Goal: Communication & Community: Answer question/provide support

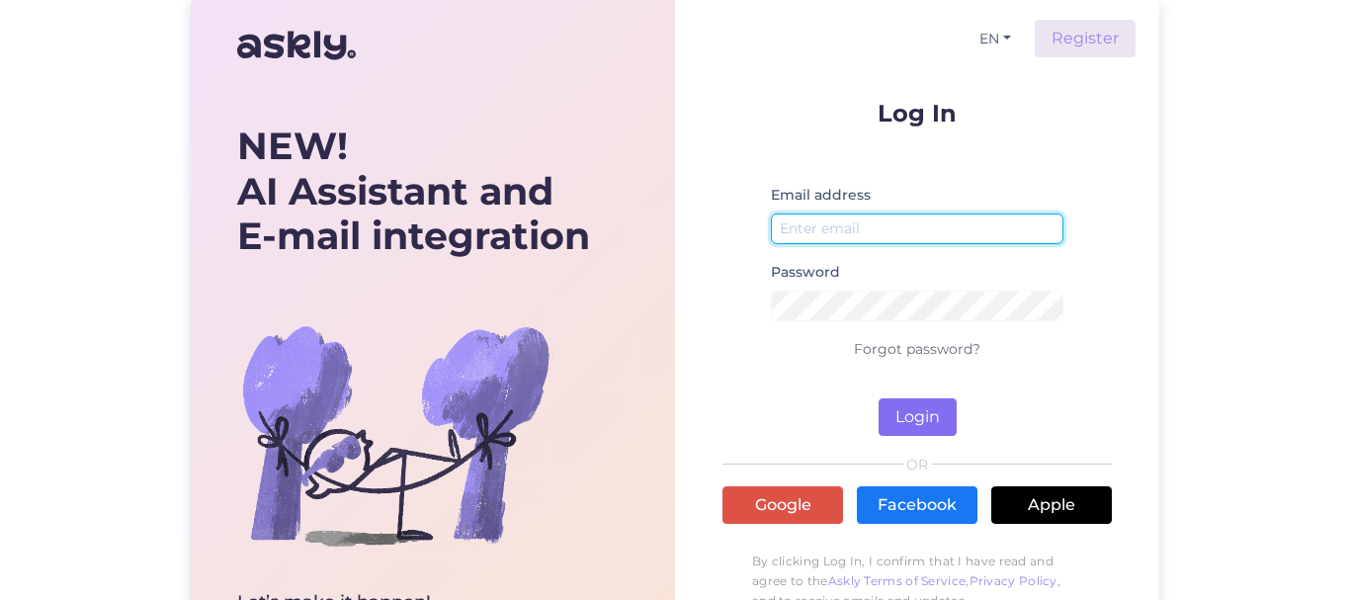
type input "[EMAIL_ADDRESS][DOMAIN_NAME]"
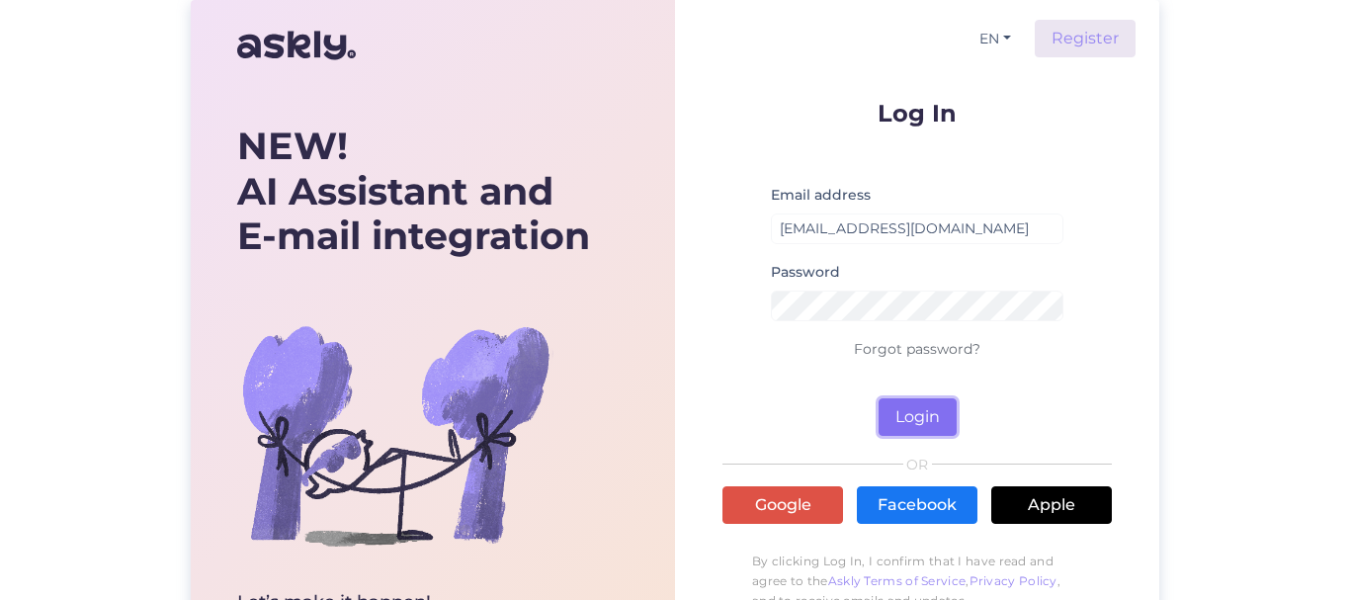
click at [915, 417] on button "Login" at bounding box center [917, 417] width 78 height 38
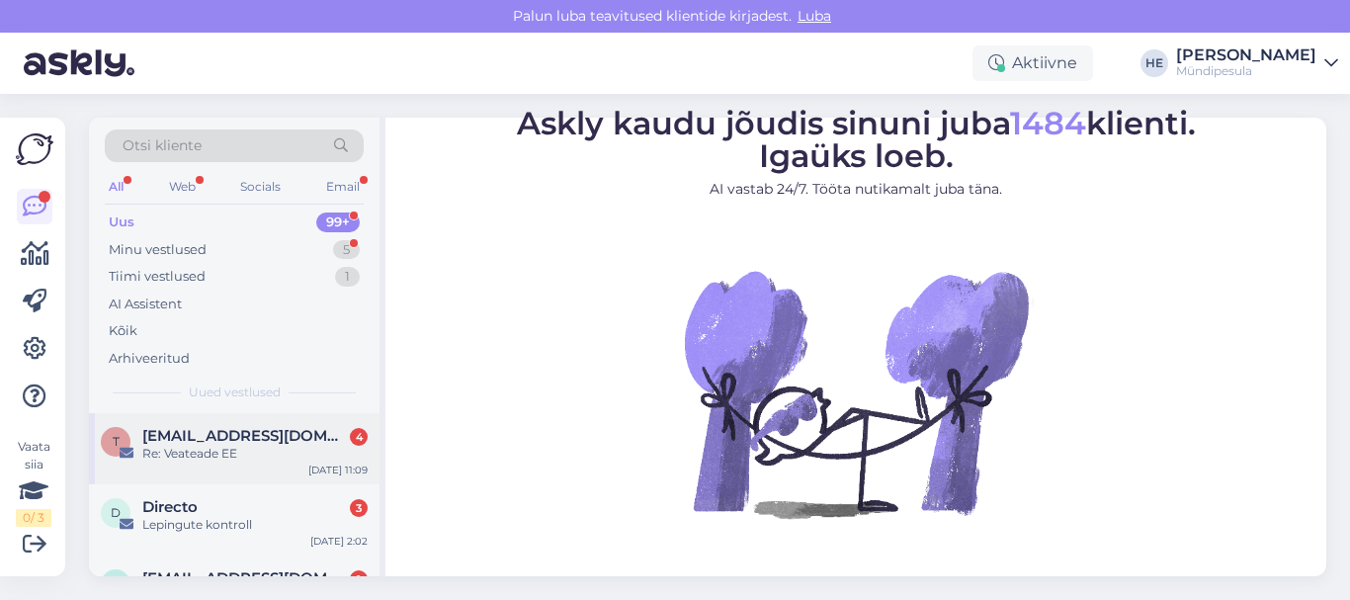
click at [185, 451] on div "Re: Veateade EE" at bounding box center [254, 454] width 225 height 18
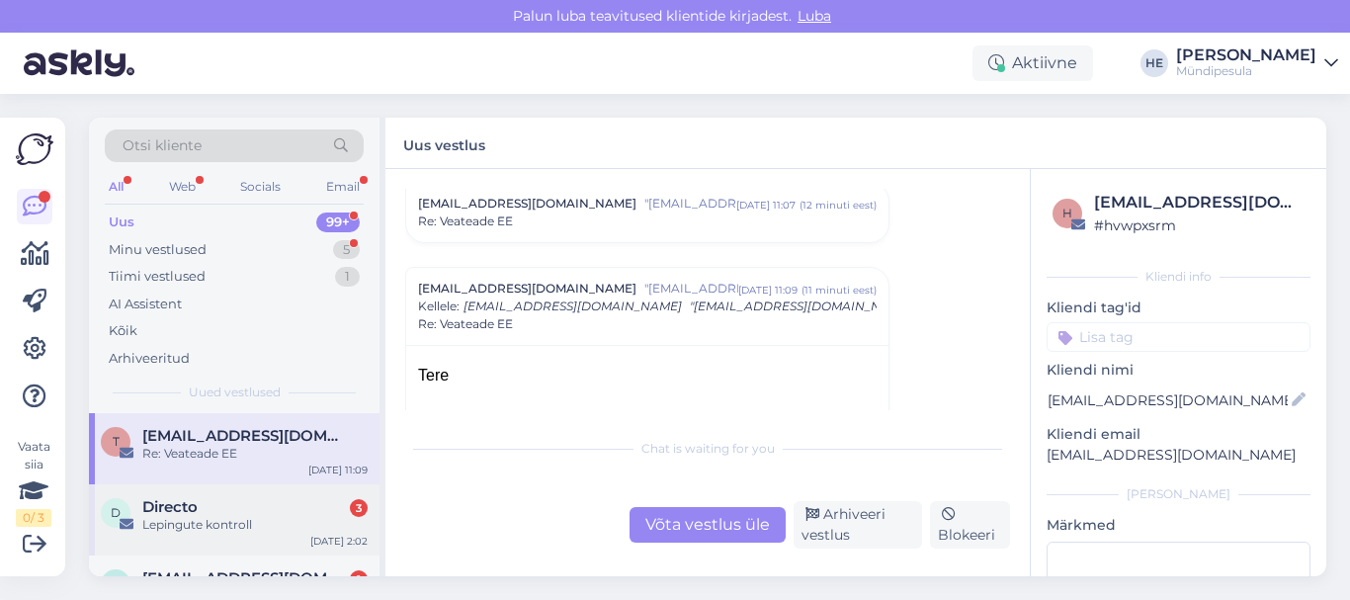
click at [182, 511] on span "Directo" at bounding box center [169, 507] width 55 height 18
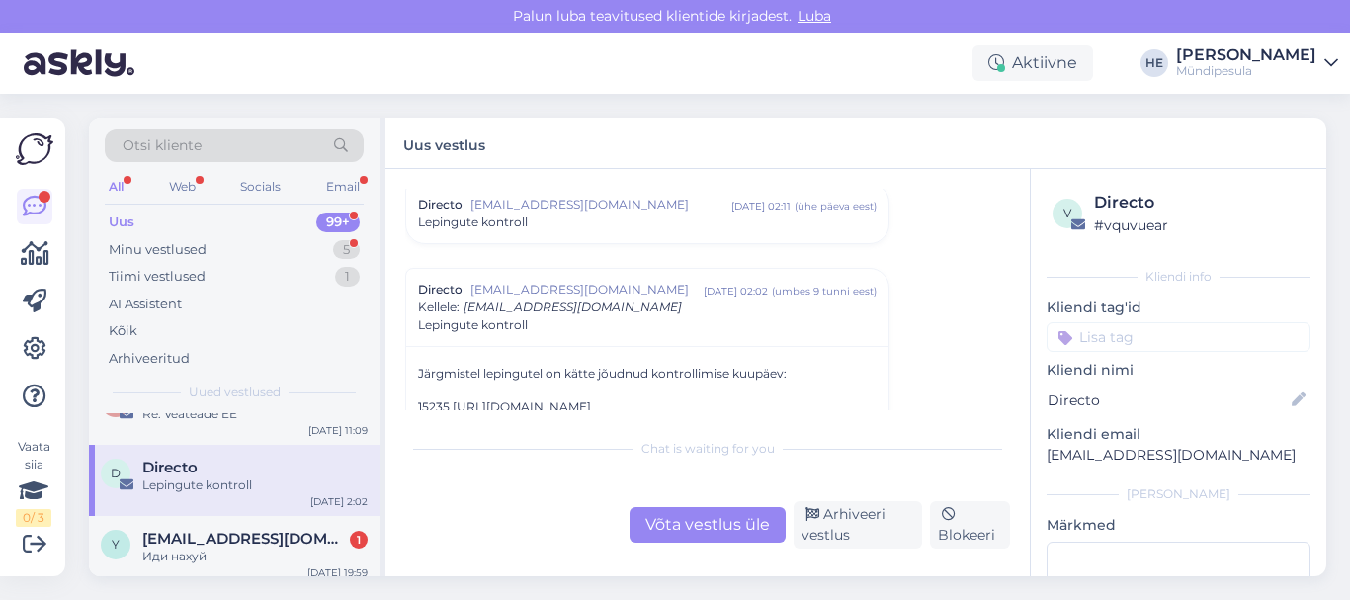
scroll to position [79, 0]
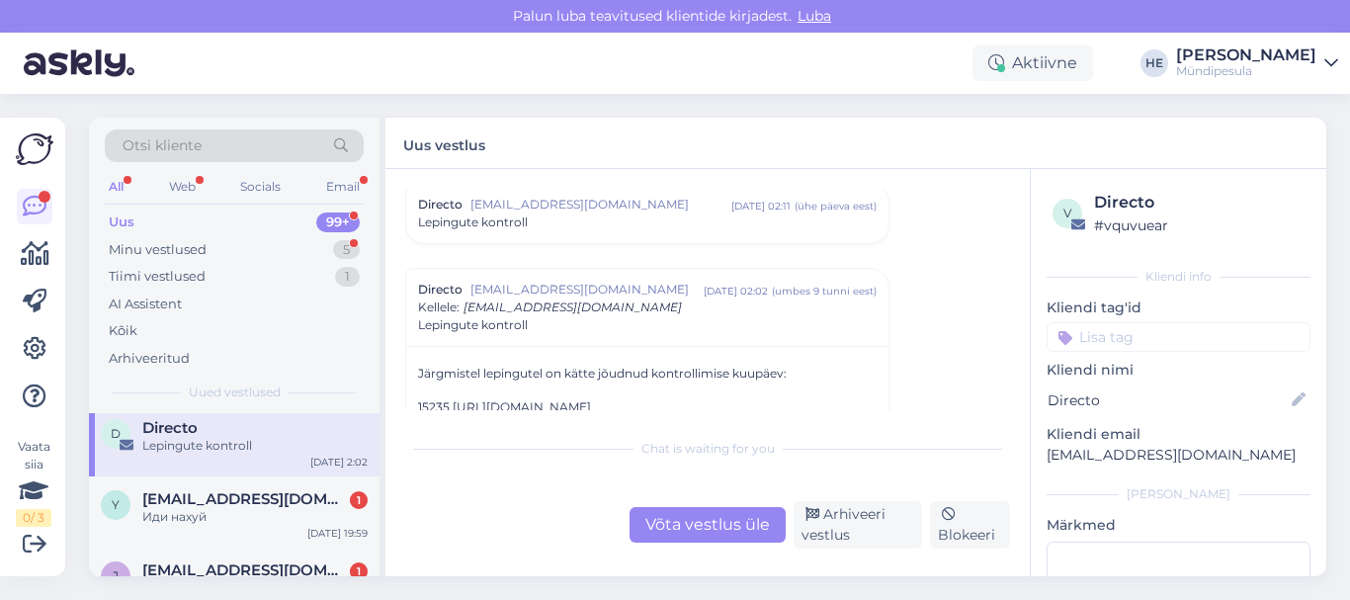
click at [182, 511] on div "Иди нахуй" at bounding box center [254, 517] width 225 height 18
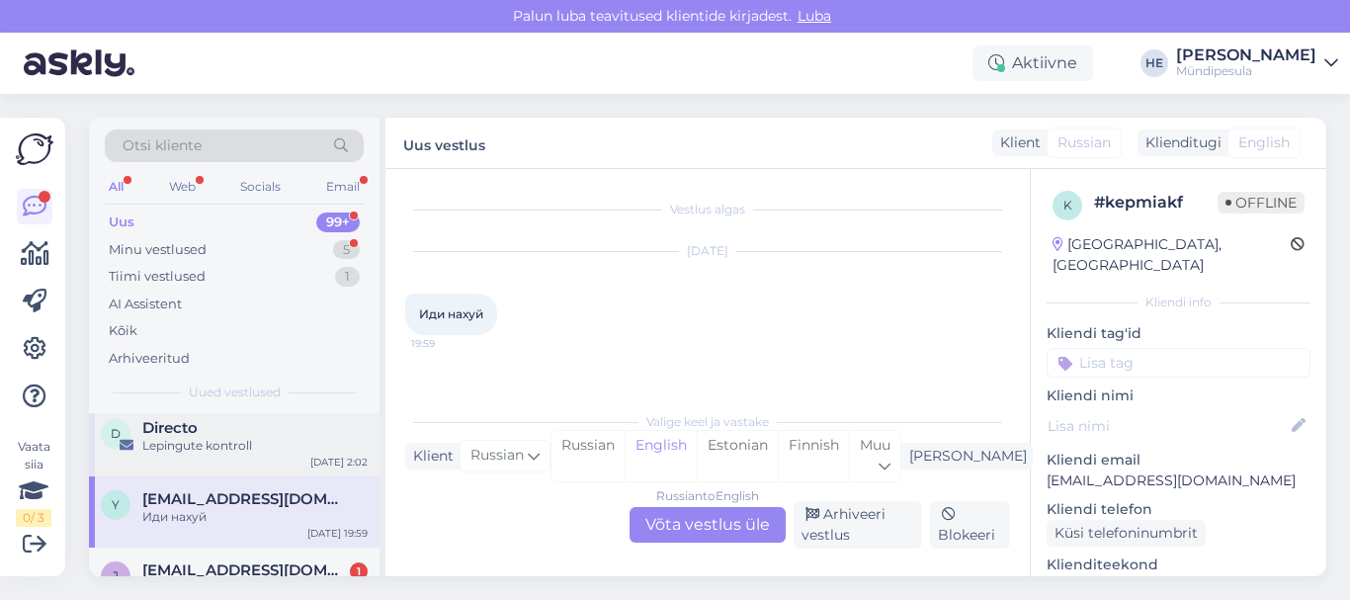
scroll to position [0, 0]
click at [209, 561] on span "[EMAIL_ADDRESS][DOMAIN_NAME]" at bounding box center [245, 570] width 206 height 18
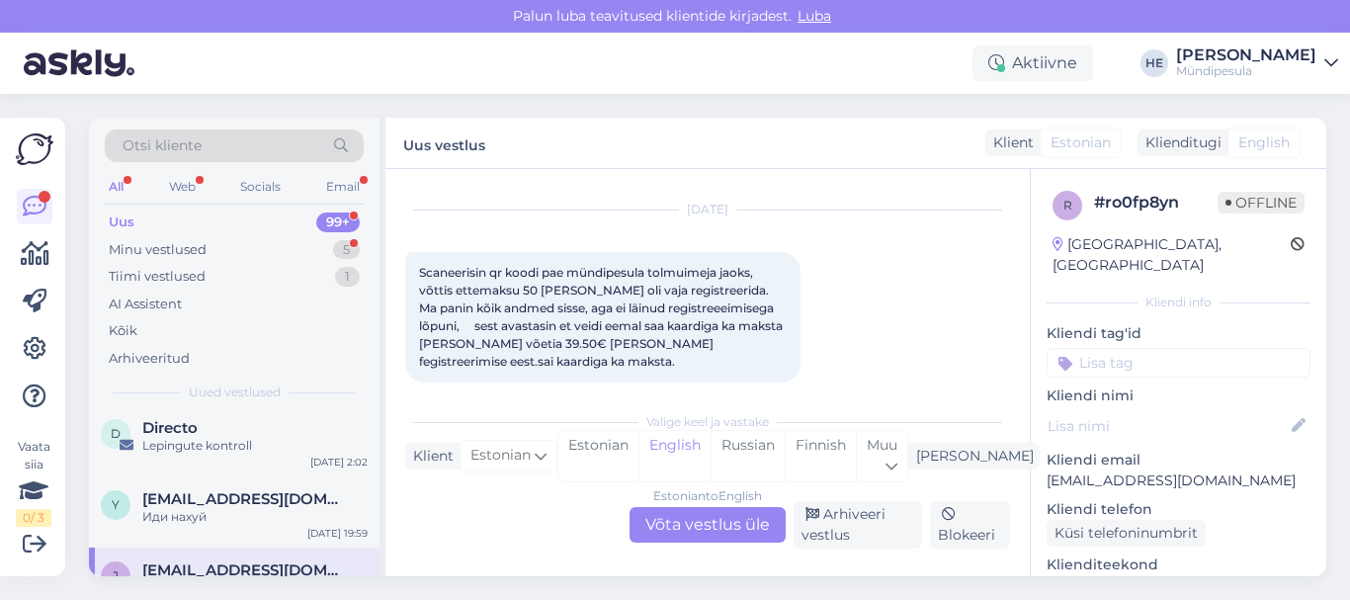
scroll to position [62, 0]
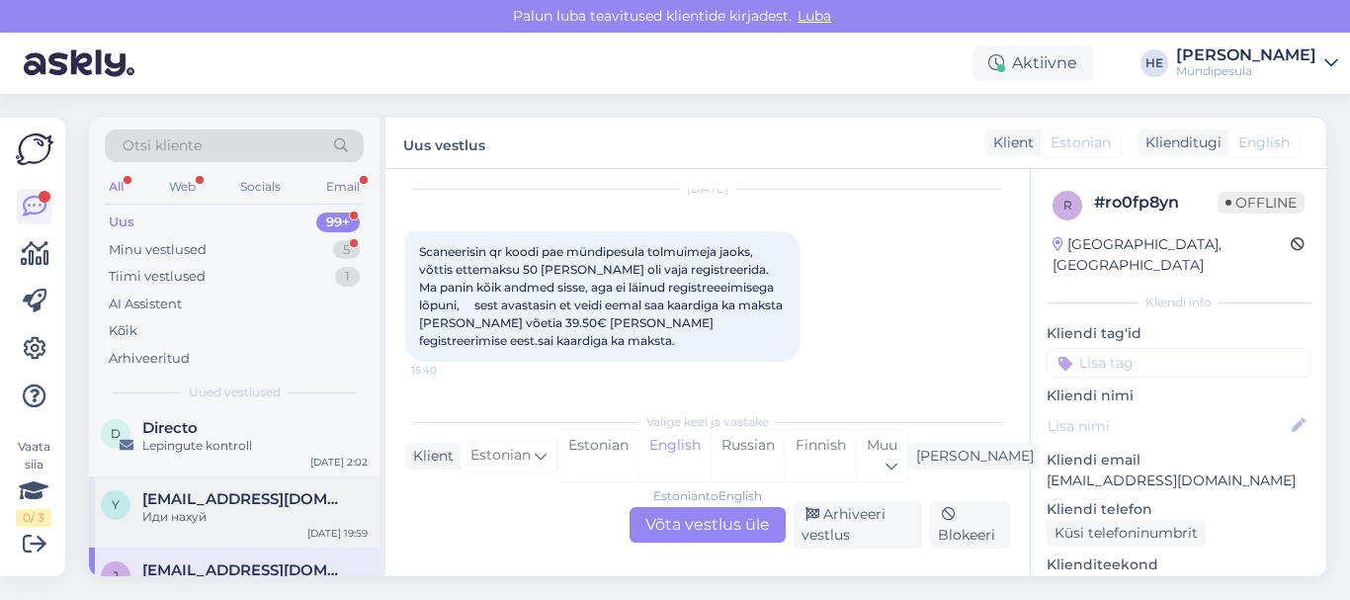
click at [187, 544] on div "y [EMAIL_ADDRESS][DOMAIN_NAME] Иди нахуй [DATE] 19:59" at bounding box center [234, 511] width 291 height 71
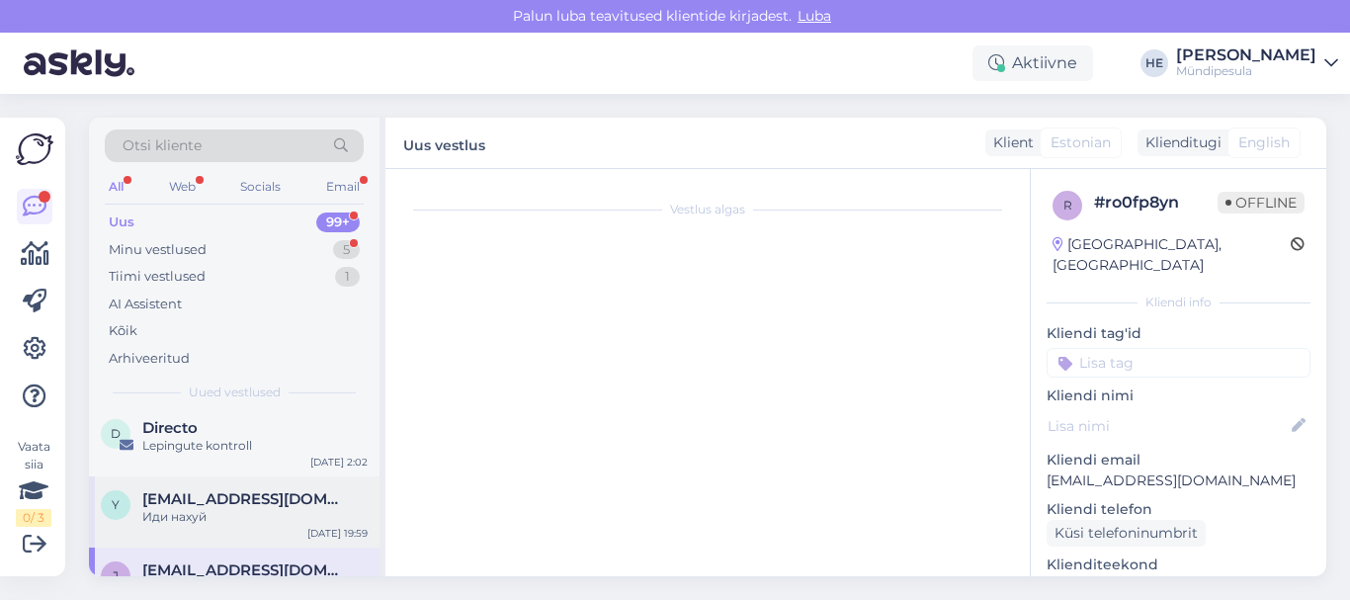
scroll to position [0, 0]
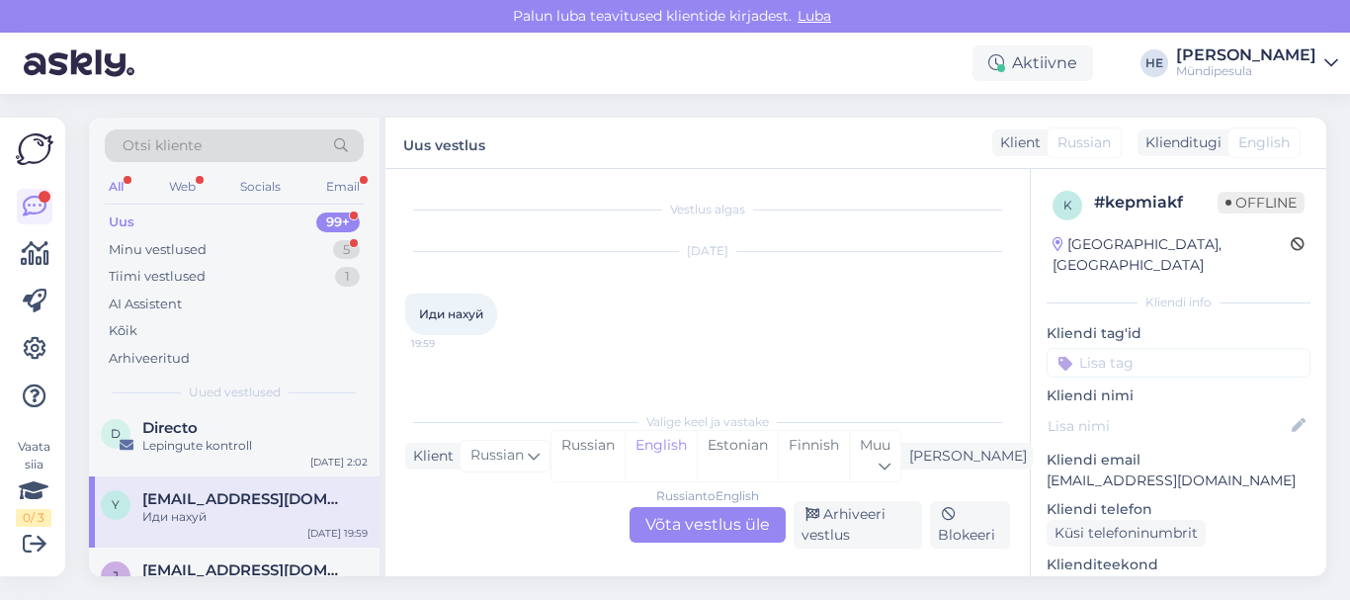
click at [126, 222] on div "Uus" at bounding box center [122, 222] width 26 height 20
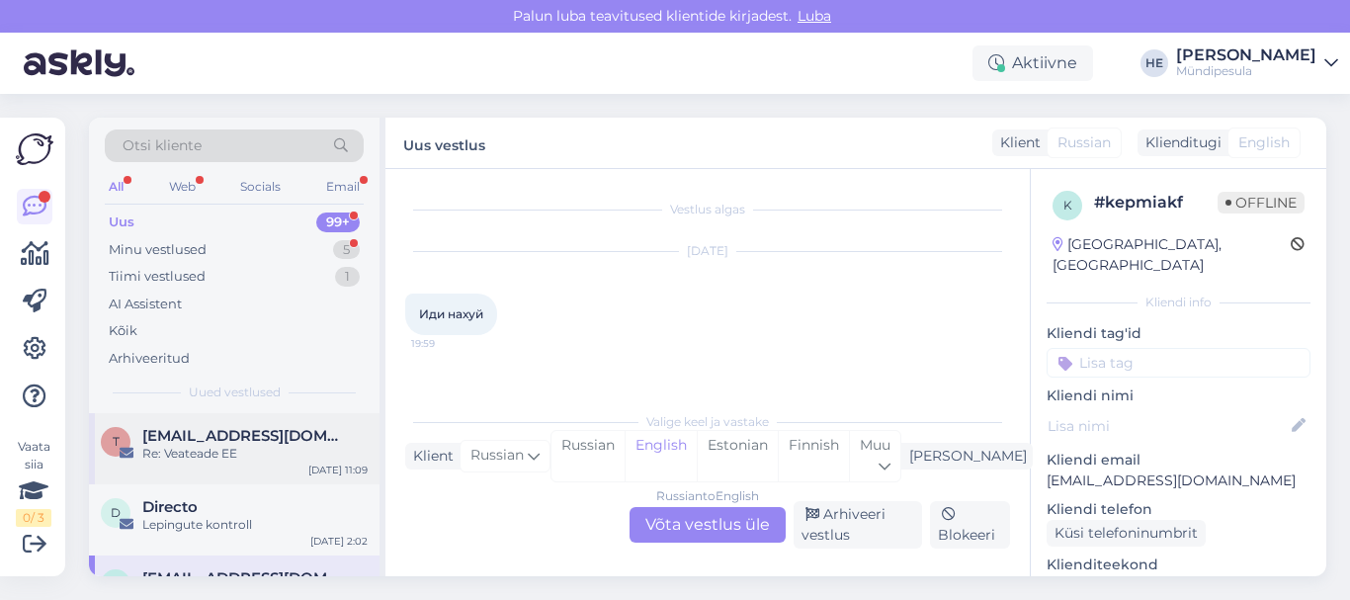
click at [196, 431] on span "[EMAIL_ADDRESS][DOMAIN_NAME]" at bounding box center [245, 436] width 206 height 18
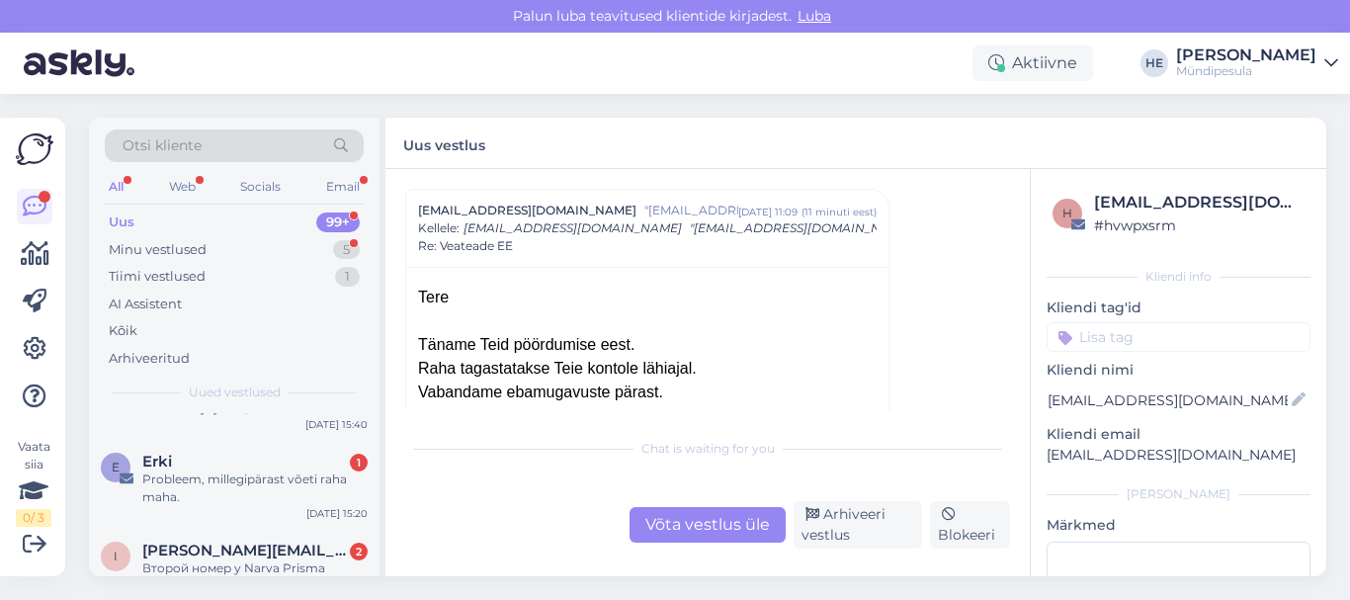
scroll to position [316, 0]
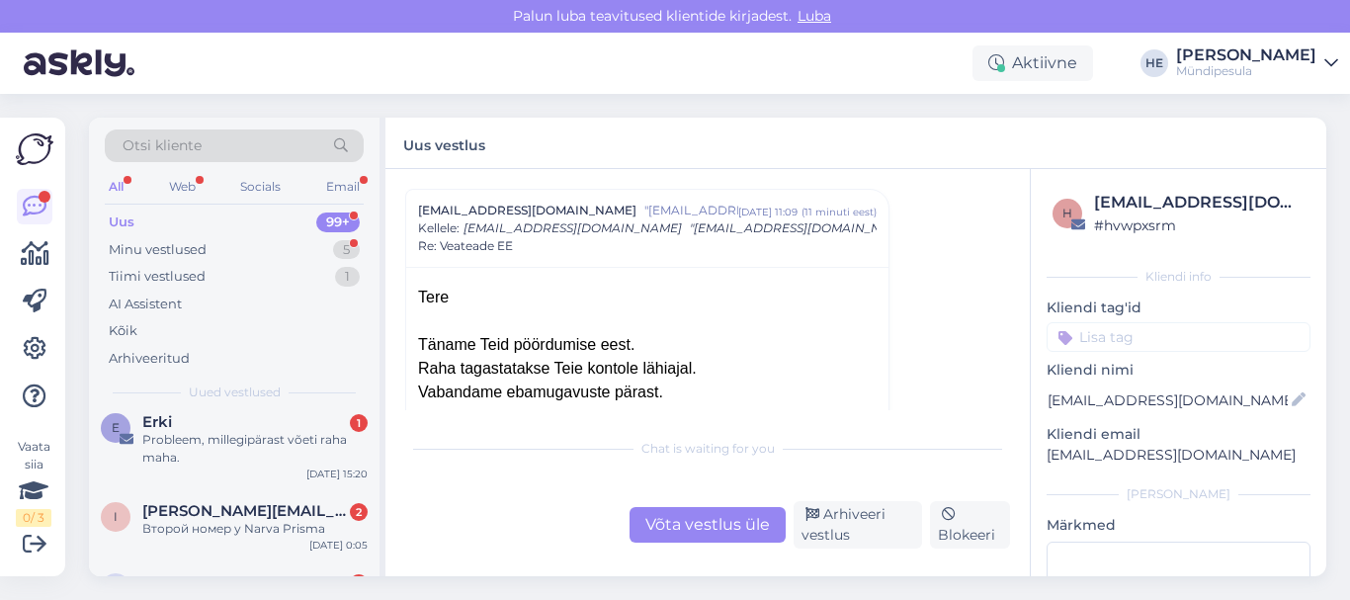
click at [196, 431] on div "Probleem, millegipärast võeti raha maha." at bounding box center [254, 449] width 225 height 36
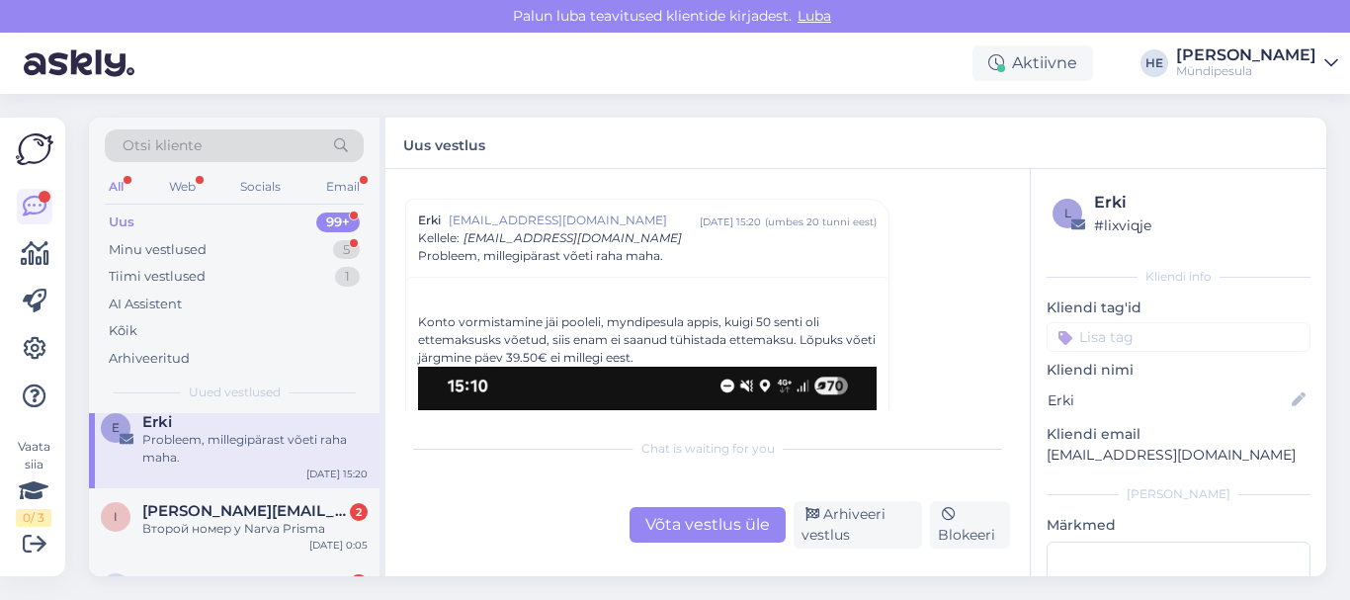
scroll to position [63, 0]
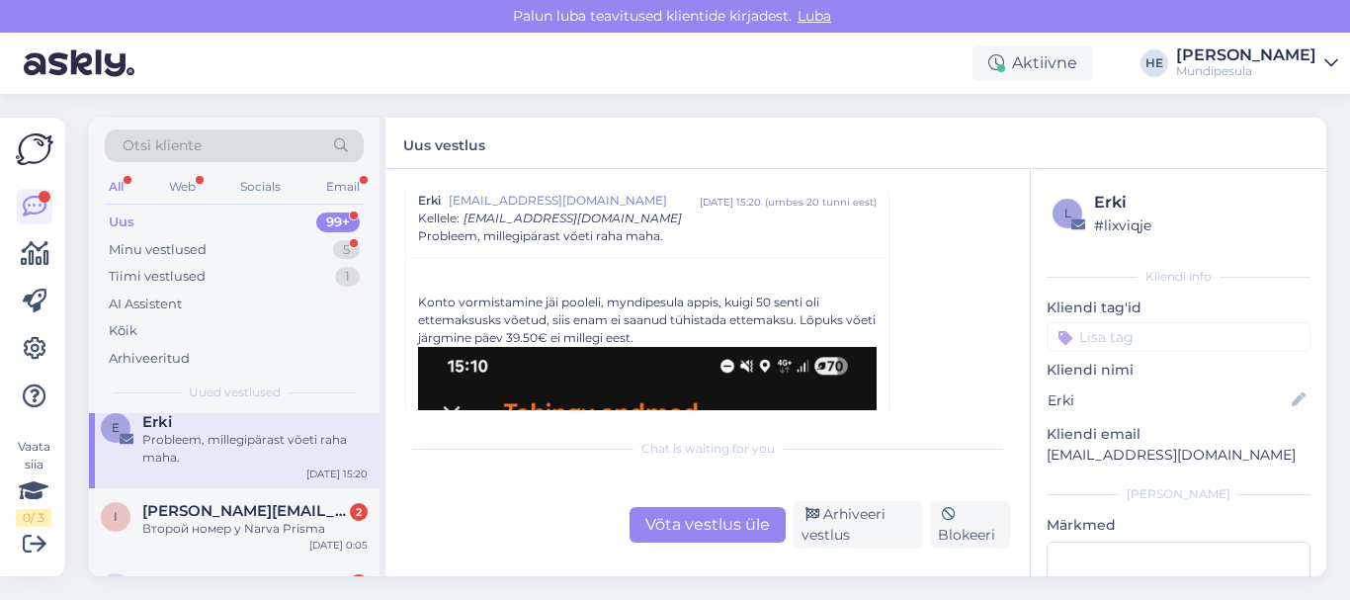
click at [186, 445] on div "Probleem, millegipärast võeti raha maha." at bounding box center [254, 449] width 225 height 36
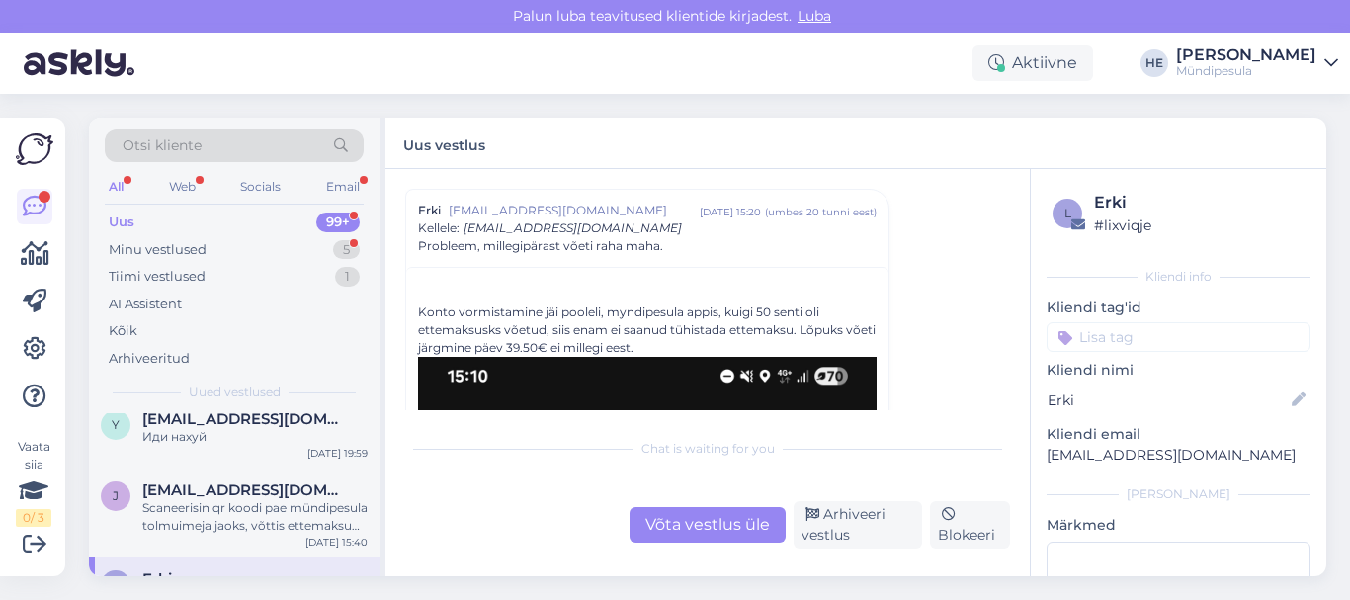
scroll to position [158, 0]
click at [190, 511] on div "Scaneerisin qr koodi pae mündipesula tolmuimeja jaoks, võttis ettemaksu 50 [PER…" at bounding box center [254, 518] width 225 height 36
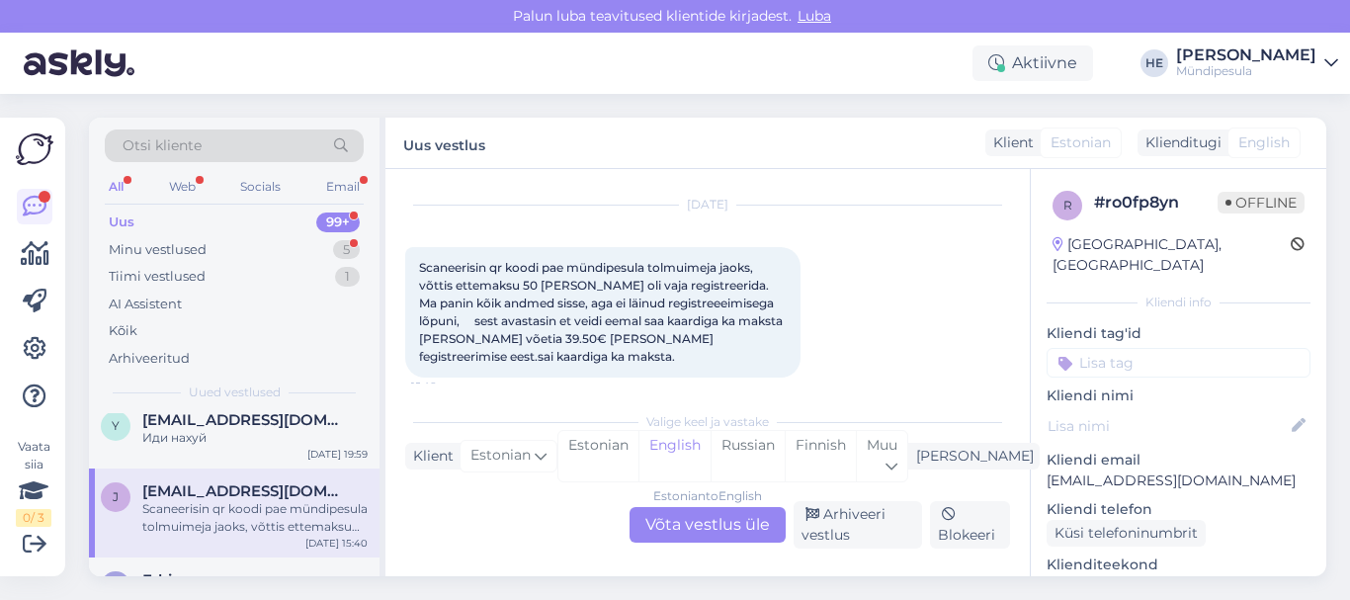
scroll to position [62, 0]
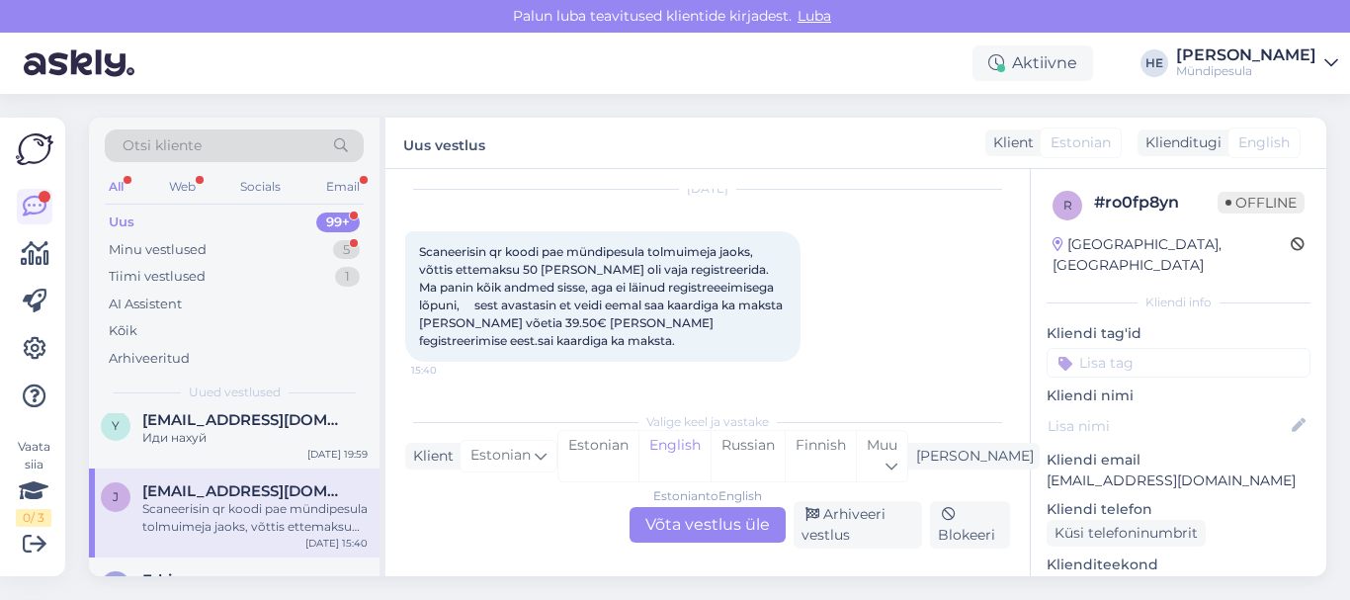
click at [692, 519] on div "Estonian to English Võta vestlus üle" at bounding box center [707, 525] width 156 height 36
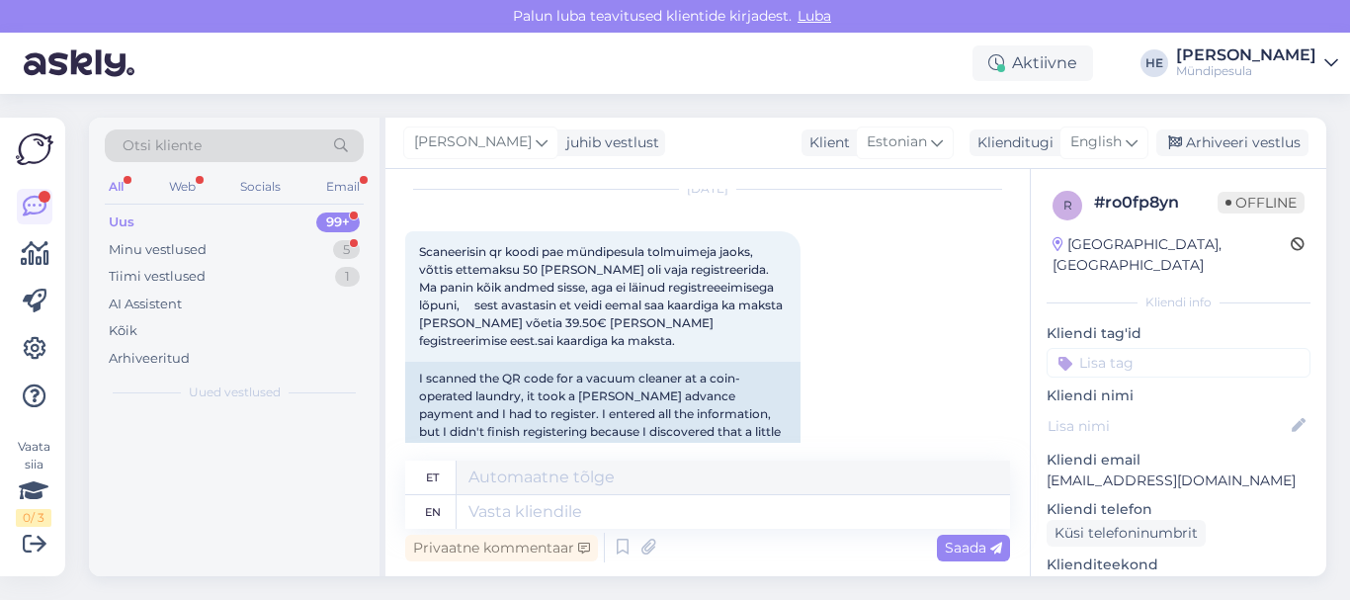
scroll to position [0, 0]
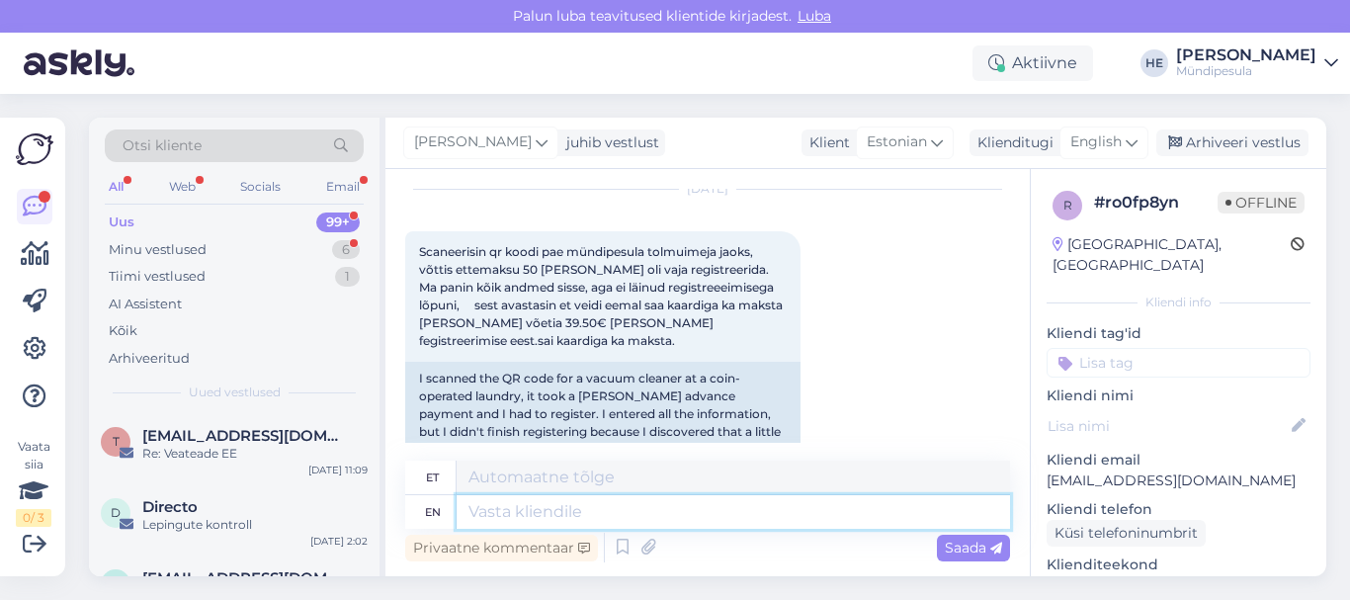
click at [532, 517] on textarea at bounding box center [733, 512] width 553 height 34
paste textarea "Tere Palun täitke meie kodulehel [PERSON_NAME] intsidenti kohta, et saaksime Te…"
type textarea "Tere Palun täitke meie kodulehel [PERSON_NAME] intsidenti kohta, et saaksime Te…"
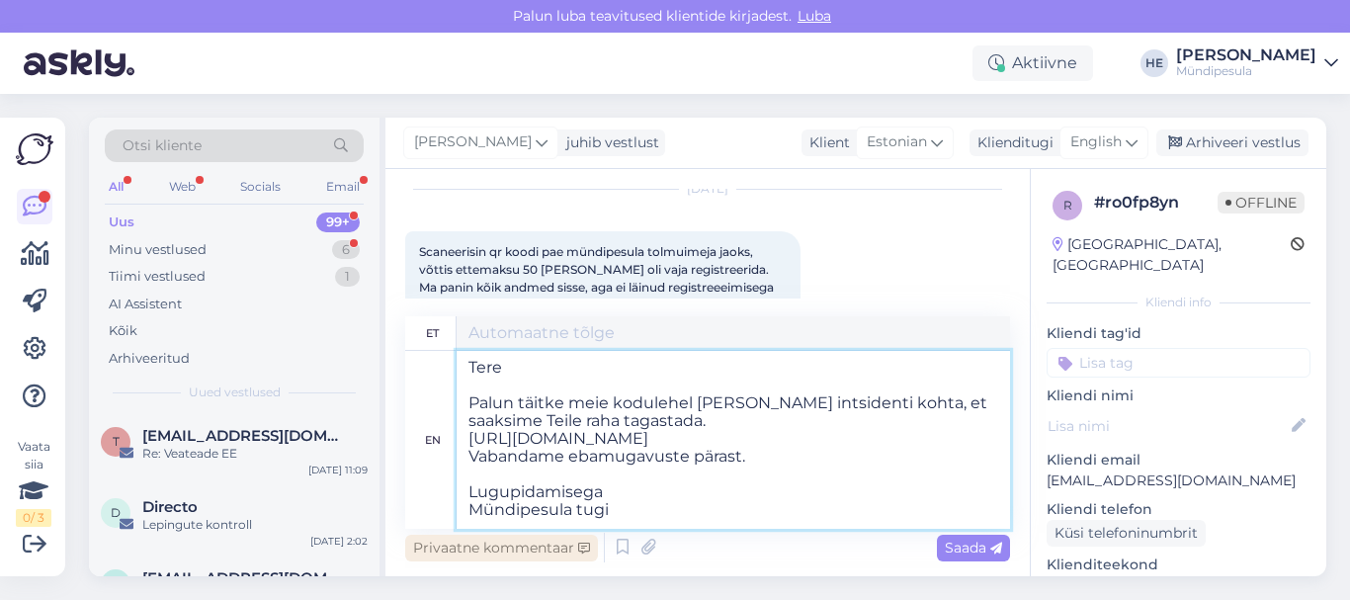
scroll to position [8, 0]
type textarea "Tere Palun täitke meie kodulehel [PERSON_NAME] intsidenti kohta, et saaksime Te…"
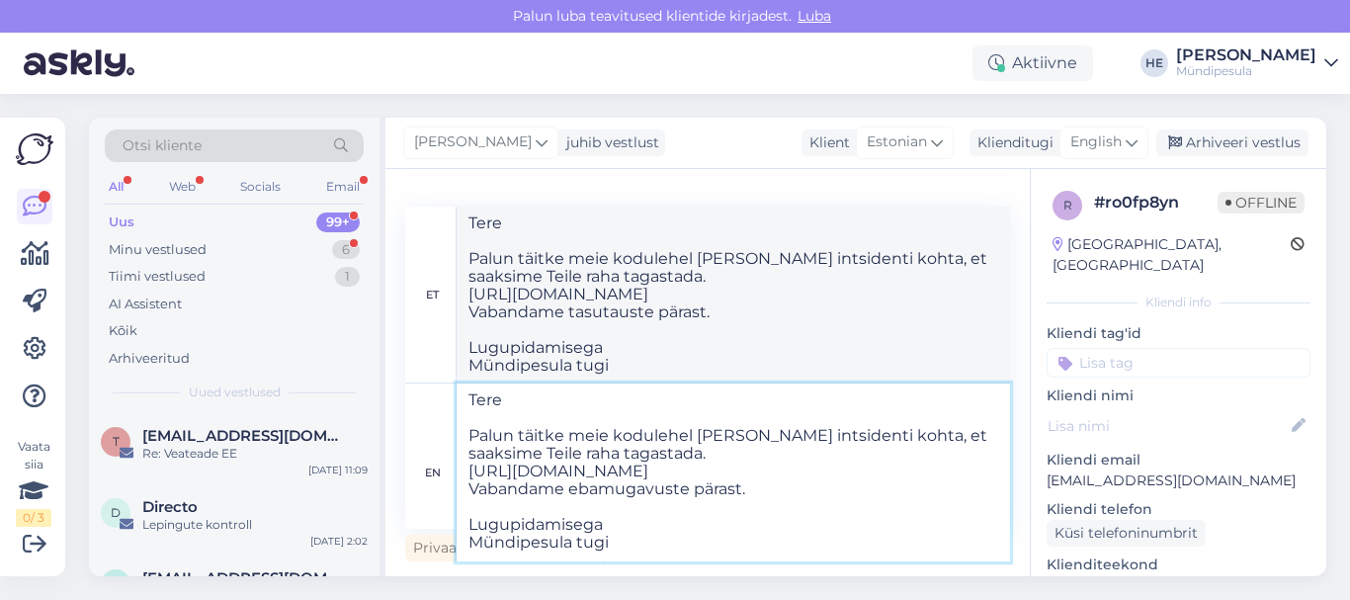
click at [760, 461] on textarea "Tere Palun täitke meie kodulehel [PERSON_NAME] intsidenti kohta, et saaksime Te…" at bounding box center [733, 472] width 553 height 178
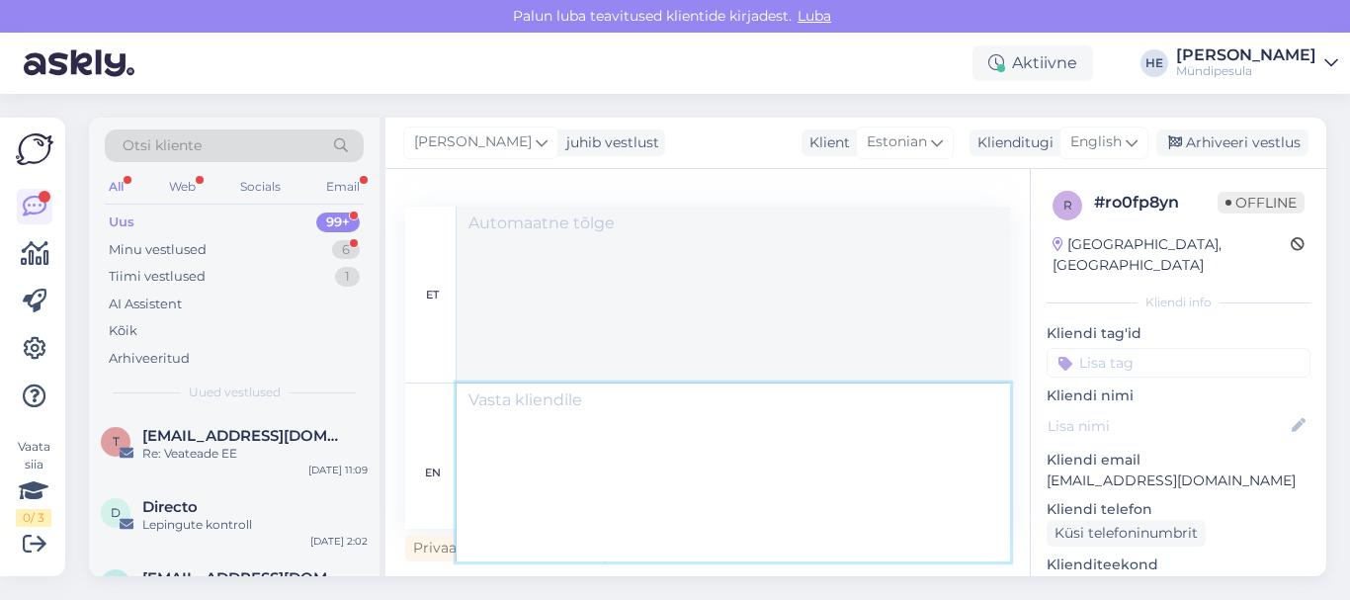
scroll to position [0, 0]
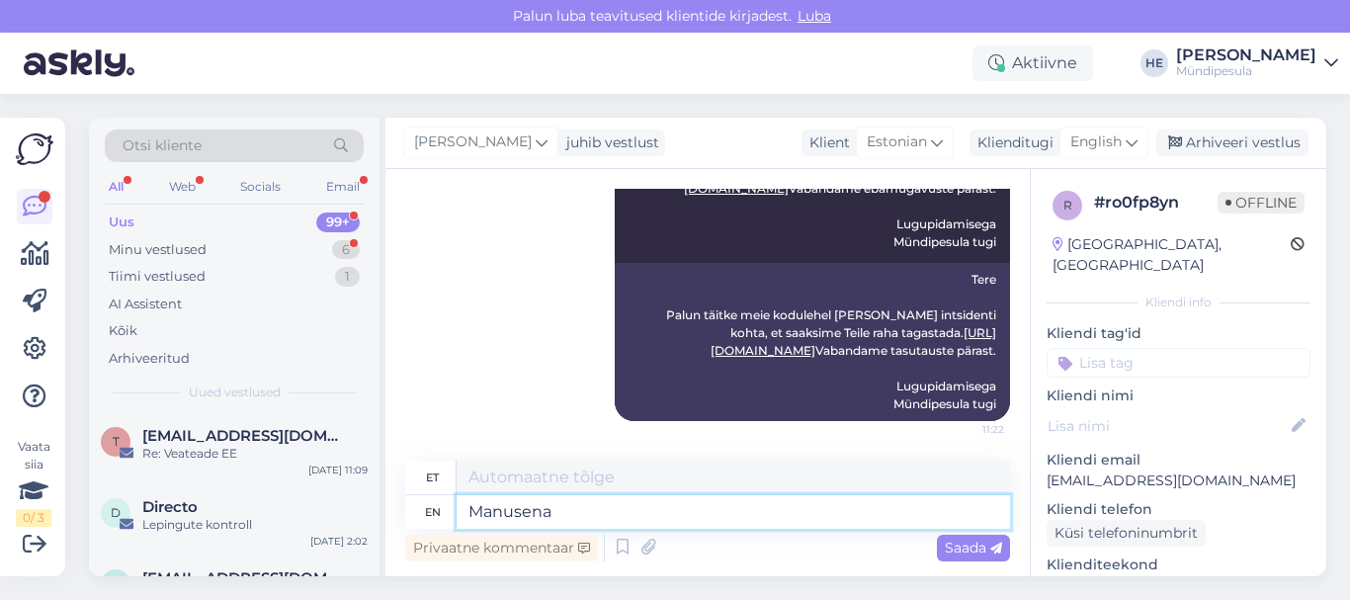
type textarea "Manusena"
type textarea "Manusena lisage k"
type textarea "Manusena lisand"
type textarea "Manusena lisage kindlasti kk"
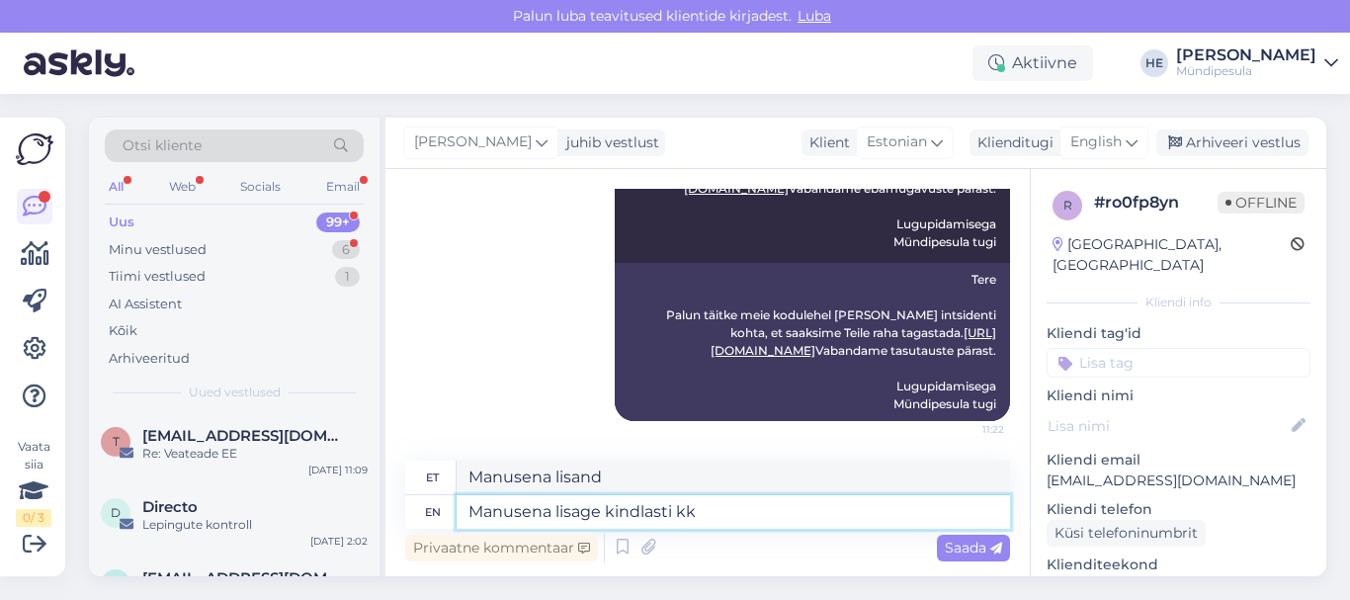
type textarea "Manusena lisage kindelsti"
type textarea "Manusena lisage kindlasti kkaasa"
type textarea "Manusena lisage kindlasti [PERSON_NAME]"
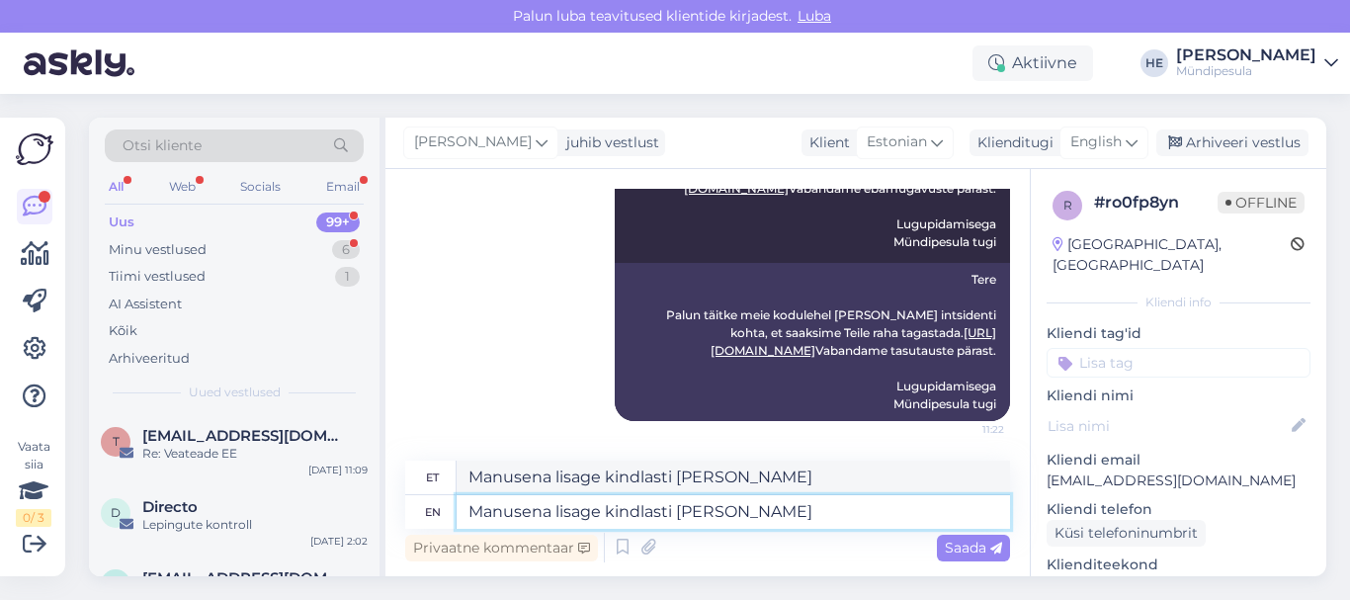
type textarea "Manusena lisage kindlasti [PERSON_NAME]"
type textarea "Manusena lisage kindlasti [PERSON_NAME] pangatehingu v"
type textarea "Manusena lisage kindlasti [PERSON_NAME] pangatehingu"
type textarea "Manusena lisage kindlasti [PERSON_NAME] pangatehingu väljavõte"
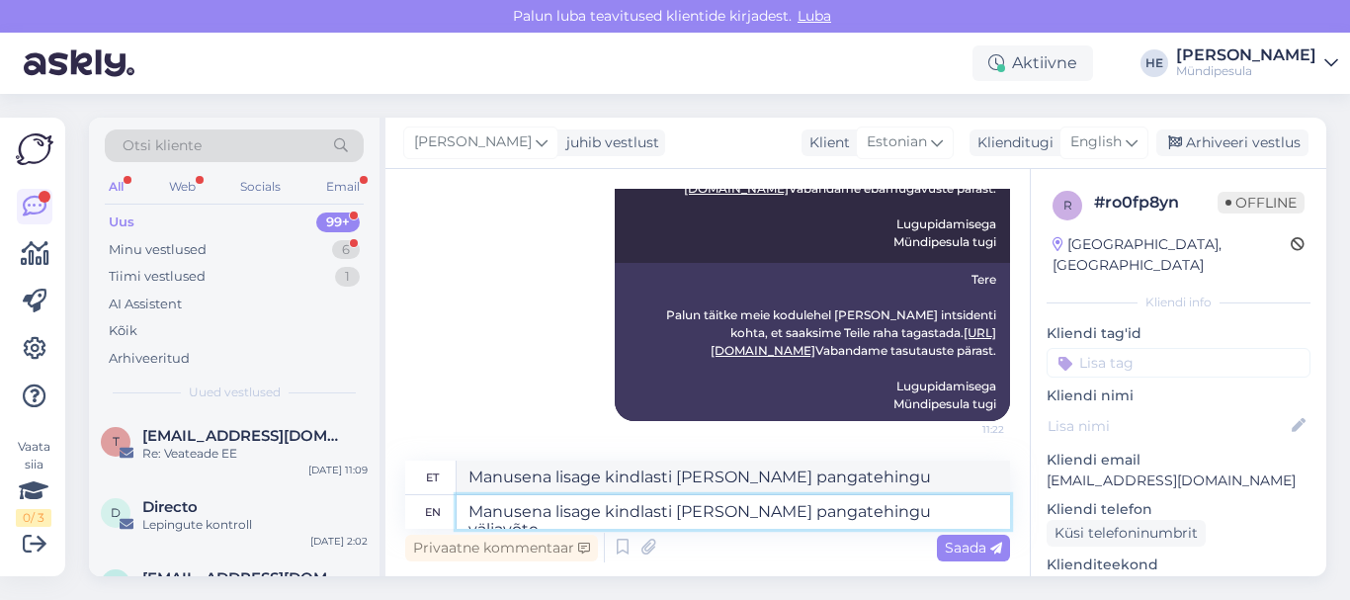
type textarea "Manusena lisage kindlasti [PERSON_NAME] pangatehingu väljavõte"
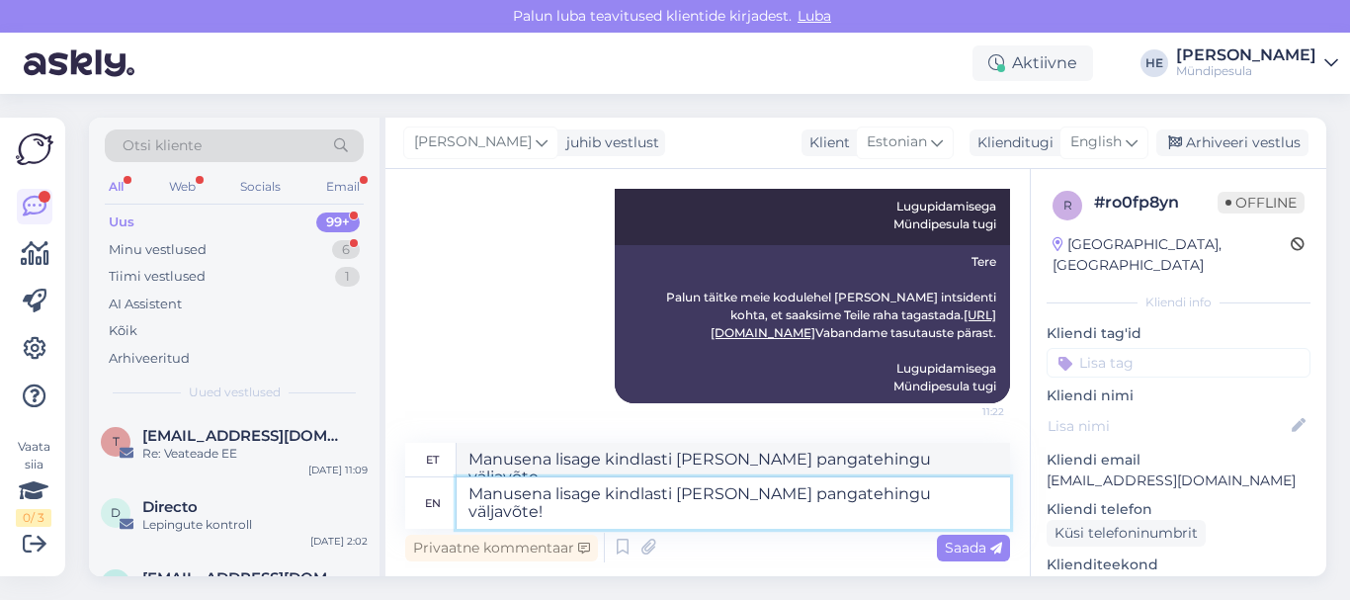
scroll to position [606, 0]
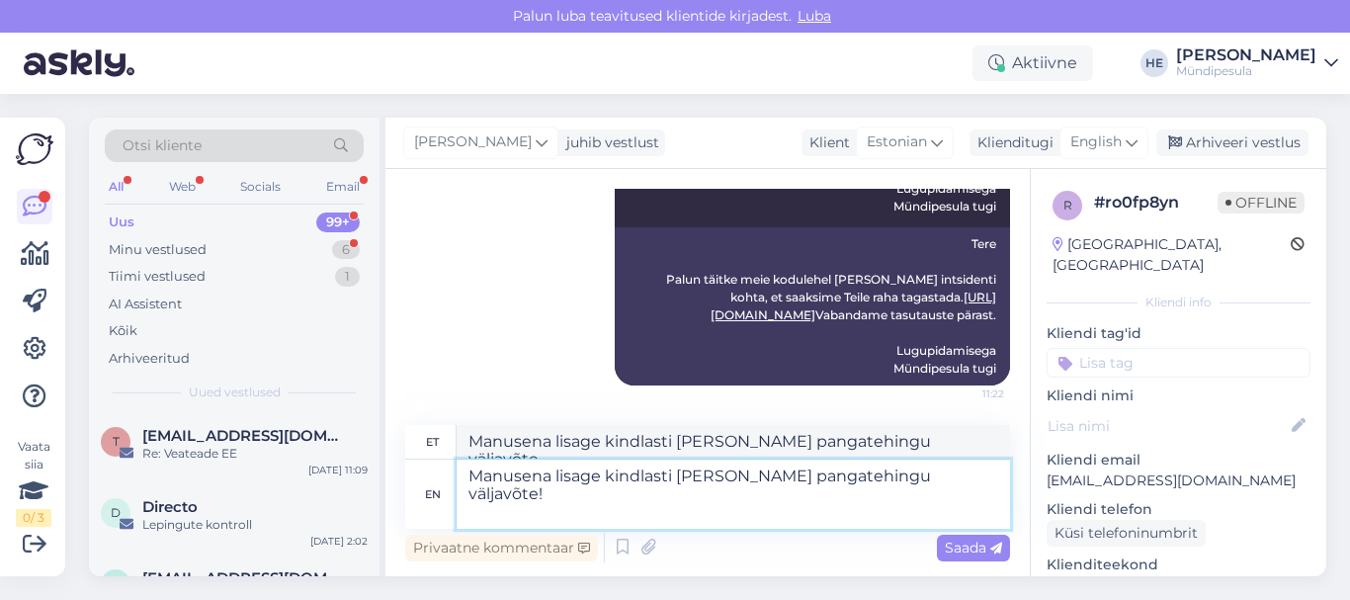
type textarea "Manusena lisage kindlasti [PERSON_NAME] pangatehingu väljavõte! T"
type textarea "Manusena lisage kindlasti [PERSON_NAME] pangatehingu väljavõte!"
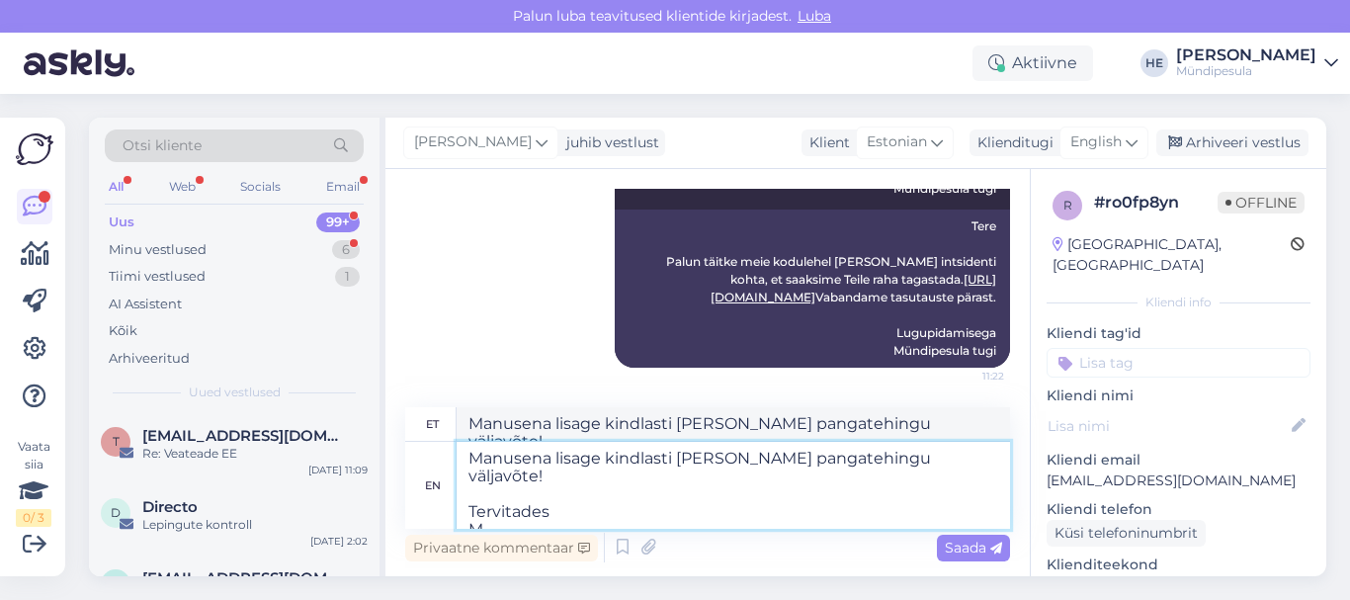
type textarea "Manusena lisage kindlasti [PERSON_NAME] pangatehingu väljavõte! Tervitades Mü"
type textarea "Manusena lisage kindlasti [PERSON_NAME] pangatehingu väljavõte! Tervitades"
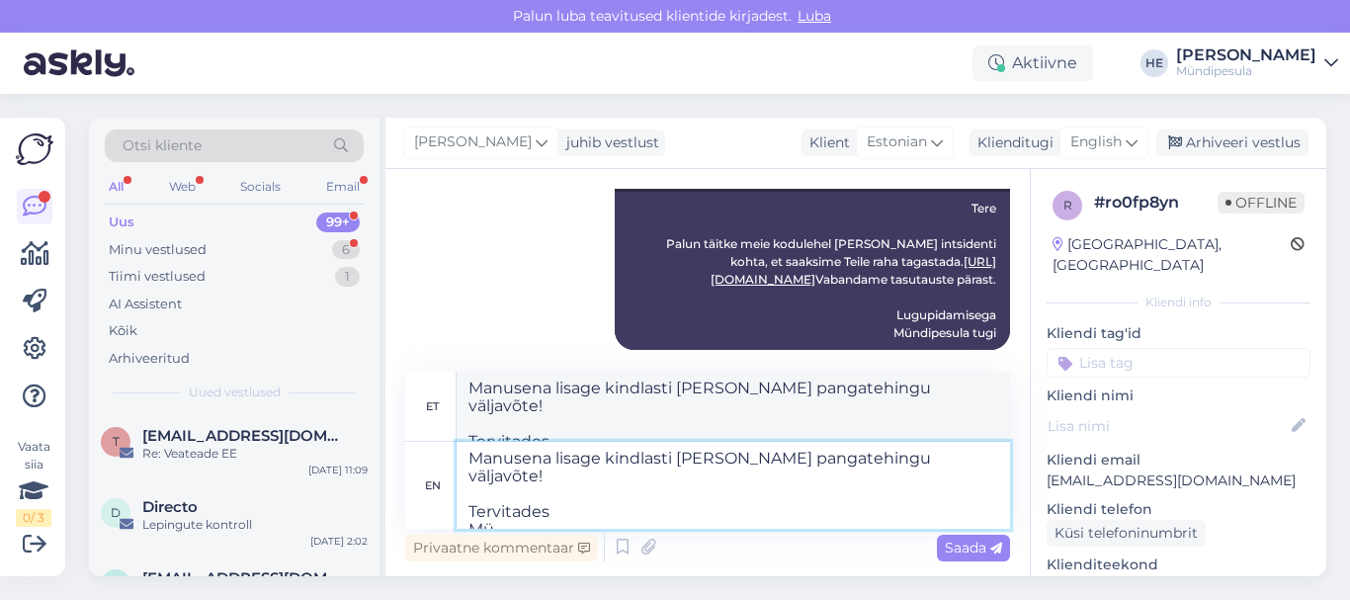
scroll to position [659, 0]
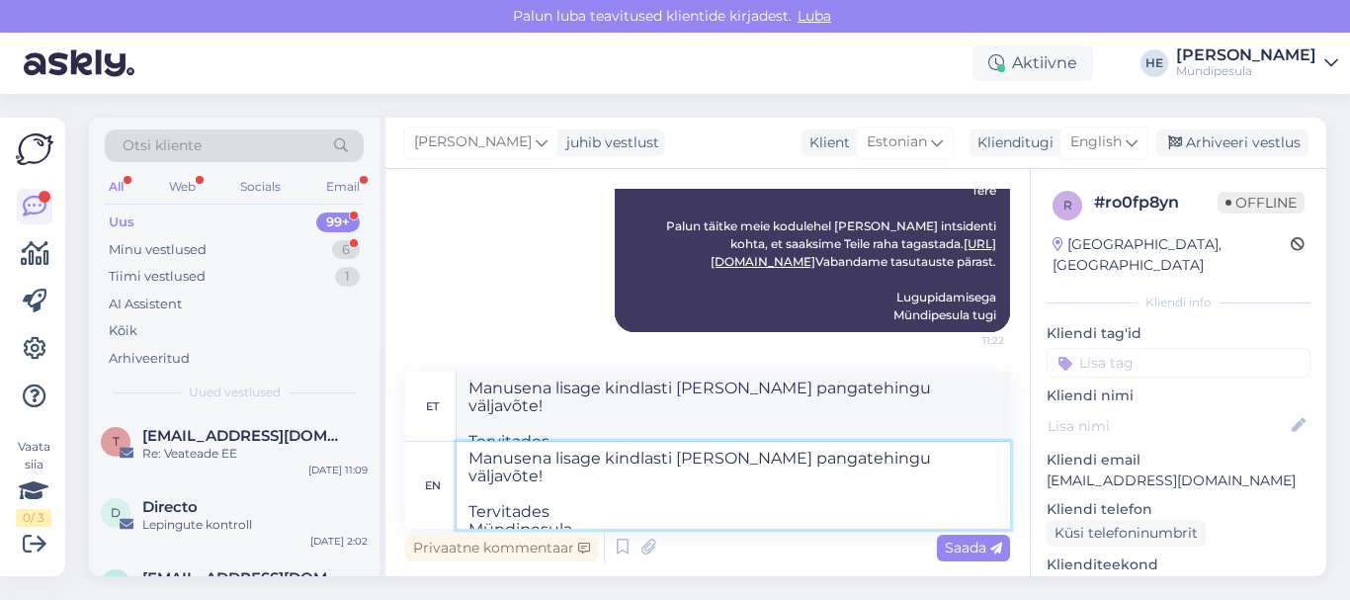
type textarea "Manusena lisage kindlasti [PERSON_NAME] pangatehingu väljavõte! Tervitades Münd…"
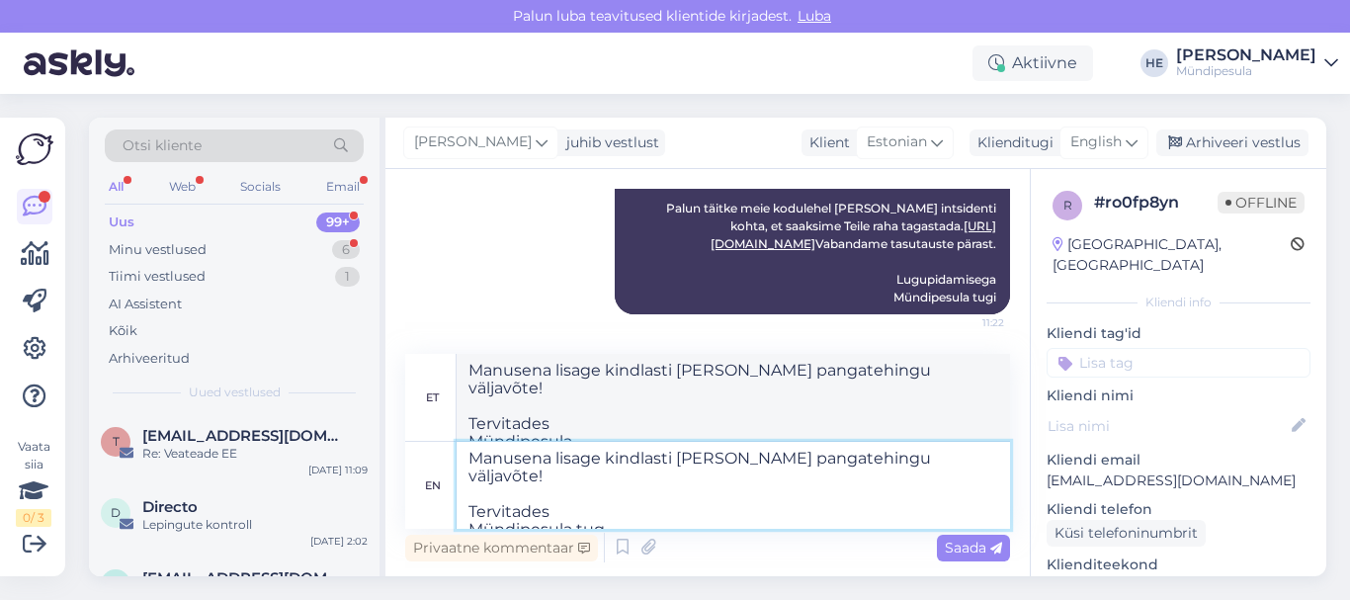
type textarea "Manusena lisage kindlasti [PERSON_NAME] pangatehingu väljavõte! Tervitades Münd…"
click at [964, 544] on span "Saada" at bounding box center [973, 548] width 57 height 18
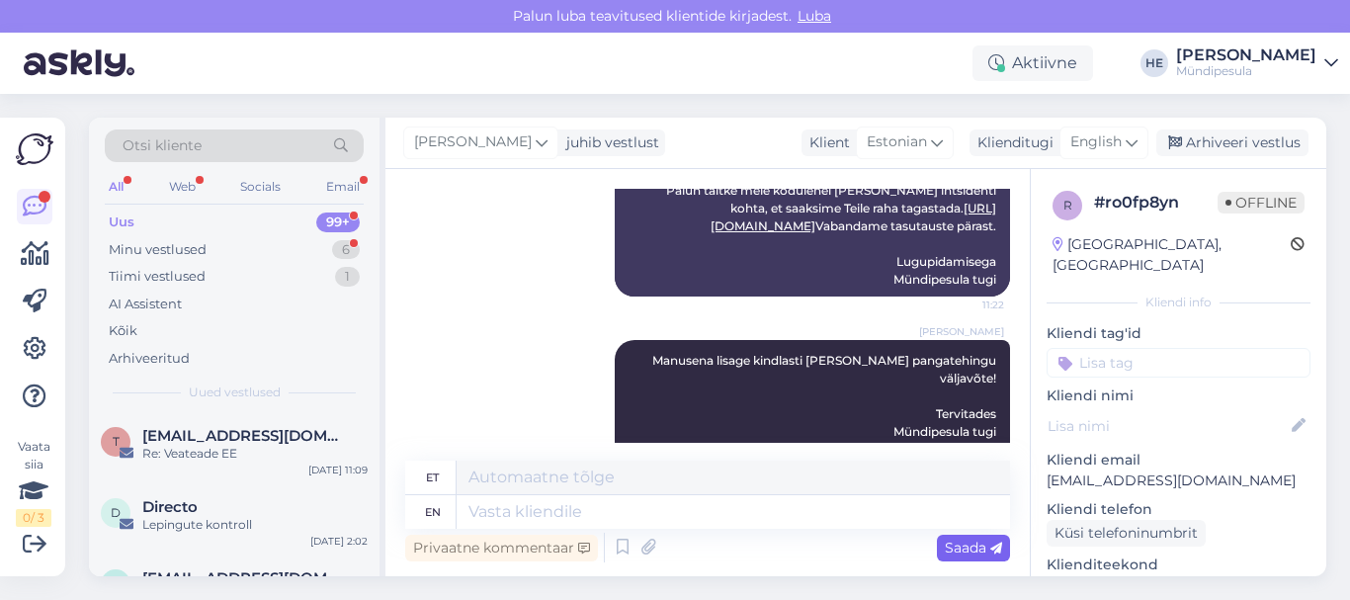
scroll to position [795, 0]
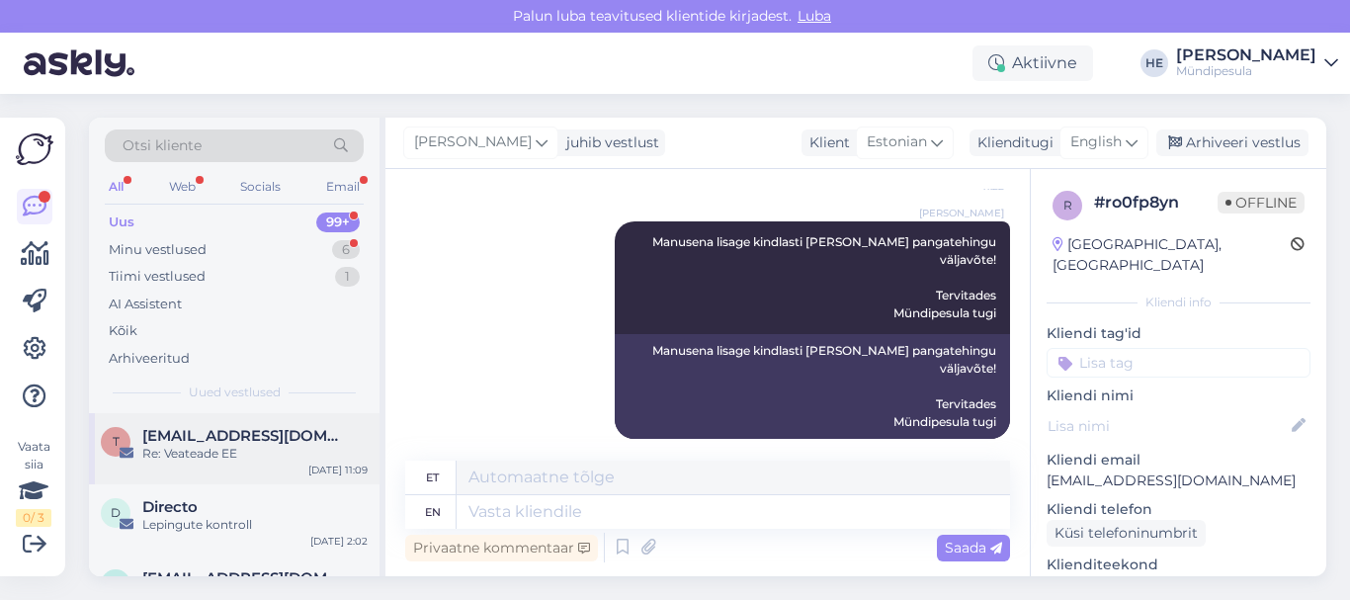
click at [163, 438] on span "[EMAIL_ADDRESS][DOMAIN_NAME]" at bounding box center [245, 436] width 206 height 18
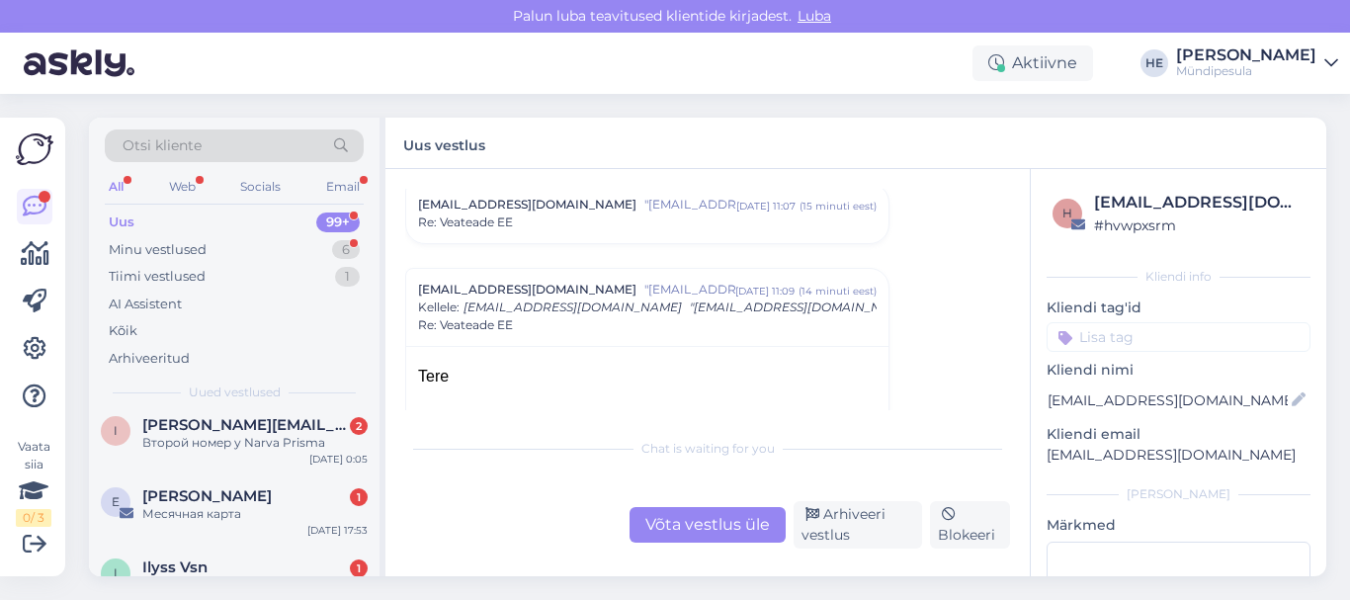
scroll to position [316, 0]
click at [163, 438] on div "Второй номер у Narva Prisma" at bounding box center [254, 440] width 225 height 18
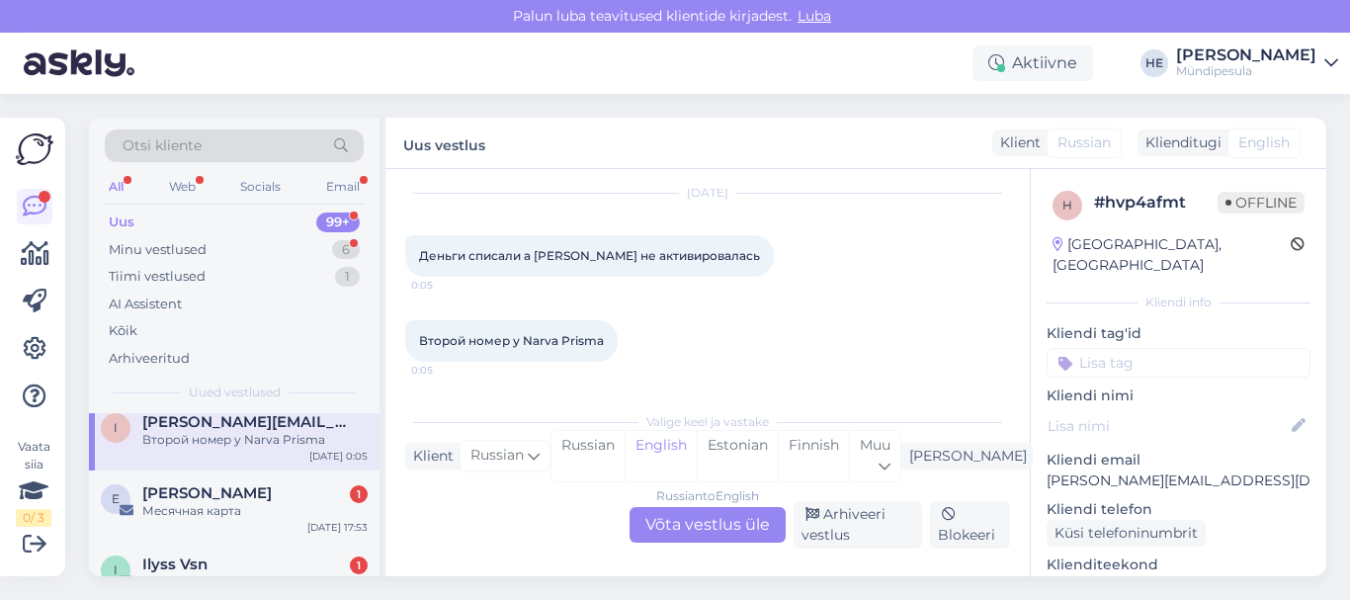
click at [702, 523] on div "Russian to English Võta vestlus üle" at bounding box center [707, 525] width 156 height 36
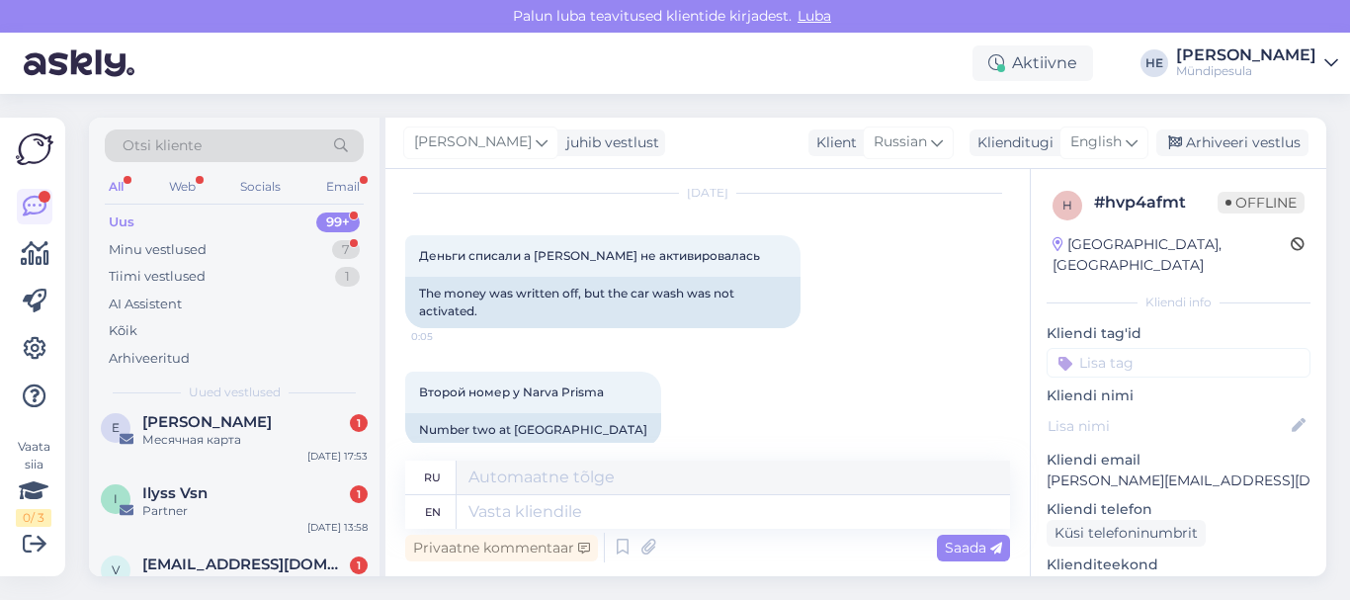
scroll to position [0, 0]
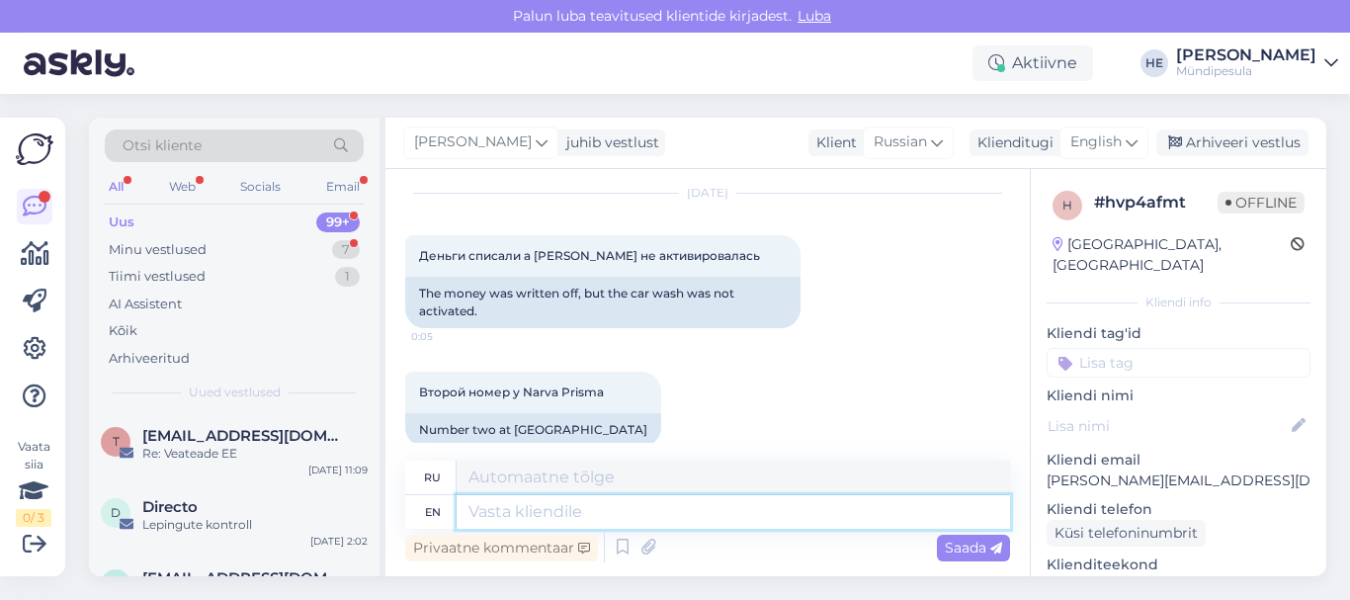
click at [492, 505] on textarea at bounding box center [733, 512] width 553 height 34
paste textarea "Здравствуйте! Просим Вас заполнить форму на нашем сайте о возмещении средств. […"
type textarea "Здравствуйте! Просим Вас заполнить форму на нашем сайте о возмещении средств. […"
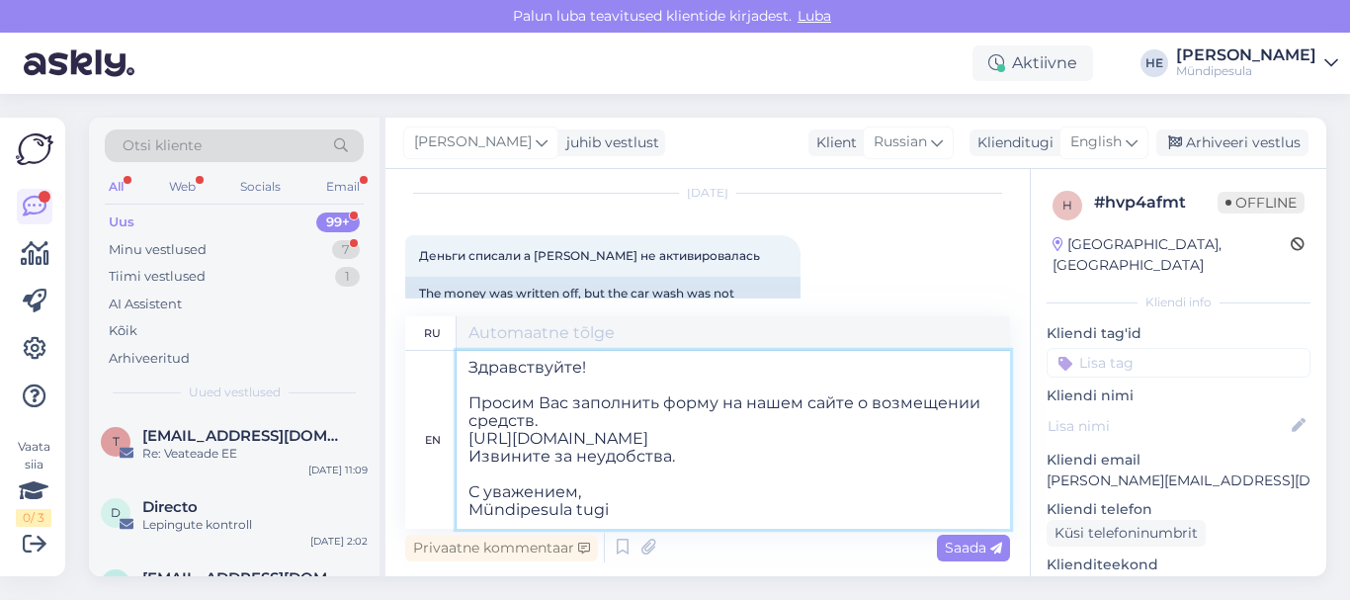
type textarea "Здравствуйте! Просим Вас заполнить форму на нашем сайте о возмещении средств. […"
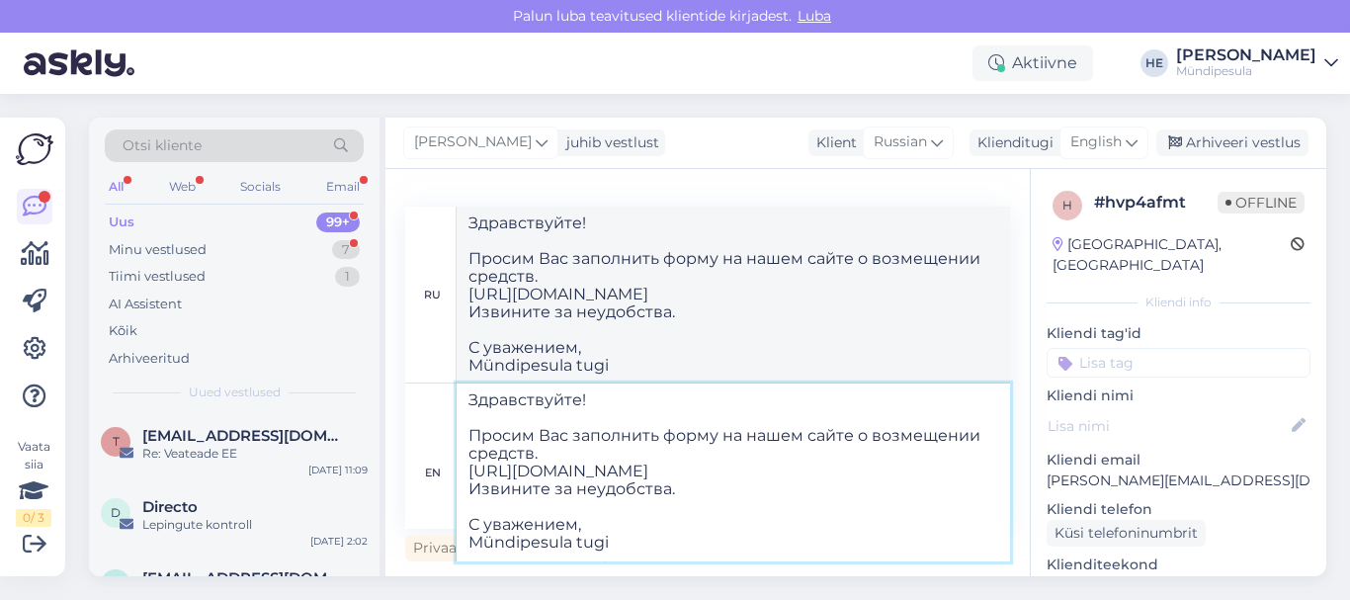
type textarea "Здравствуйте! Просим Вас заполнить форму на нашем сайте о возмещении средств. […"
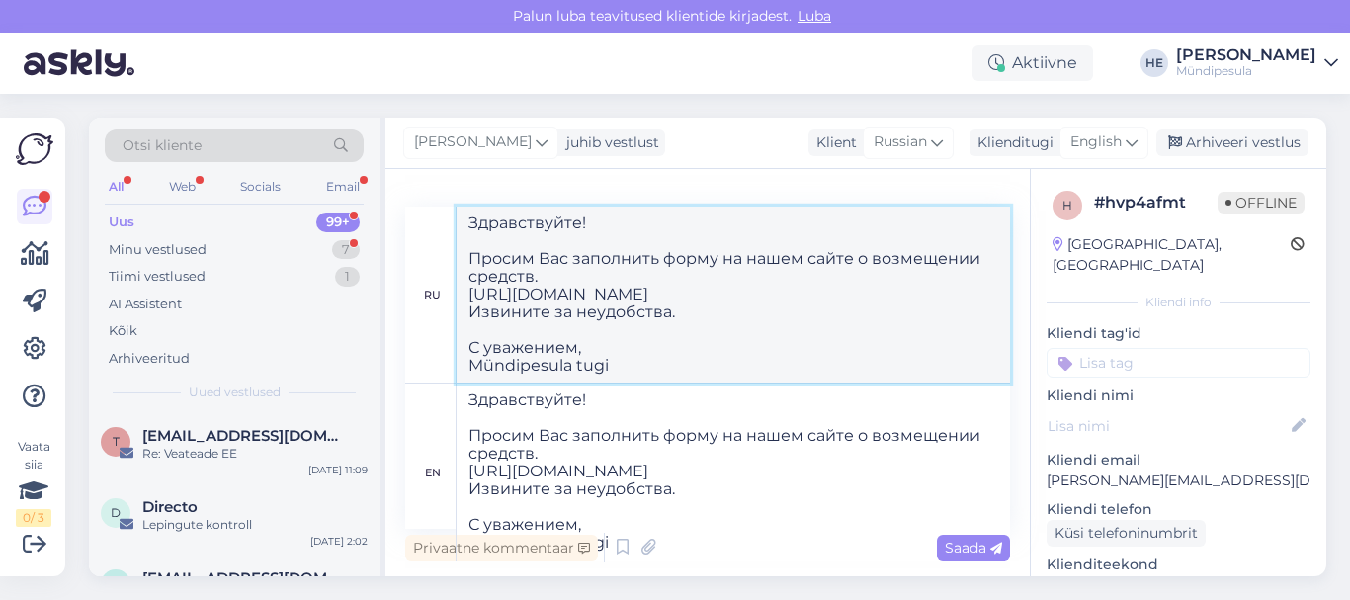
click at [960, 313] on textarea "Здравствуйте! Просим Вас заполнить форму на нашем сайте о возмещении средств. […" at bounding box center [733, 295] width 553 height 176
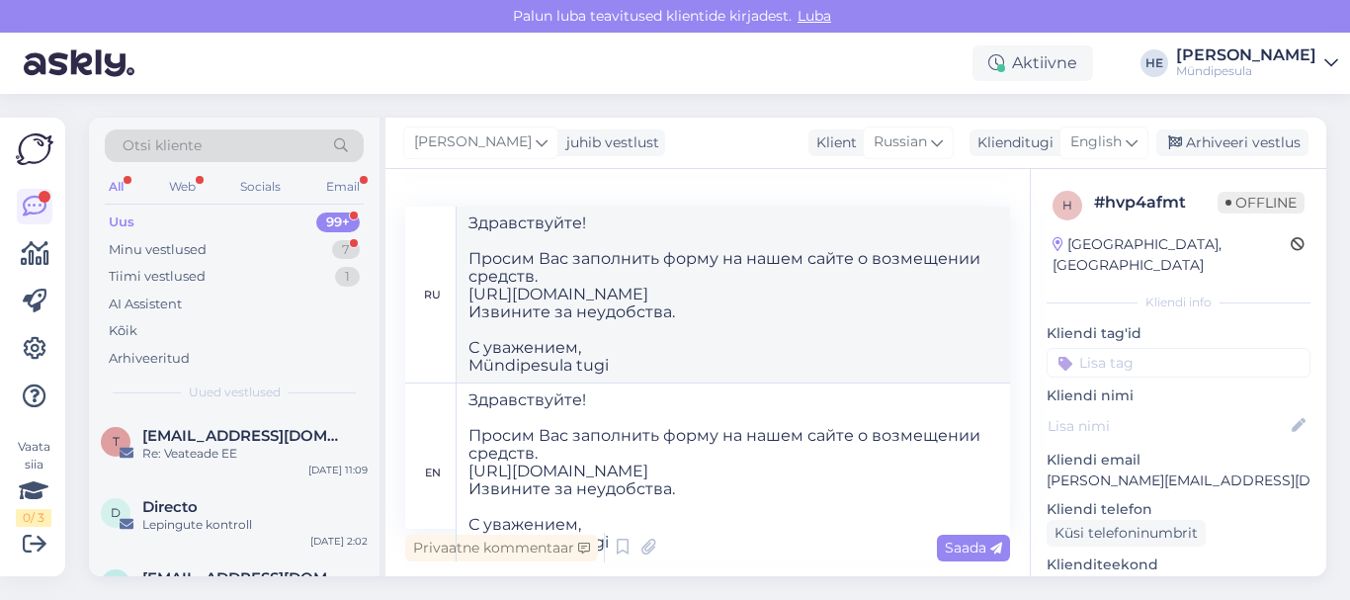
click at [963, 548] on span "Saada" at bounding box center [973, 548] width 57 height 18
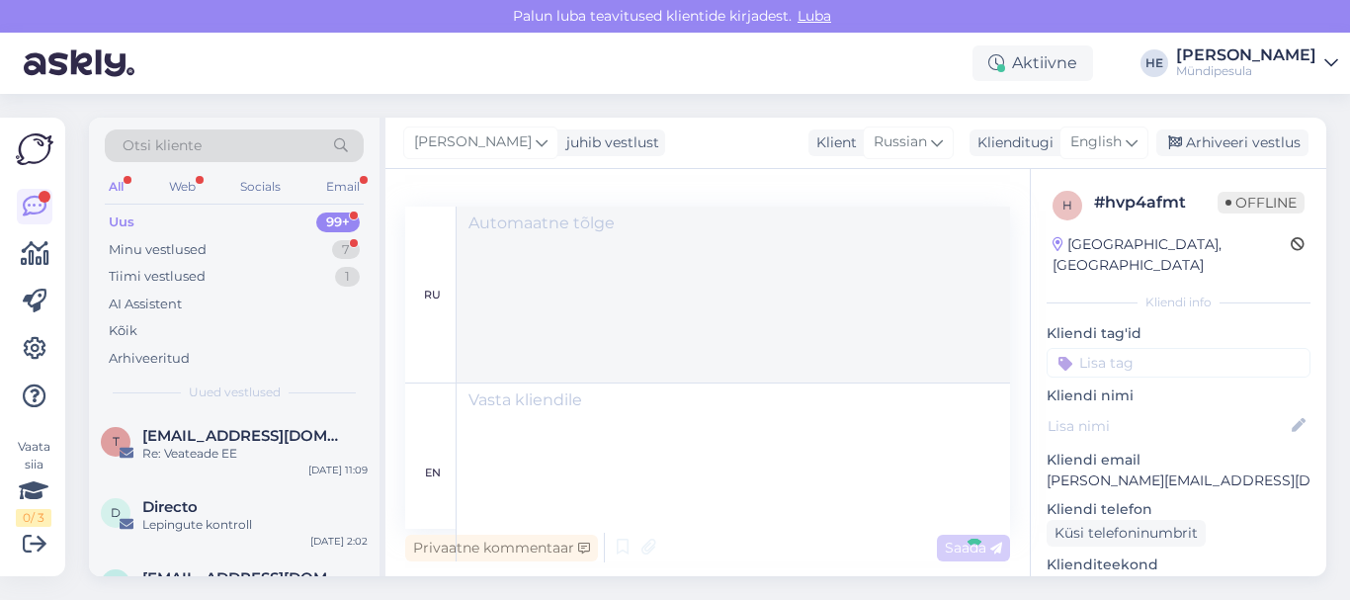
scroll to position [0, 0]
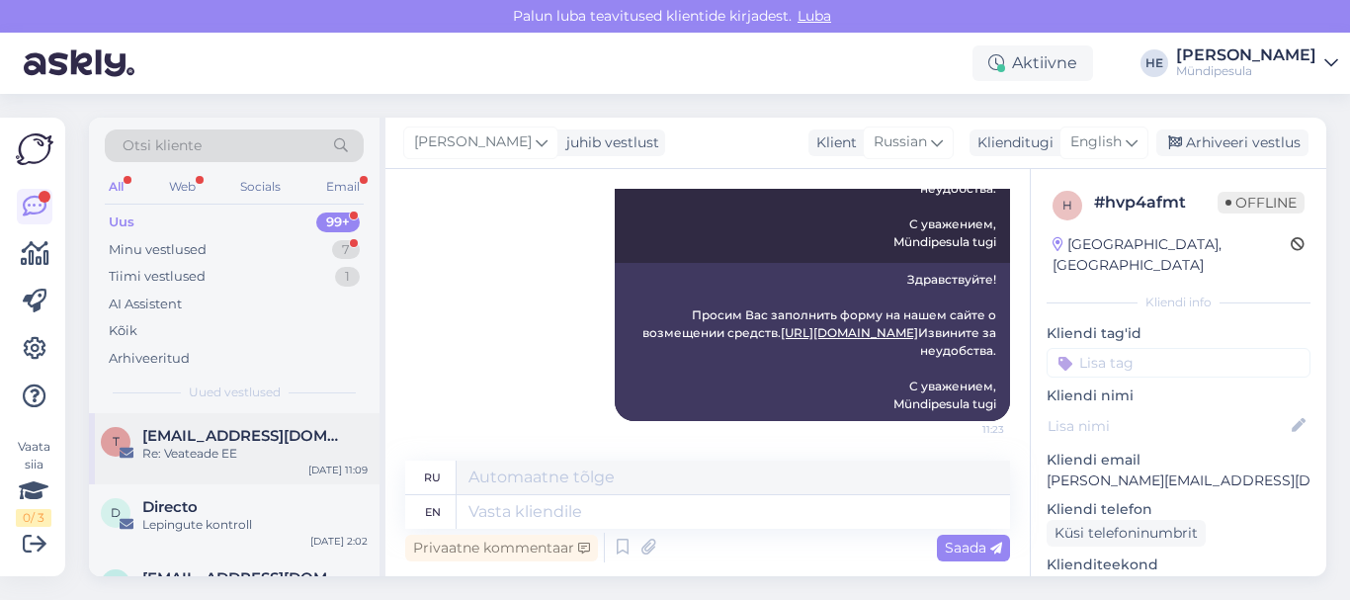
click at [183, 444] on span "[EMAIL_ADDRESS][DOMAIN_NAME]" at bounding box center [245, 436] width 206 height 18
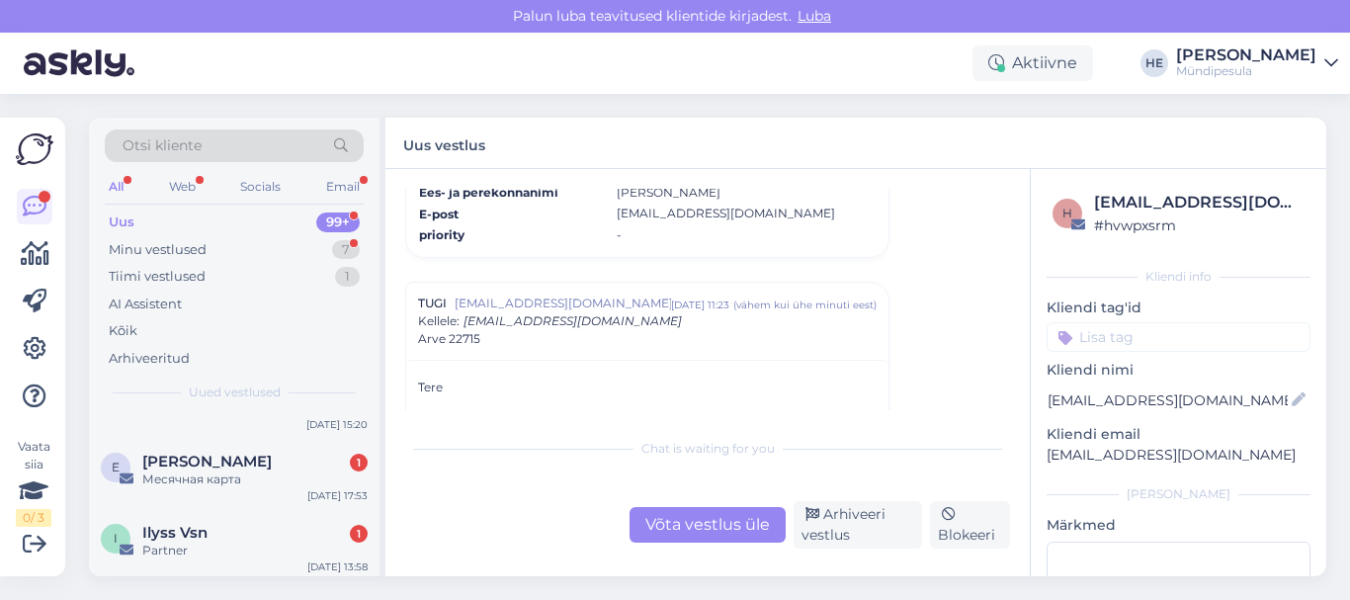
scroll to position [316, 0]
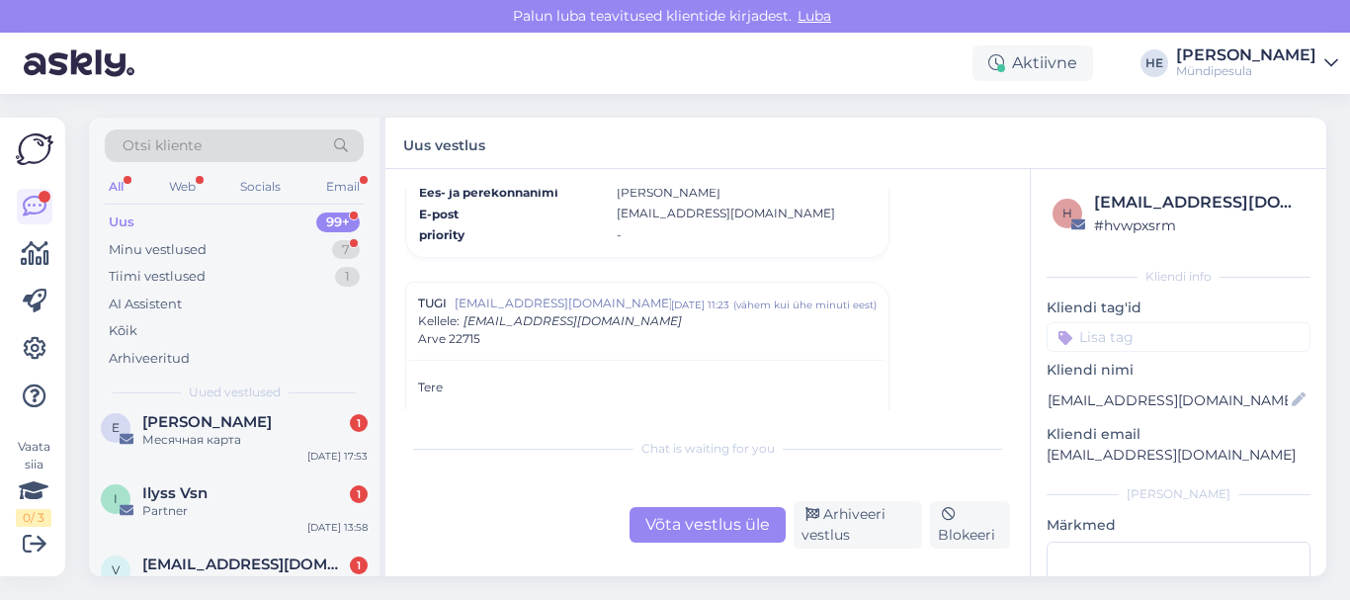
click at [183, 444] on div "Месячная карта" at bounding box center [254, 440] width 225 height 18
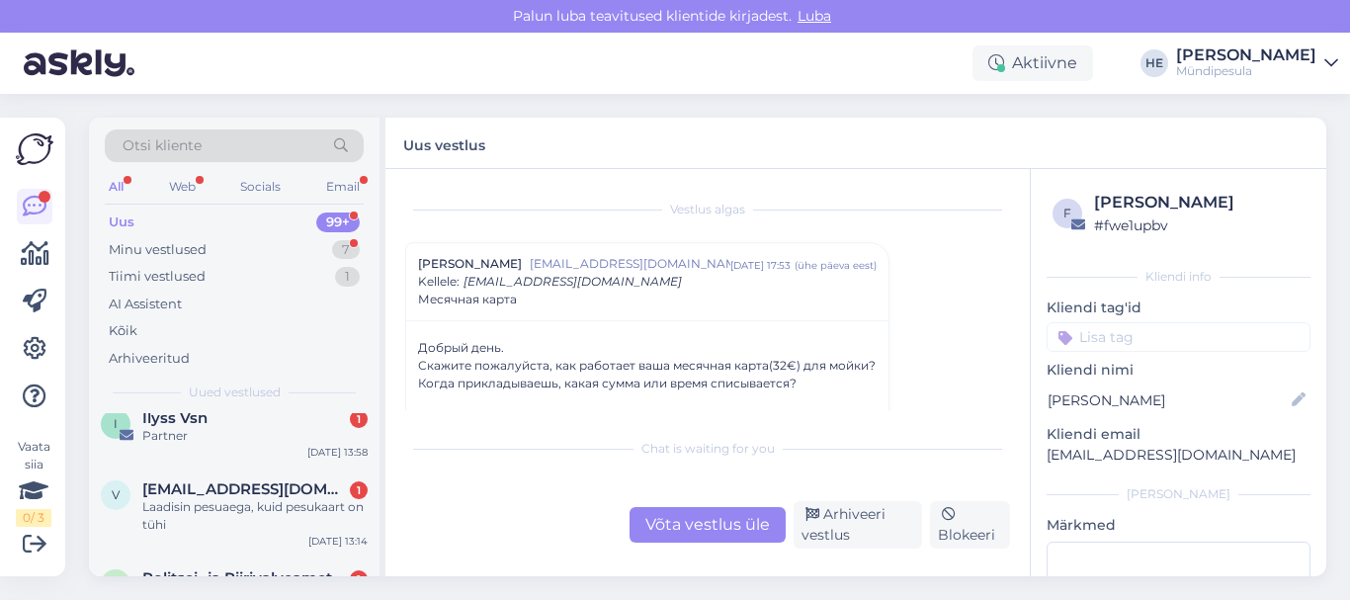
scroll to position [395, 0]
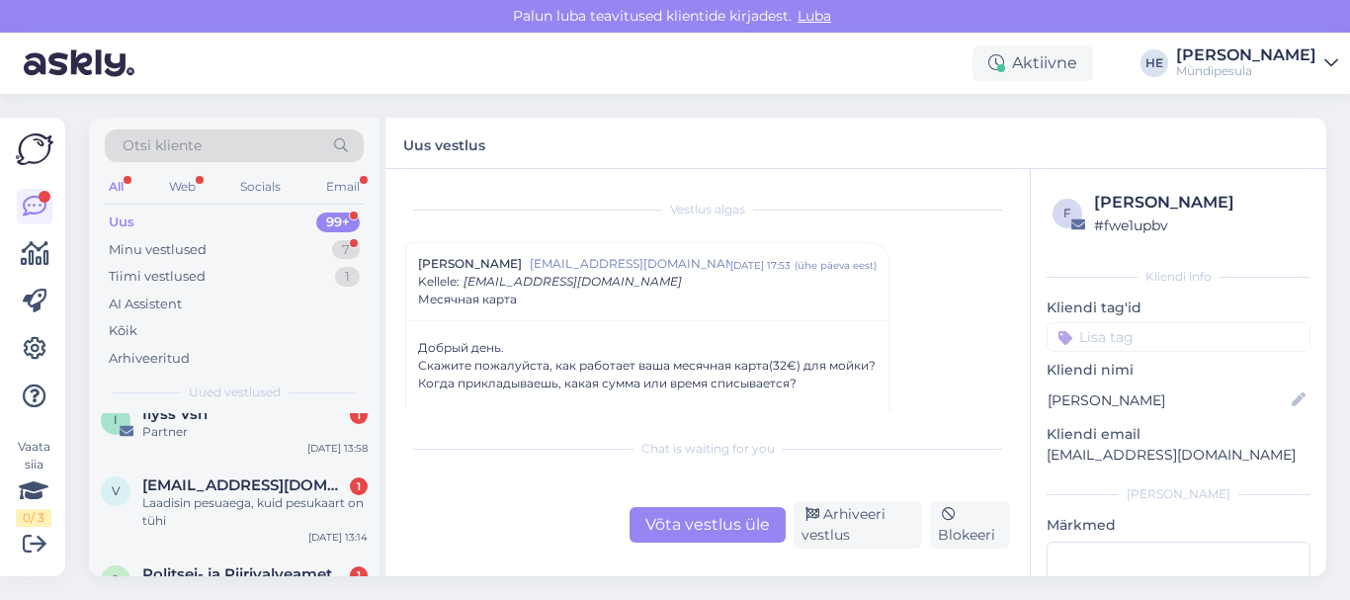
click at [183, 444] on div "I Ilyss Vsn 1 Partner [DATE] 13:58" at bounding box center [234, 426] width 291 height 71
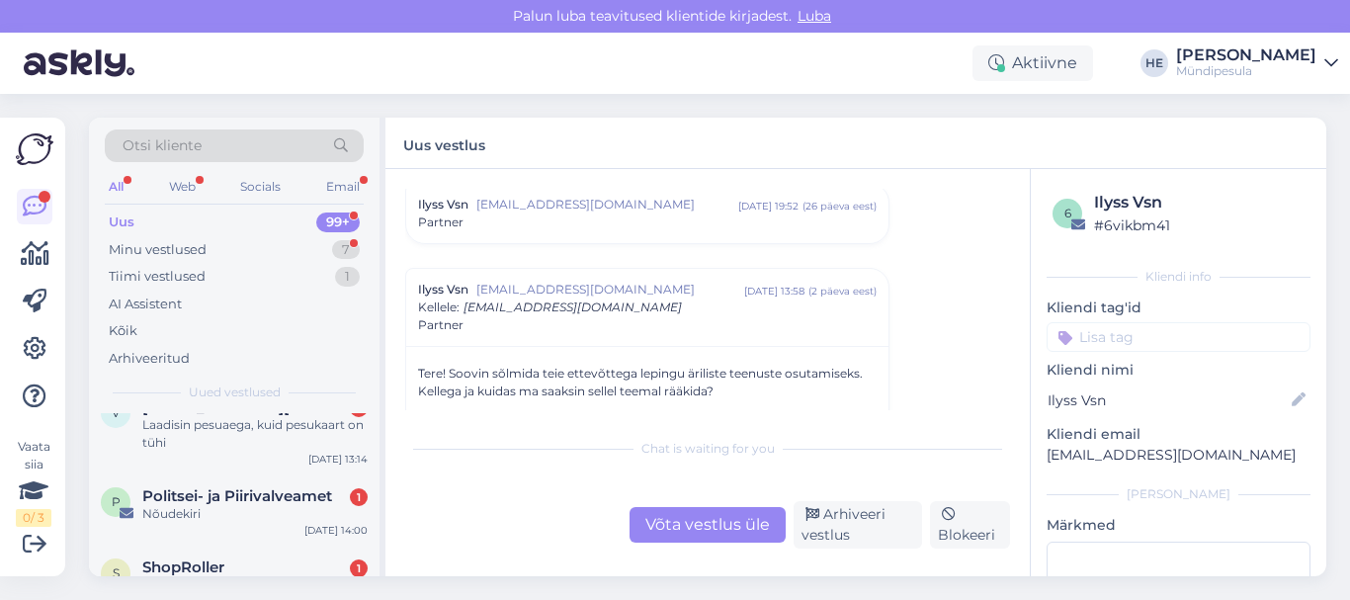
scroll to position [474, 0]
click at [183, 444] on div "Laadisin pesuaega, kuid pesukaart on tühi" at bounding box center [254, 433] width 225 height 36
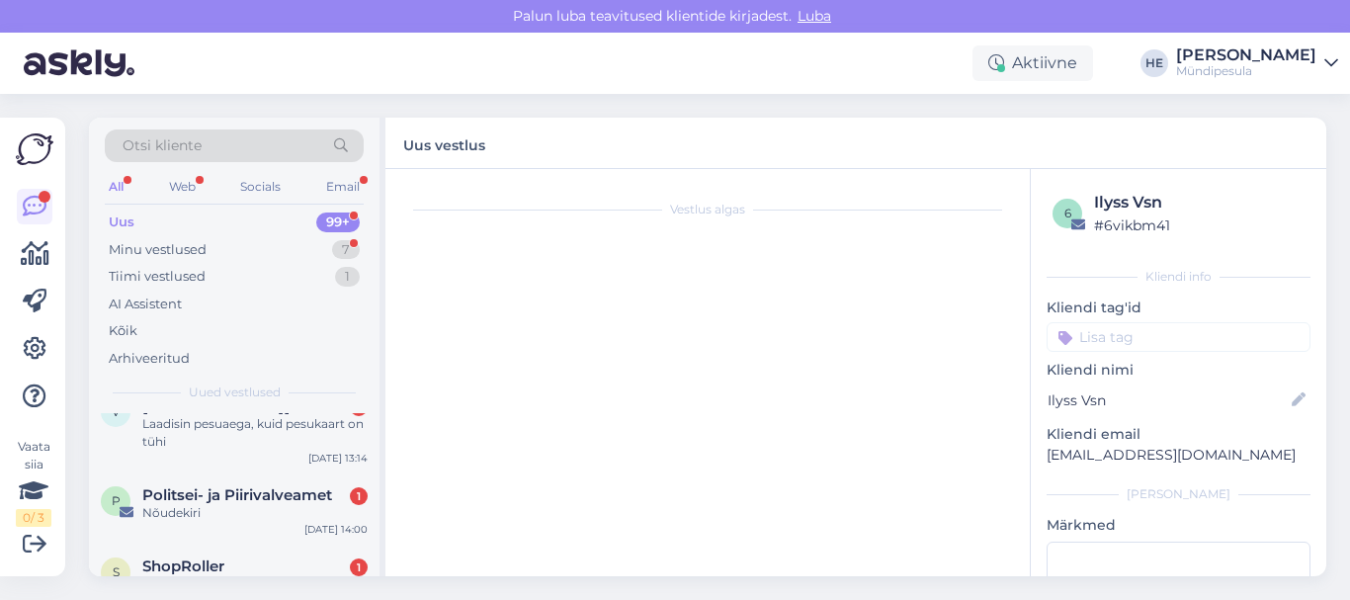
scroll to position [0, 0]
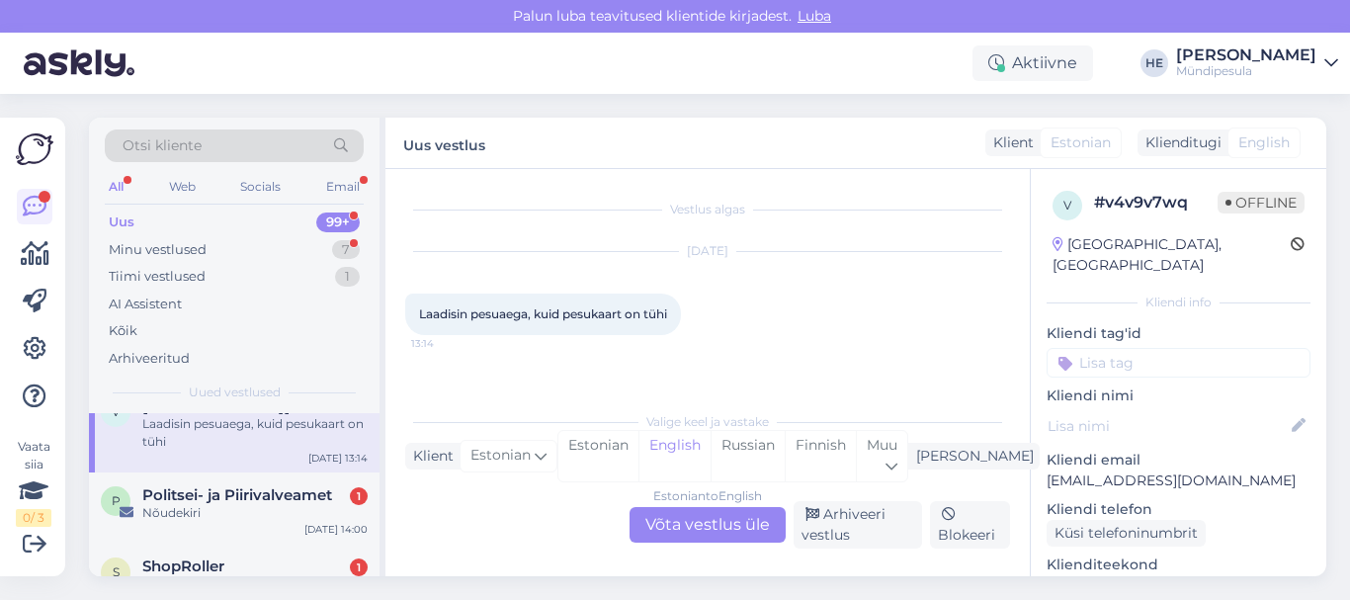
click at [702, 525] on div "Estonian to English Võta vestlus üle" at bounding box center [707, 525] width 156 height 36
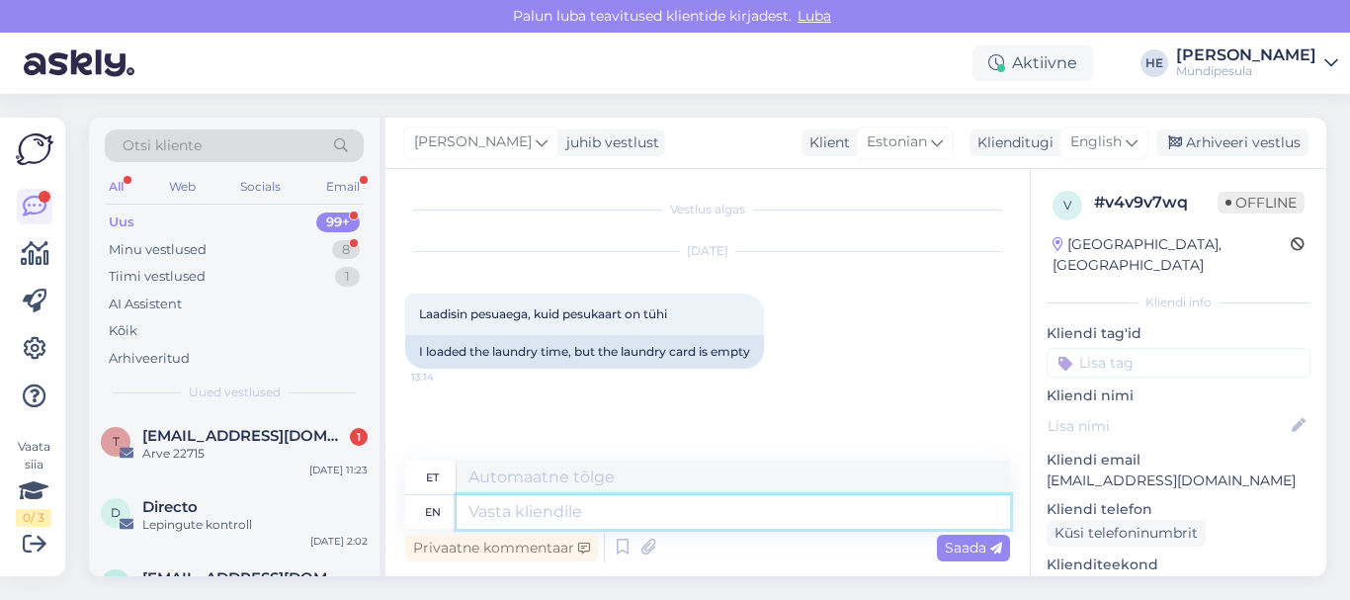
click at [556, 514] on textarea at bounding box center [733, 512] width 553 height 34
type textarea "TEr"
type textarea "TEre"
type textarea "Tere"
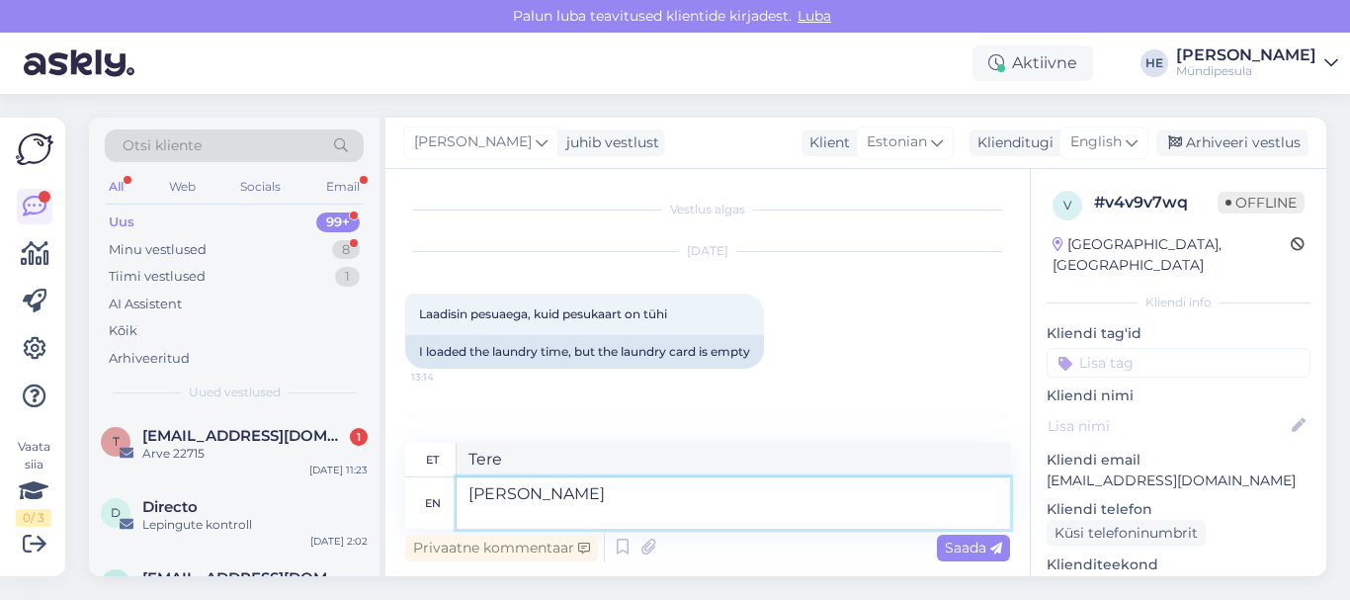
type textarea "Tere Palun t"
type textarea "[PERSON_NAME]"
type textarea "Tere Palun täpsustage"
type textarea "Tere Palun täpsustage kuidas"
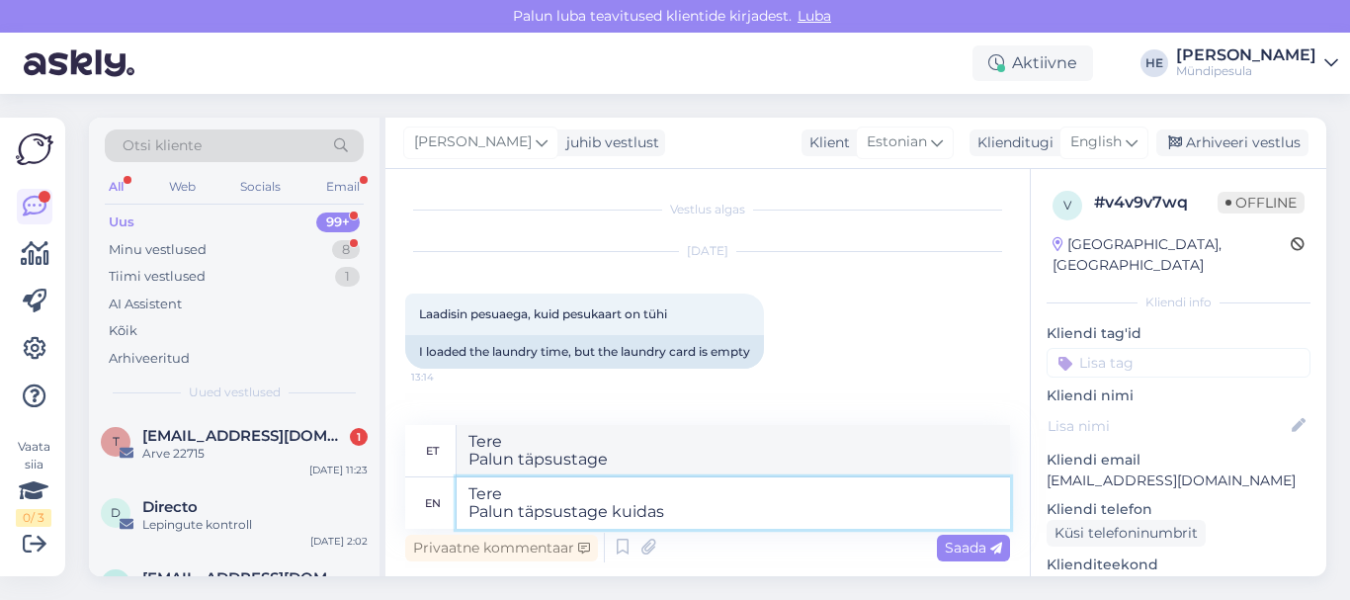
type textarea "Tere palun täpsustage kuidas"
type textarea "Tere Palun täpsustage kuidas pesuka"
type textarea "Tere palun täpsustage kuidas pesu"
type textarea "Tere Palun täpsustage kuidas pesukaardile a"
type textarea "Tere palun täpsustage, kuidas pesukaardile"
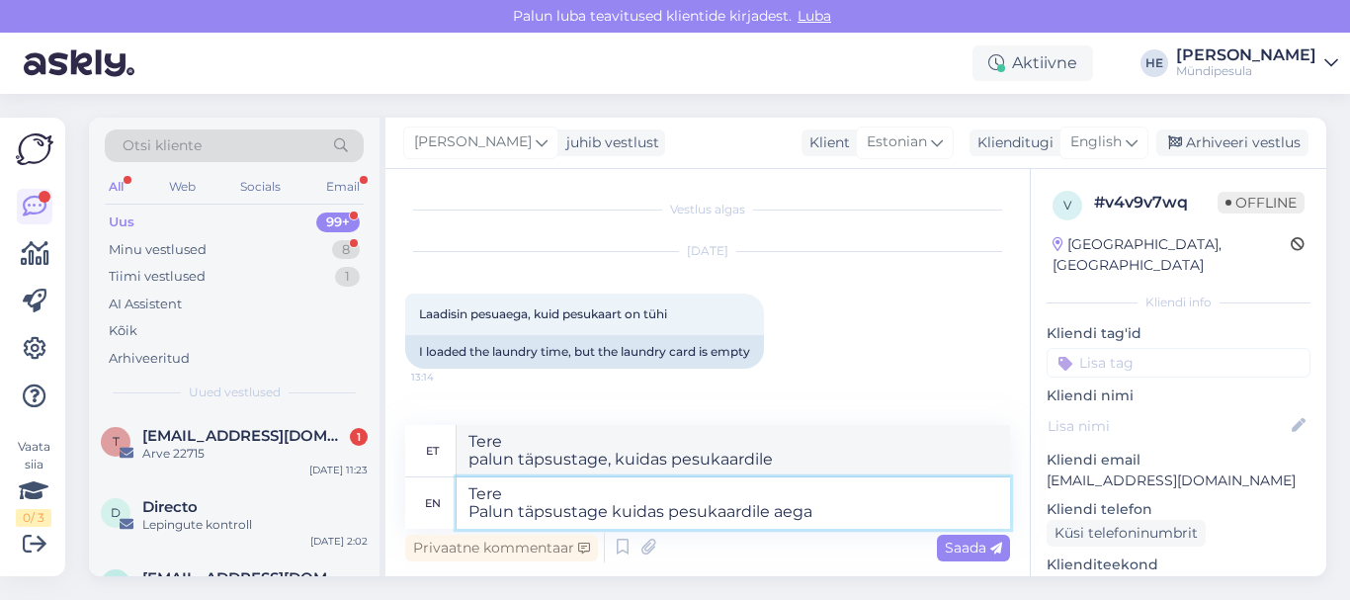
type textarea "Tere Palun täpsustage kuidas pesukaardile aega"
type textarea "Tere palun täpsustage, kuidas pesukaardile aega"
type textarea "Tere Palun täpsustage kuidas pesukaardile aega laadisite"
type textarea "Tere palun täpsustage, kuidas pesukaardile aega laadisite"
type textarea "Tere Palun täpsustage kuidas pesukaardile aega laadisite ning"
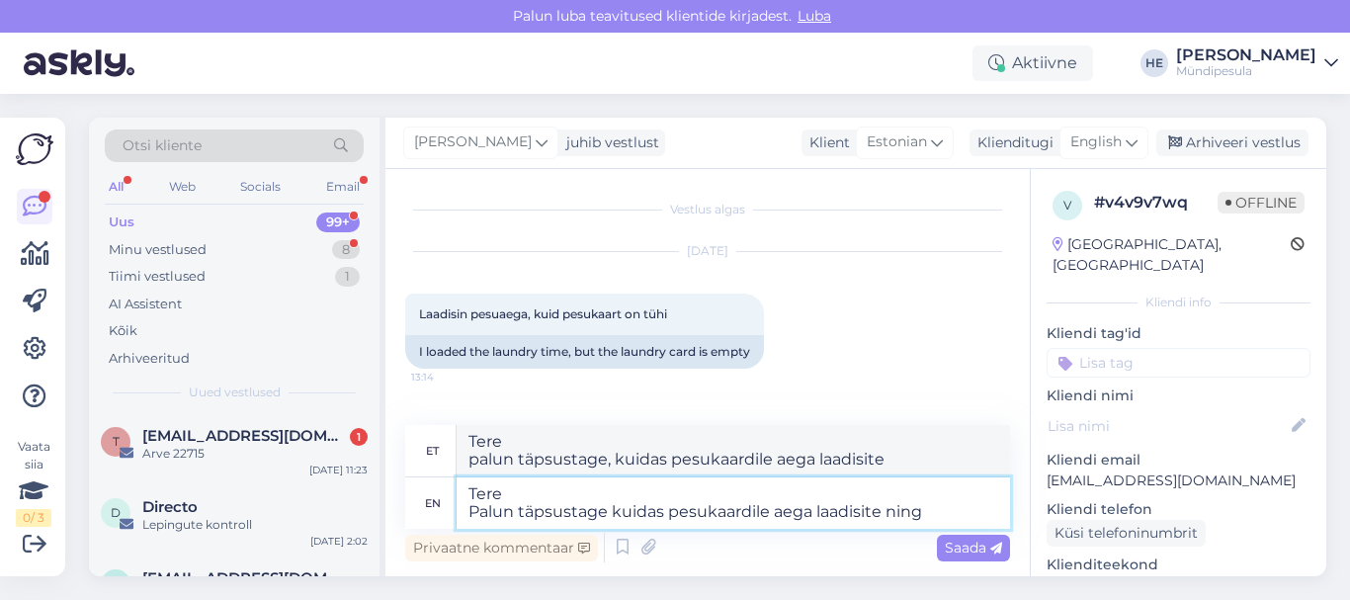
type textarea "Tere palun täpsustage, kuidas pesukaardile aega laadisite ning"
type textarea "Tere Palun täpsustage kuidas pesukaardile aega laadisite ning milline"
type textarea "Tere palun täpsustage, kuidas pesukaardile aega laadisite [PERSON_NAME]"
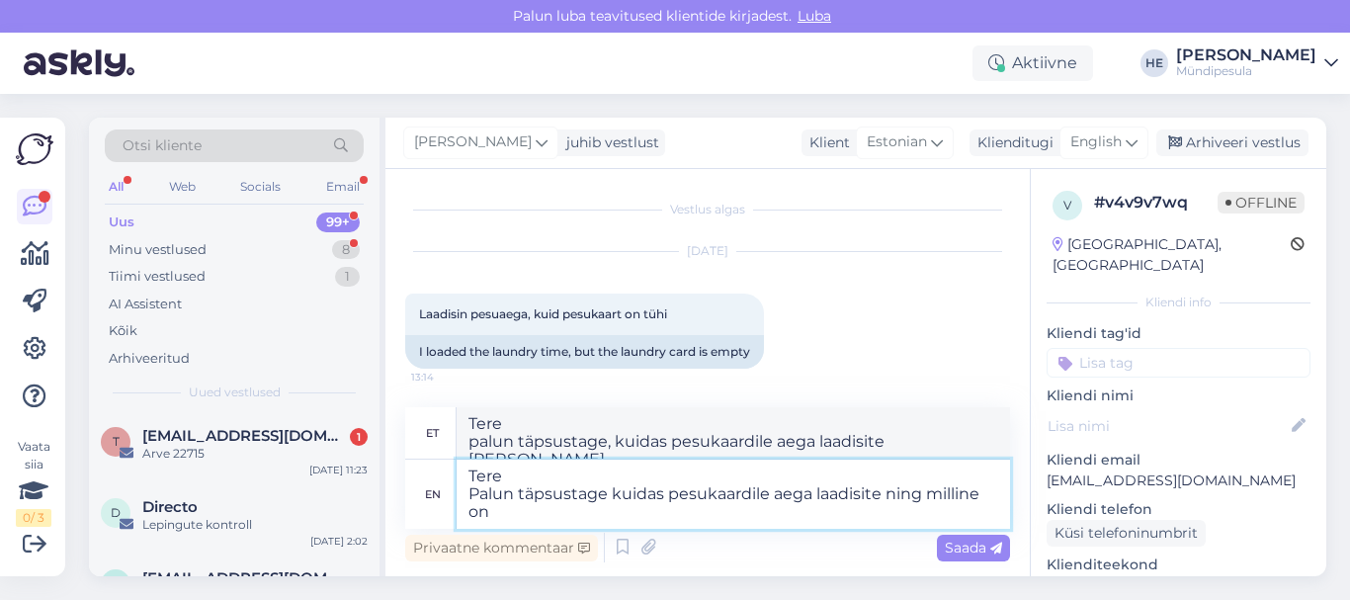
type textarea "Tere Palun täpsustage kuidas pesukaardile aega laadisite ning milline on"
type textarea "Tere palun täpsustage, kuidas pesukaardile aega laadisite [PERSON_NAME] on"
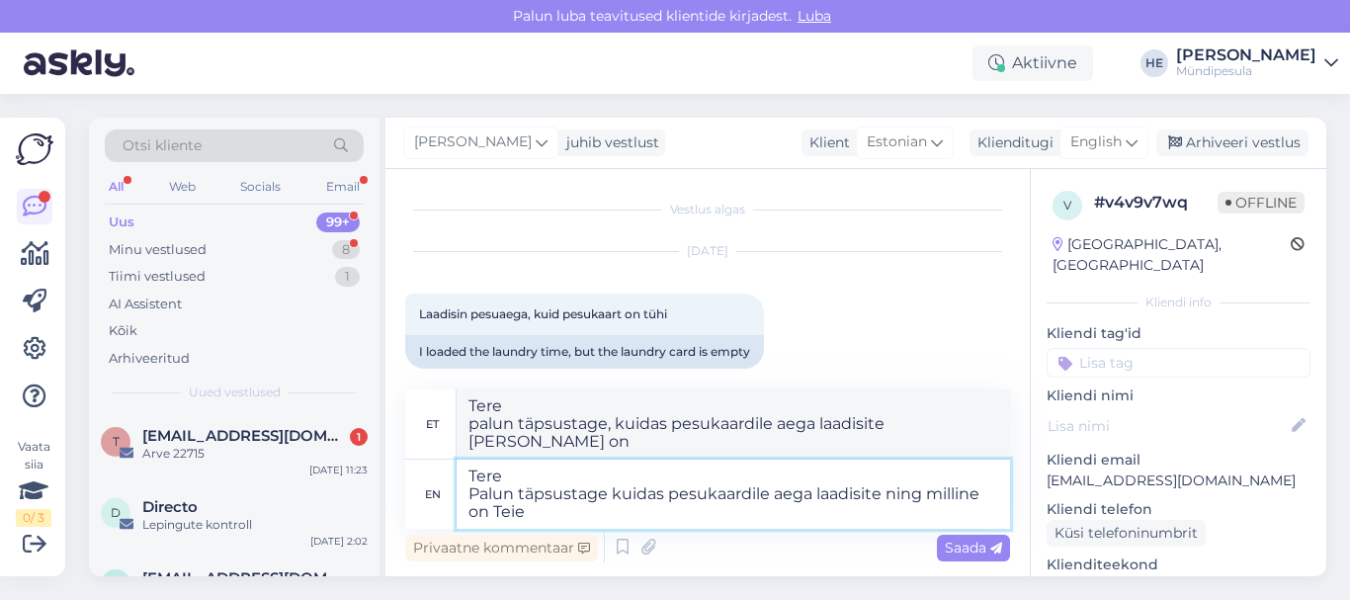
type textarea "Tere Palun täpsustage kuidas pesukaardile aega laadisite ning milline on Teie"
type textarea "Tere palun täpsustage, kuidas pesukaardile aega laadisite [PERSON_NAME] on [PER…"
type textarea "Tere Palun täpsustage kuidas pesukaardile aega laadisite ning milline on Teie p…"
type textarea "Tere palun täpsustage, kuidas pesukaardile aega laadisite [PERSON_NAME] on [PER…"
type textarea "Tere Palun täpsustage kuidas pesukaardile aega laadisite ning milline on Teie p…"
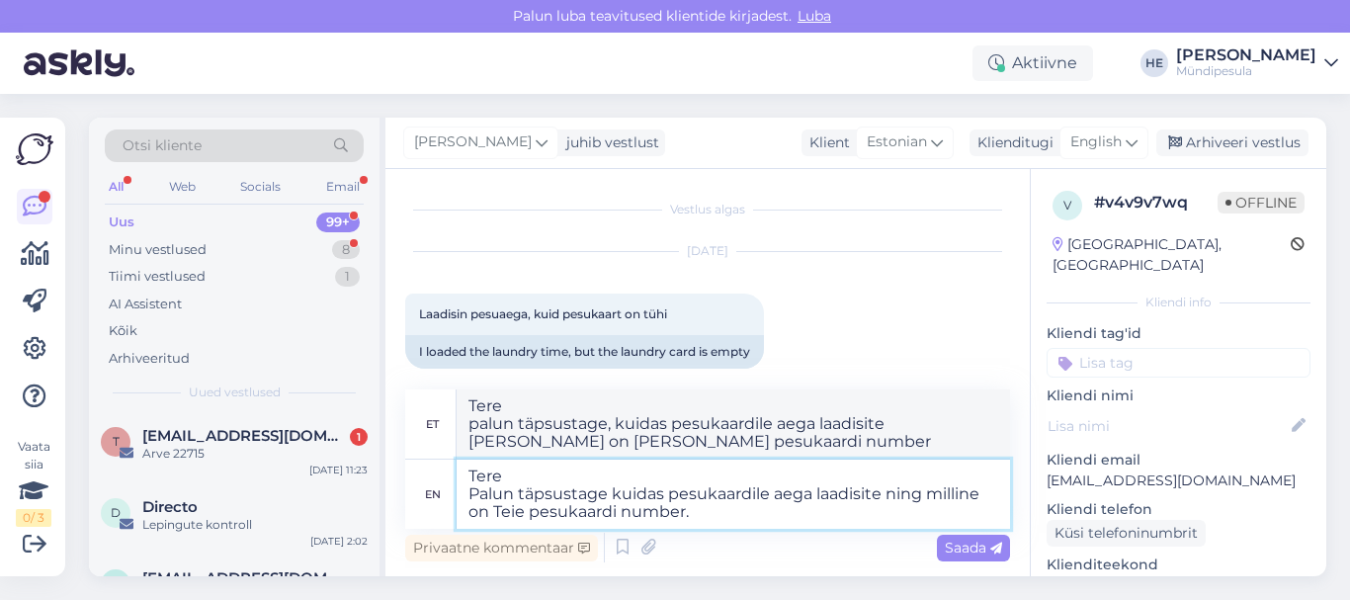
type textarea "Tere palun täpsustage, kuidas pesukaardile aega laadisite [PERSON_NAME] on [PER…"
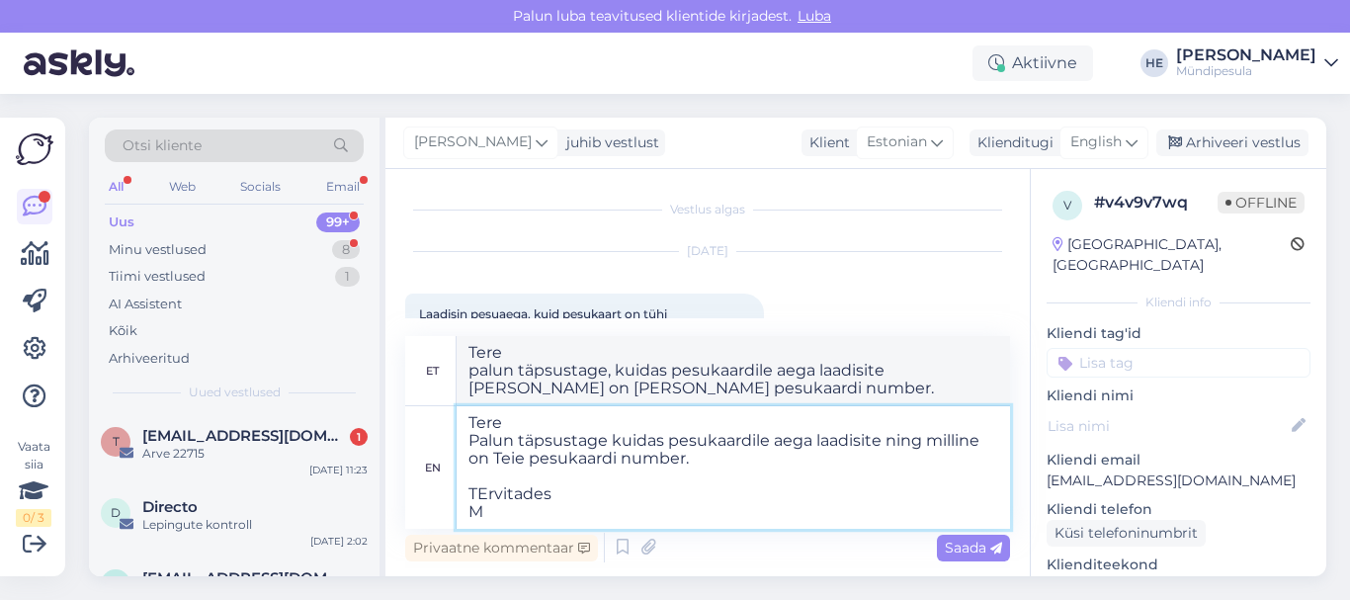
type textarea "Tere Palun täpsustage kuidas pesukaardile aega laadisite ning milline on Teie p…"
type textarea "Tere palun täpsustage, kuidas pesukaardile aega laadisite [PERSON_NAME] on [PER…"
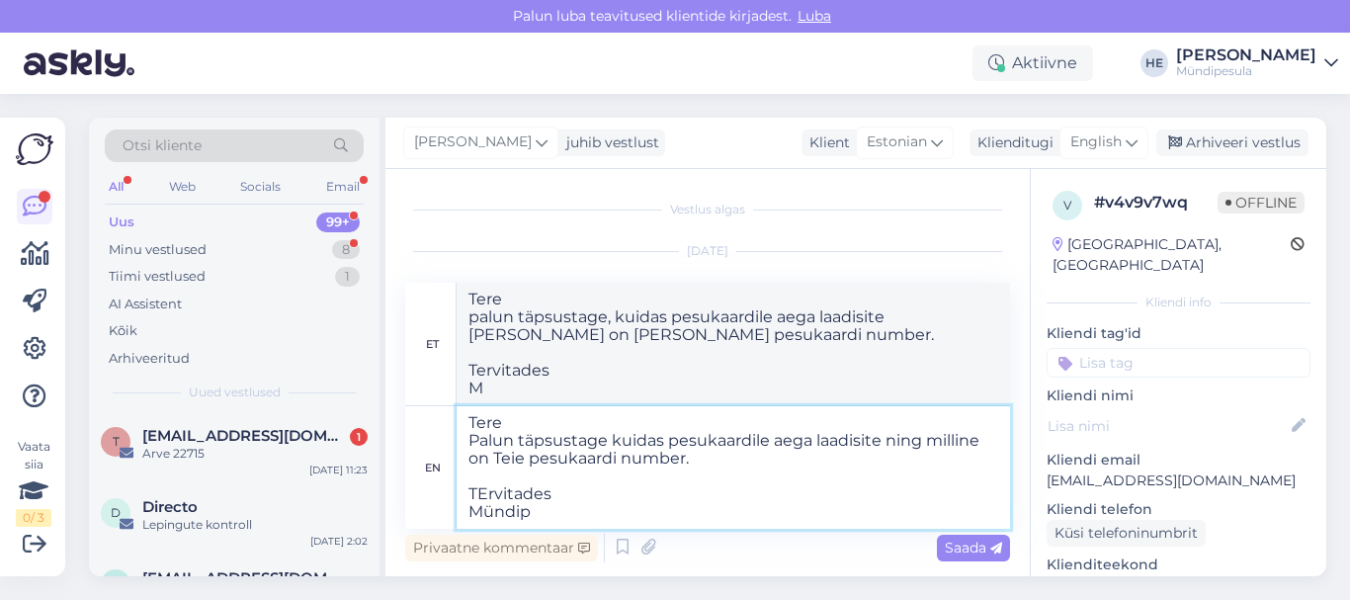
type textarea "Tere Palun täpsustage kuidas pesukaardile aega laadisite ning milline on Teie p…"
type textarea "Tere palun täpsustage, kuidas pesukaardile aega laadisite [PERSON_NAME] on [PER…"
type textarea "Tere Palun täpsustage kuidas pesukaardile aega laadisite ning milline on Teie p…"
type textarea "Tere palun täpsustage, kuidas pesukaardile aega laadisite [PERSON_NAME] on [PER…"
type textarea "Tere Palun täpsustage kuidas pesukaardile aega laadisite ning milline on Teie p…"
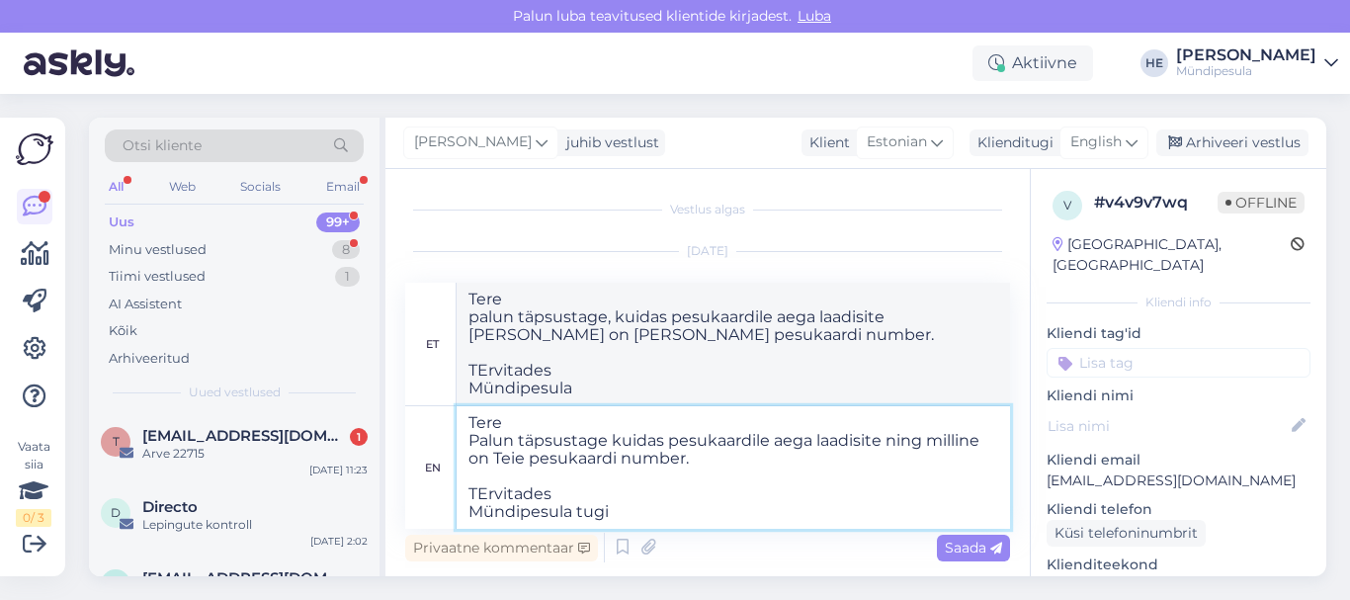
type textarea "Tere palun täpsustage, kuidas pesukaardile aega laadisite [PERSON_NAME] on [PER…"
type textarea "Tere Palun täpsustage kuidas pesukaardile aega laadisite ning milline on Teie p…"
click at [963, 544] on span "Saada" at bounding box center [973, 548] width 57 height 18
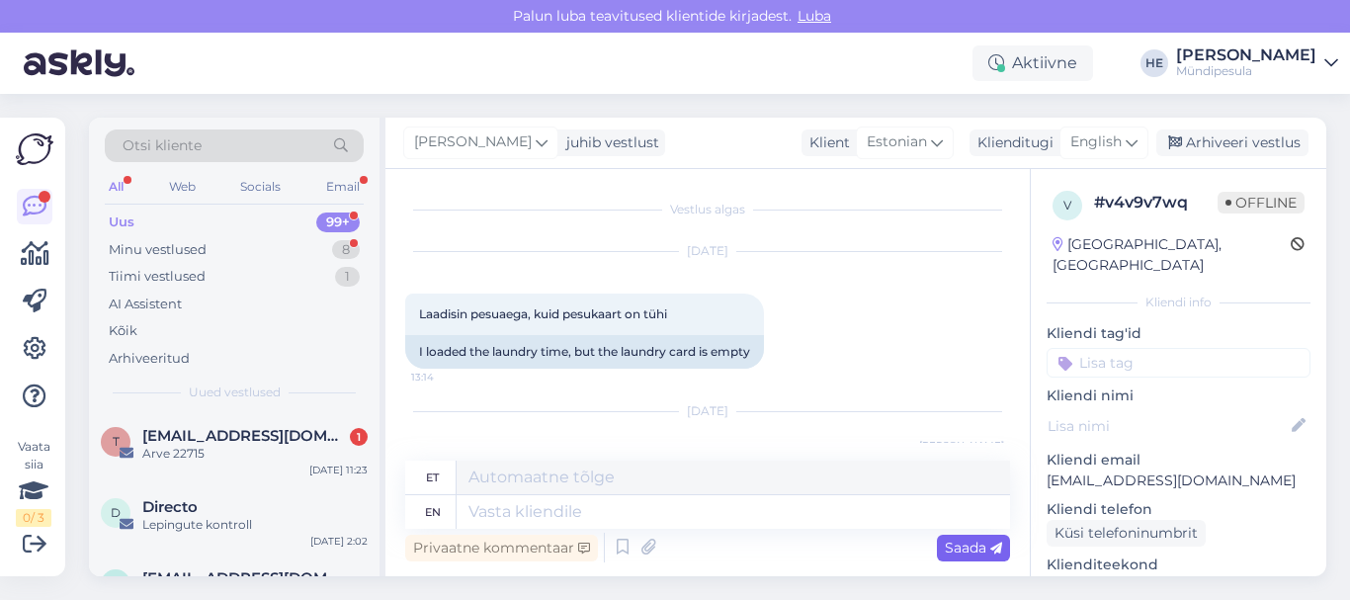
scroll to position [286, 0]
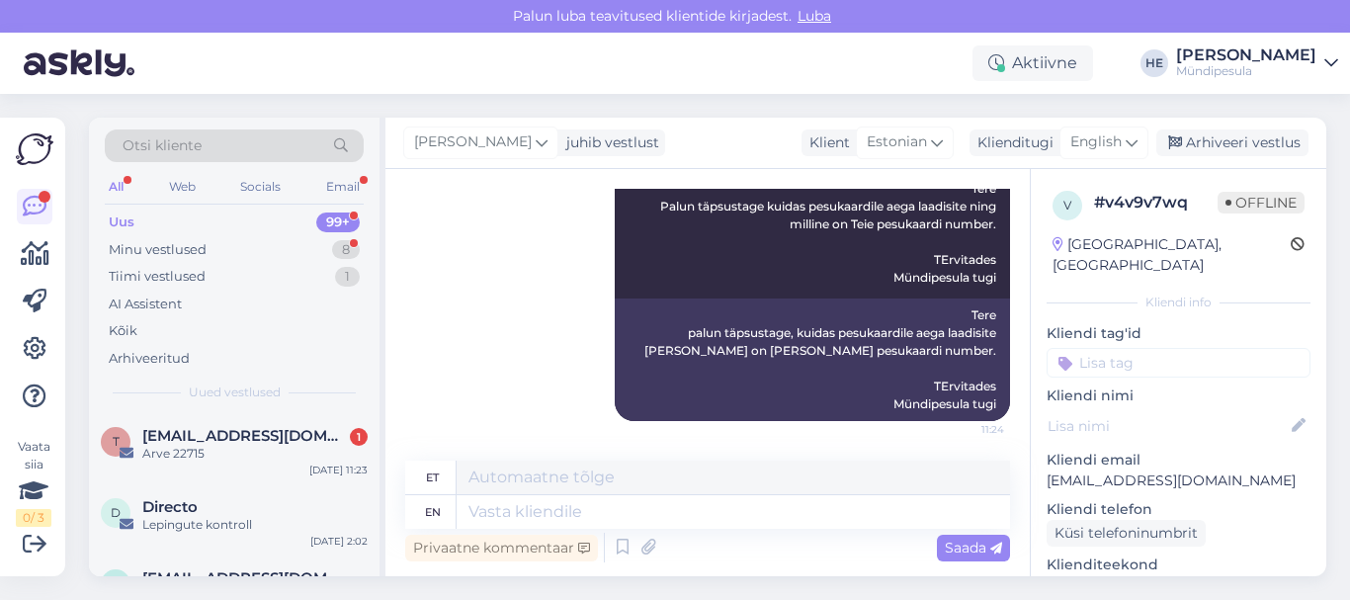
click at [126, 219] on div "Uus" at bounding box center [122, 222] width 26 height 20
click at [188, 441] on span "[EMAIL_ADDRESS][DOMAIN_NAME]" at bounding box center [245, 436] width 206 height 18
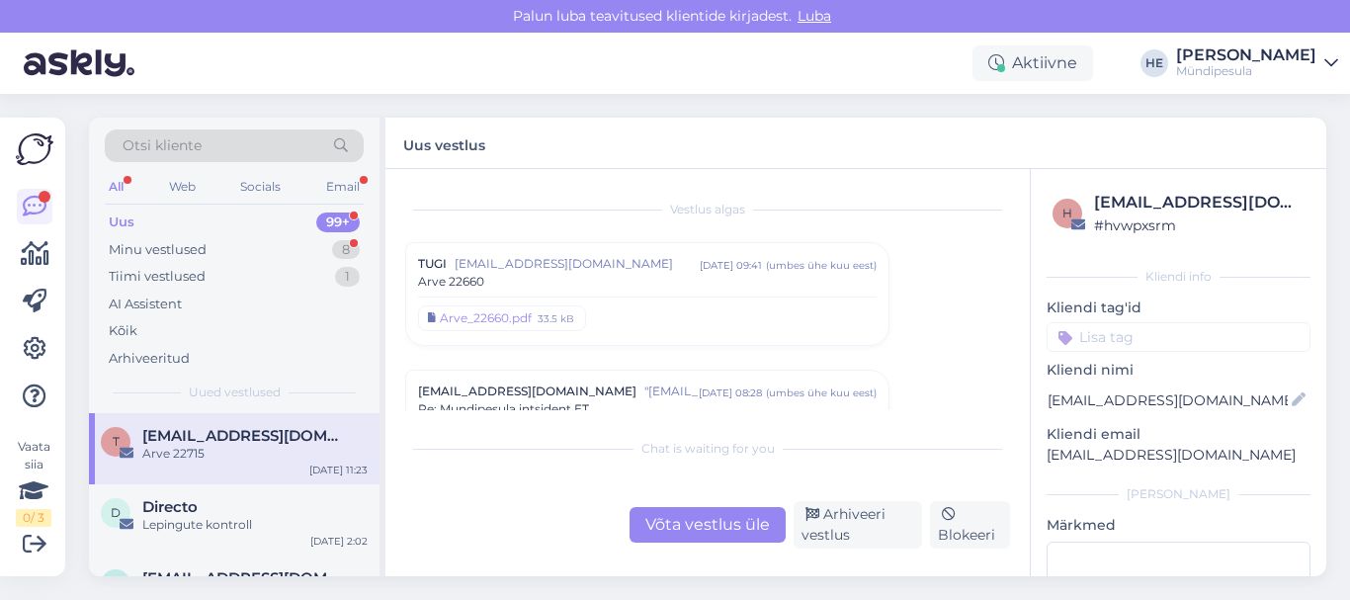
scroll to position [9796, 0]
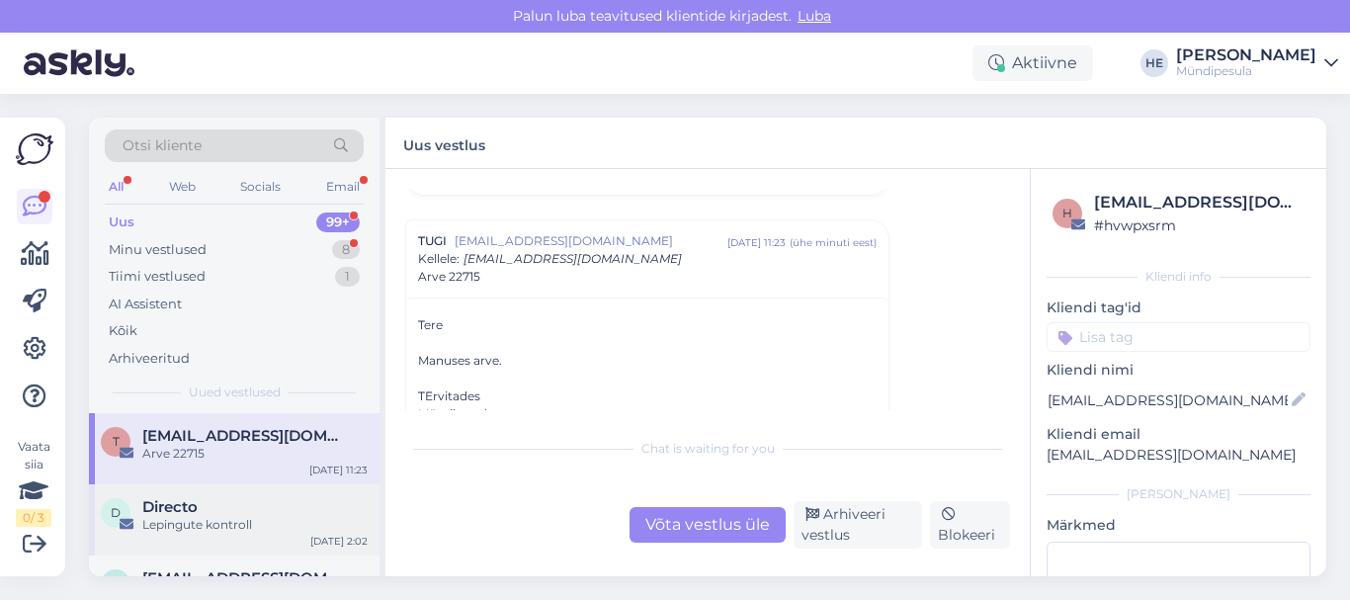
click at [203, 510] on div "Directo" at bounding box center [254, 507] width 225 height 18
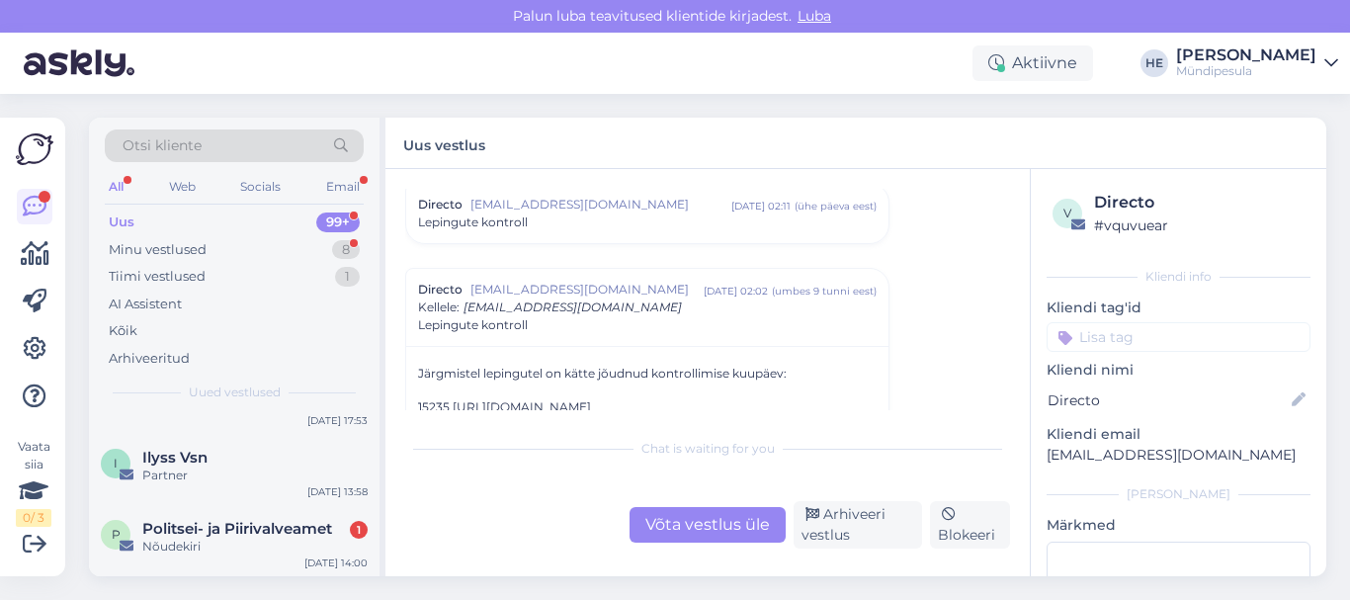
scroll to position [356, 0]
click at [203, 510] on div "P Politsei- ja Piirivalveamet 1 Nõudekiri [DATE] 14:00" at bounding box center [234, 537] width 291 height 71
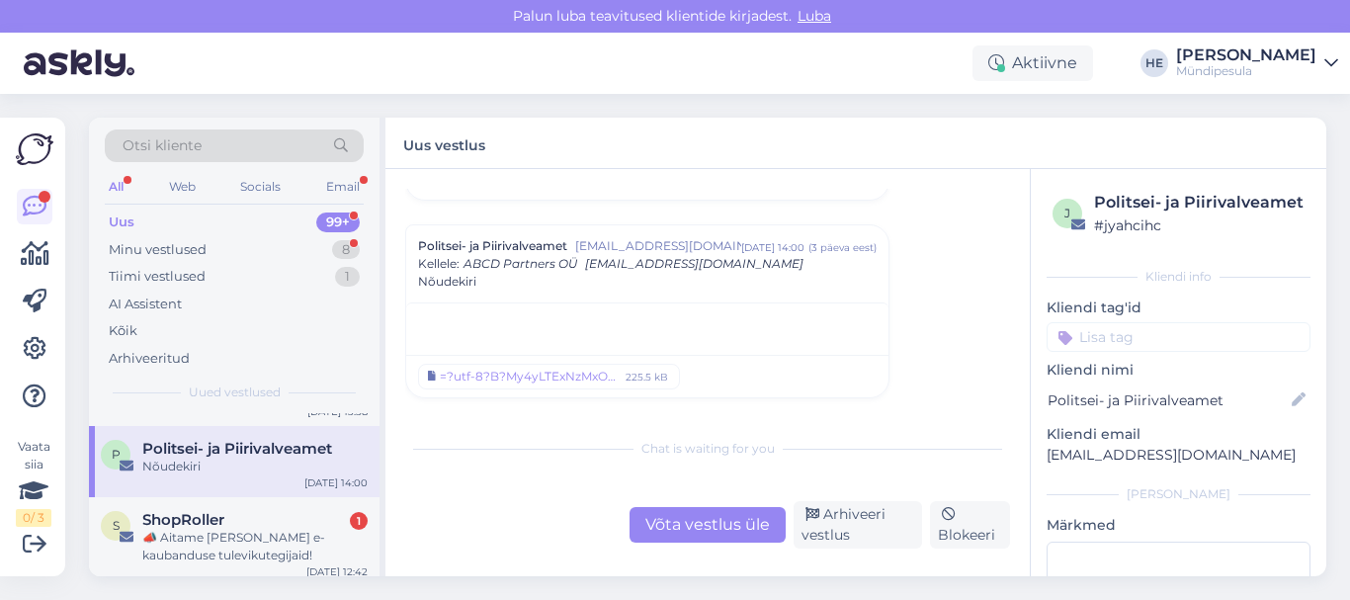
scroll to position [435, 0]
click at [203, 510] on span "ShopRoller" at bounding box center [183, 517] width 82 height 18
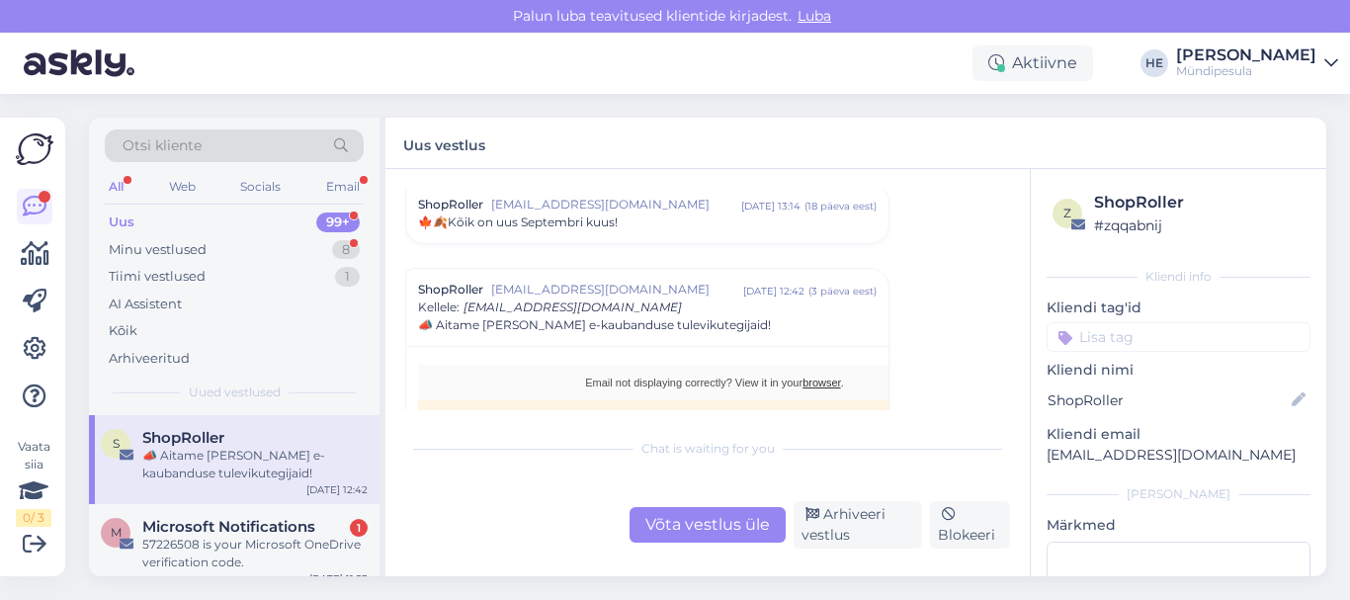
scroll to position [553, 0]
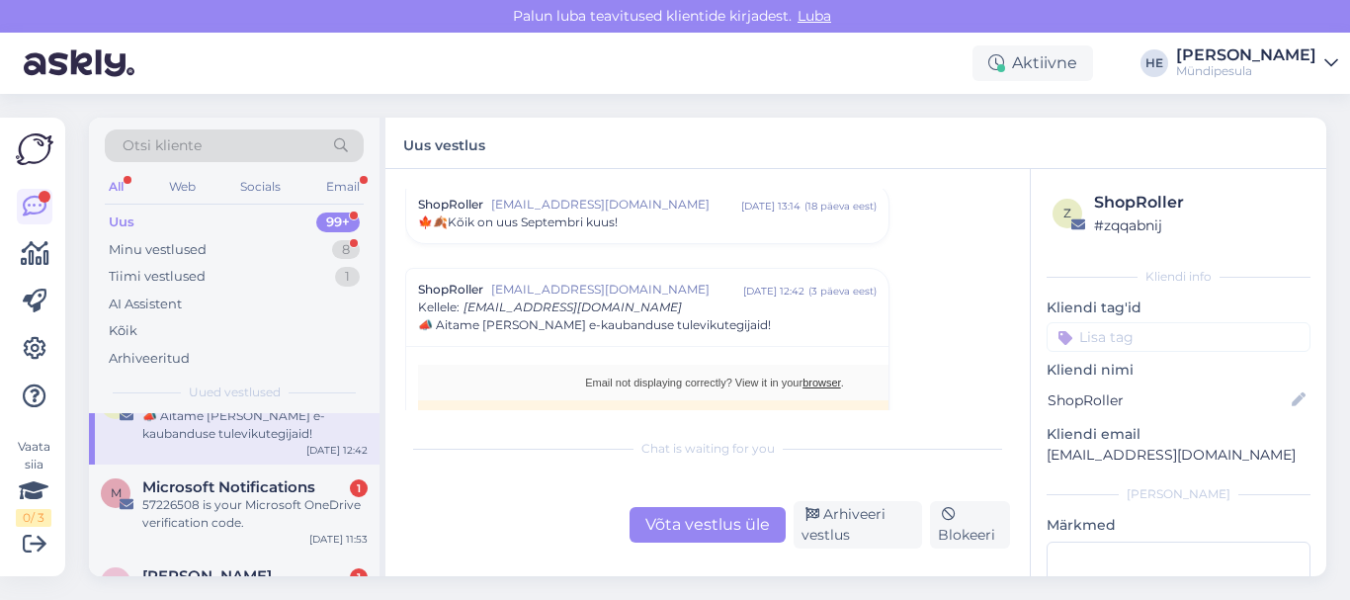
click at [203, 510] on div "57226508 is your Microsoft OneDrive verification code." at bounding box center [254, 514] width 225 height 36
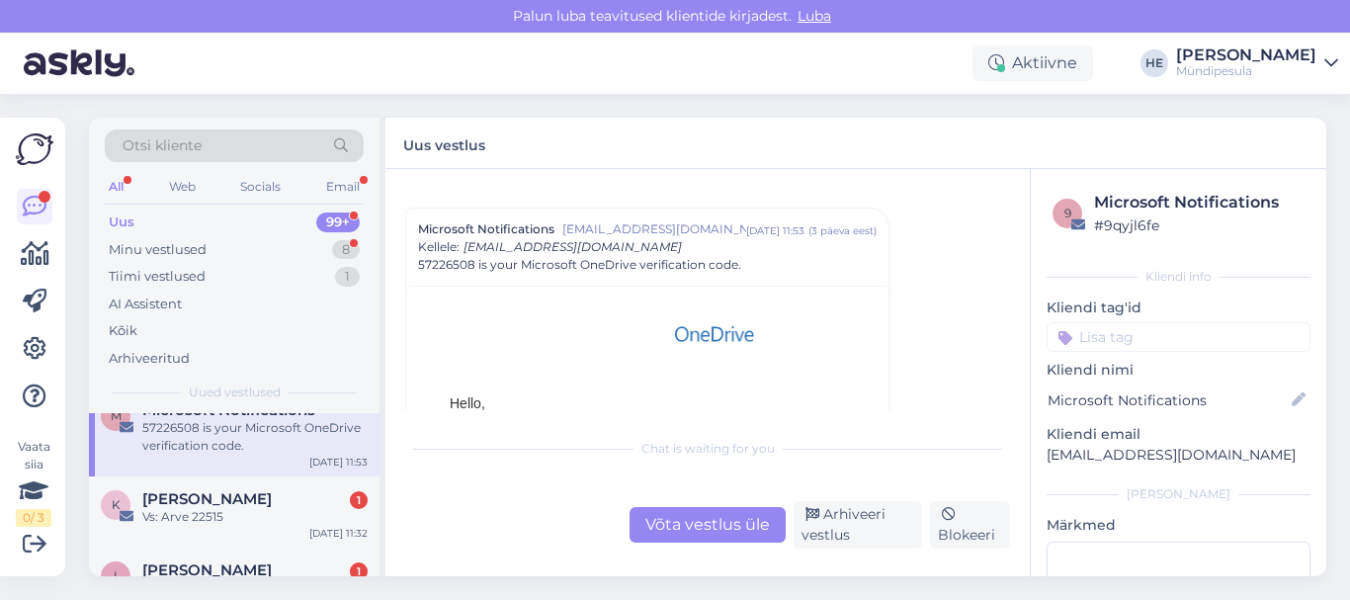
scroll to position [632, 0]
click at [203, 510] on div "Vs: Arve 22515" at bounding box center [254, 515] width 225 height 18
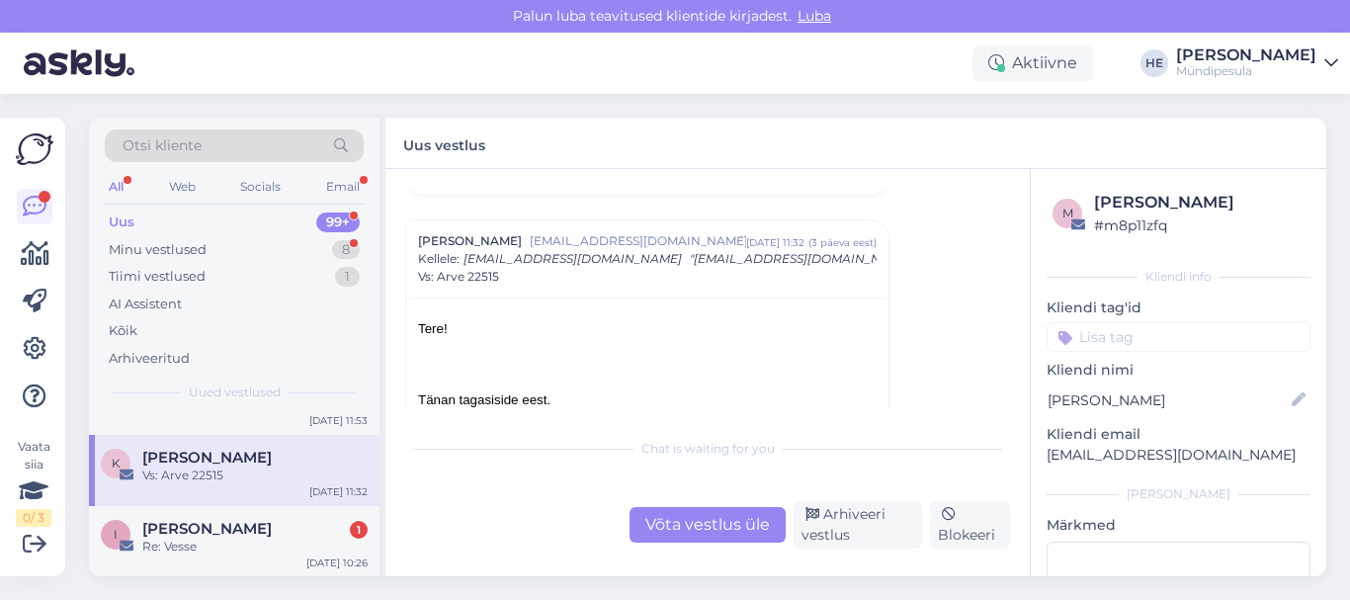
scroll to position [711, 0]
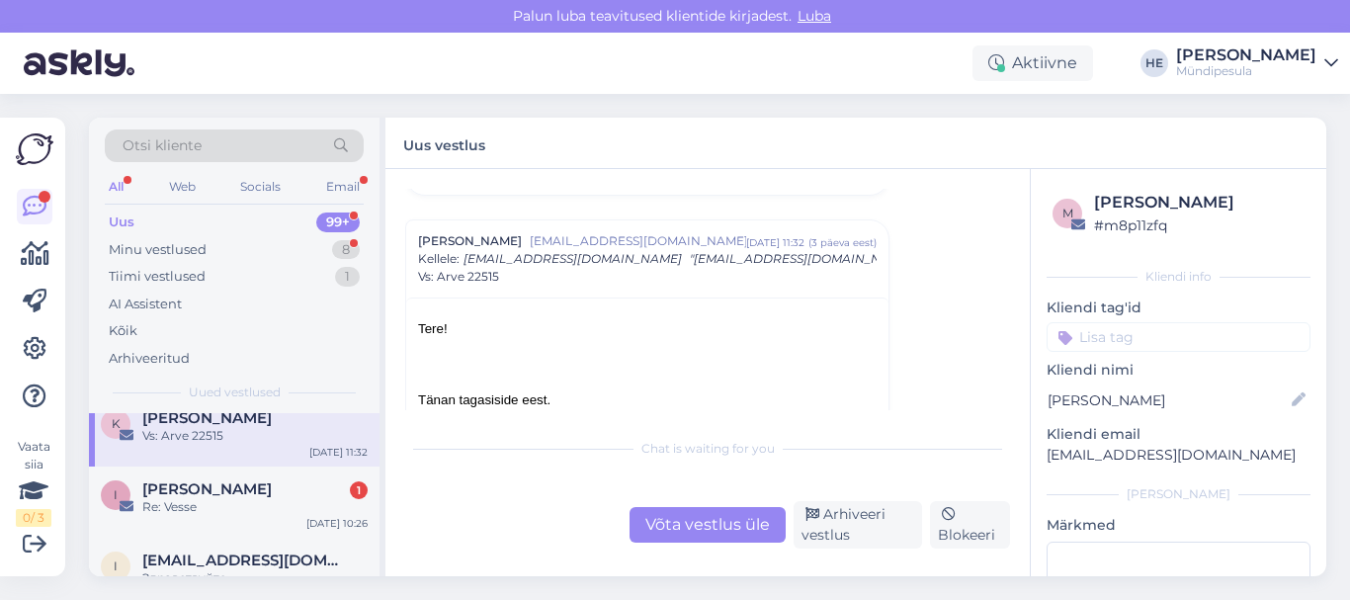
click at [203, 510] on div "Re: Vesse" at bounding box center [254, 507] width 225 height 18
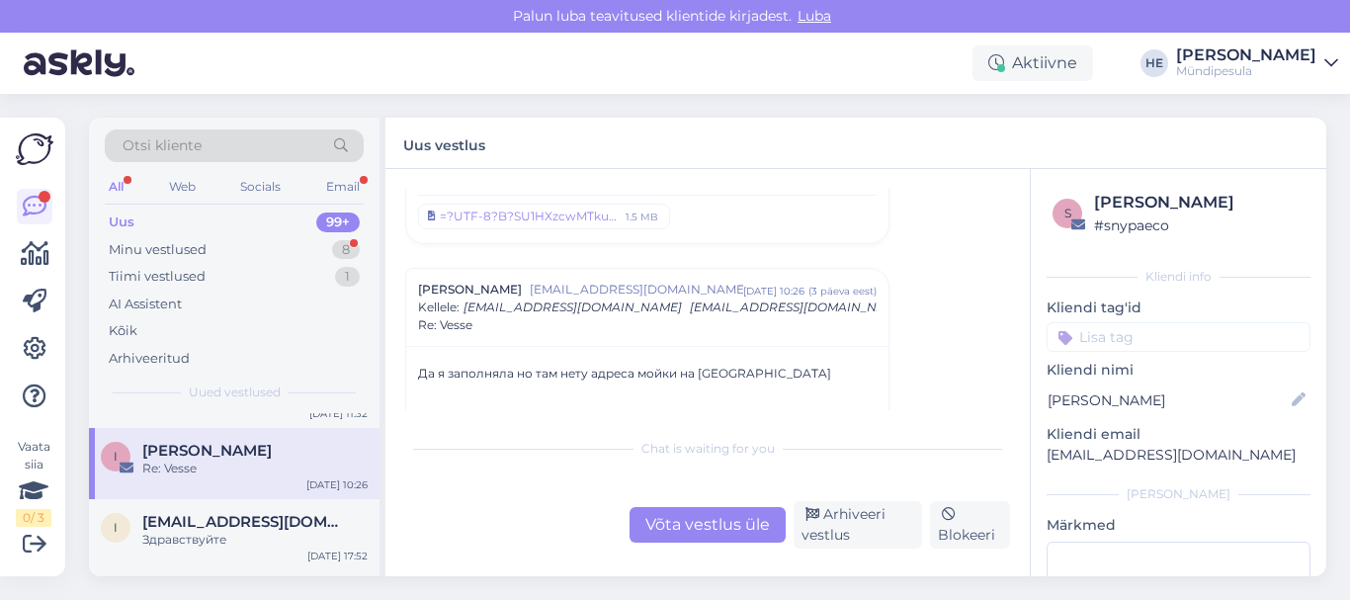
scroll to position [751, 0]
click at [150, 246] on div "Minu vestlused" at bounding box center [158, 250] width 98 height 20
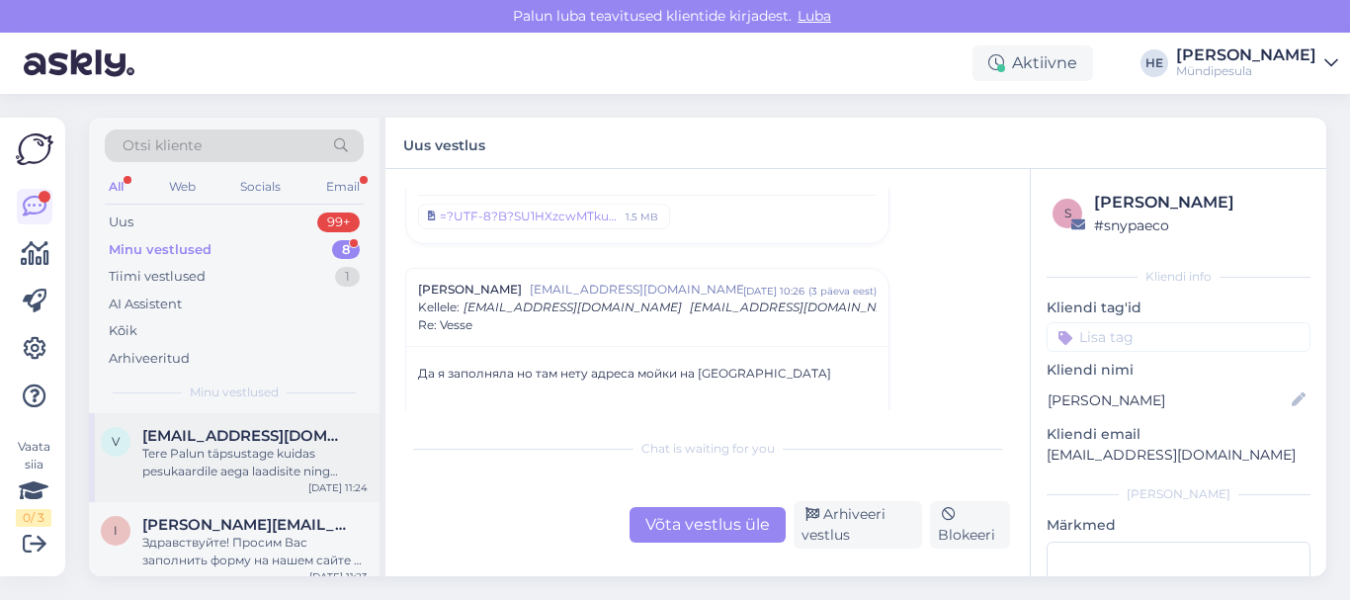
click at [176, 435] on span "[EMAIL_ADDRESS][DOMAIN_NAME]" at bounding box center [245, 436] width 206 height 18
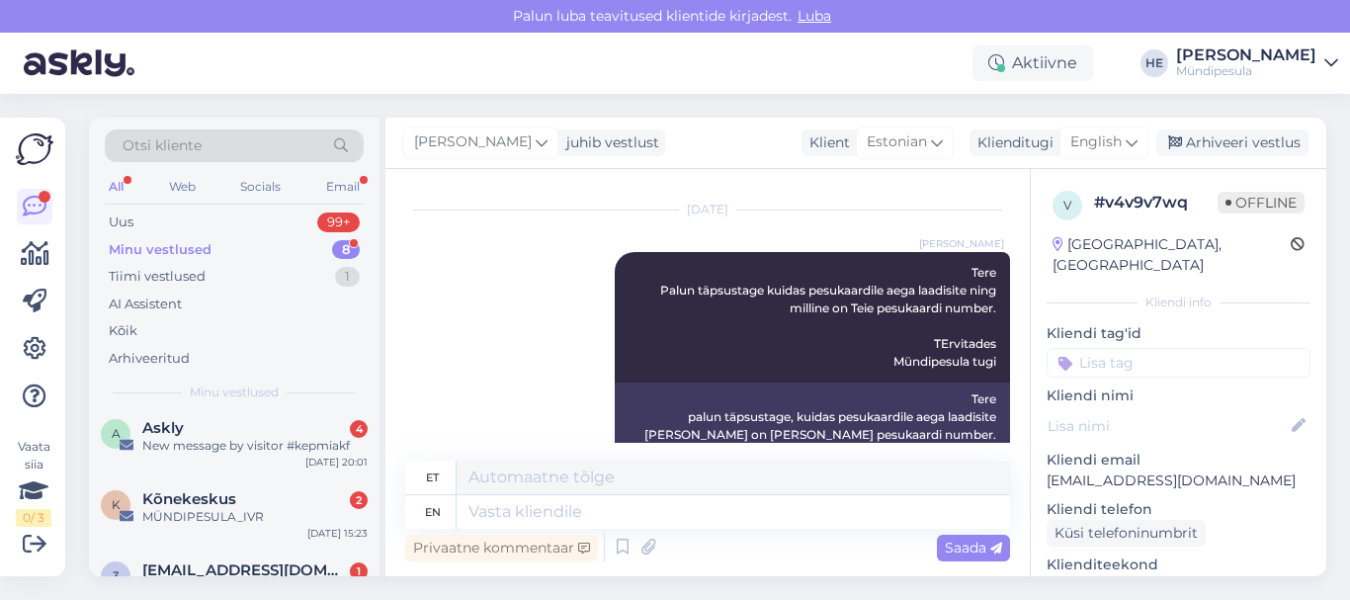
scroll to position [277, 0]
click at [176, 435] on div "New message by visitor #kepmiakf" at bounding box center [254, 444] width 225 height 18
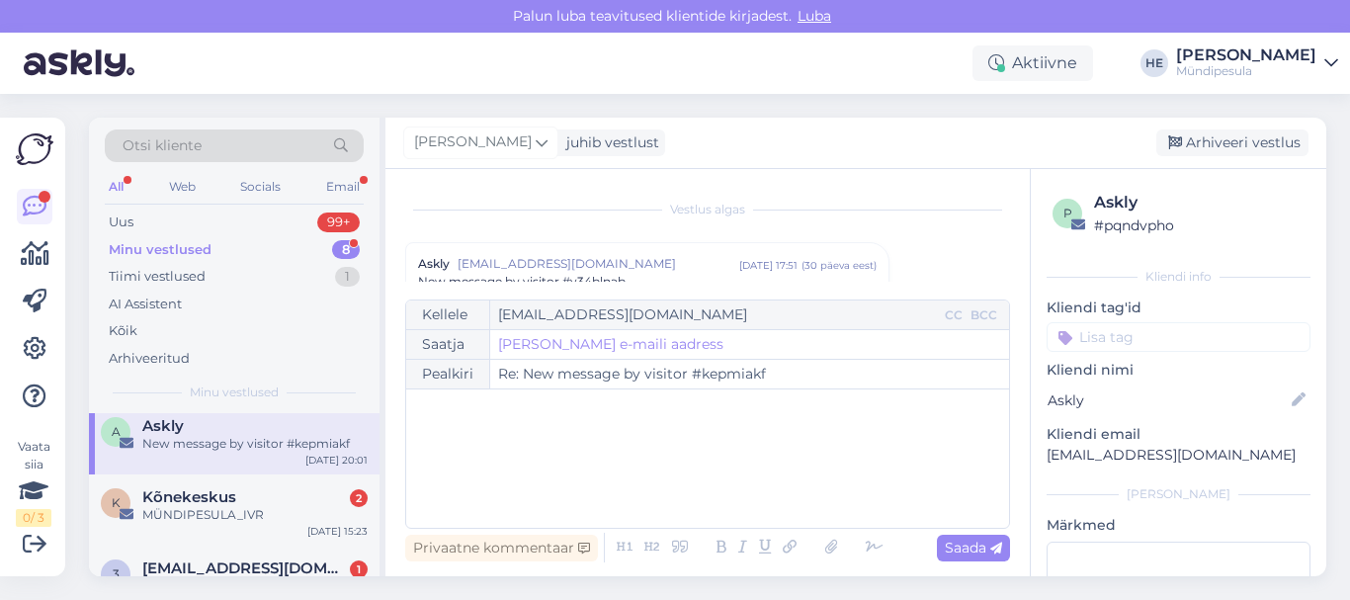
scroll to position [8467, 0]
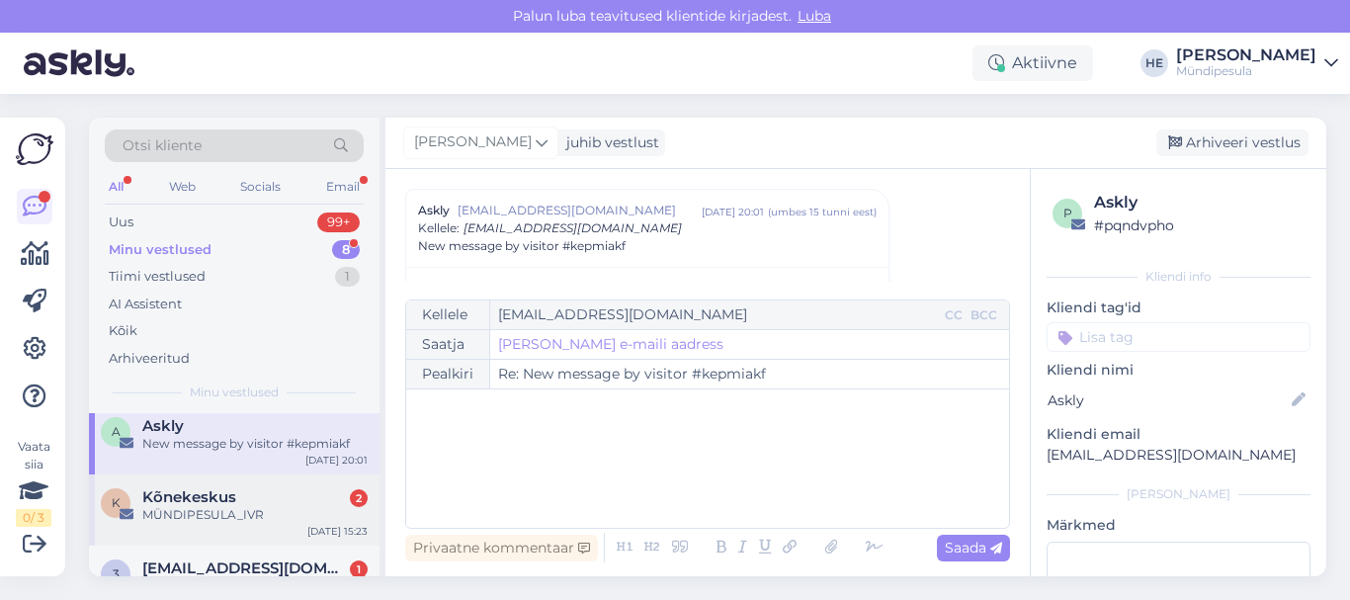
click at [209, 504] on span "Kõnekeskus" at bounding box center [189, 497] width 94 height 18
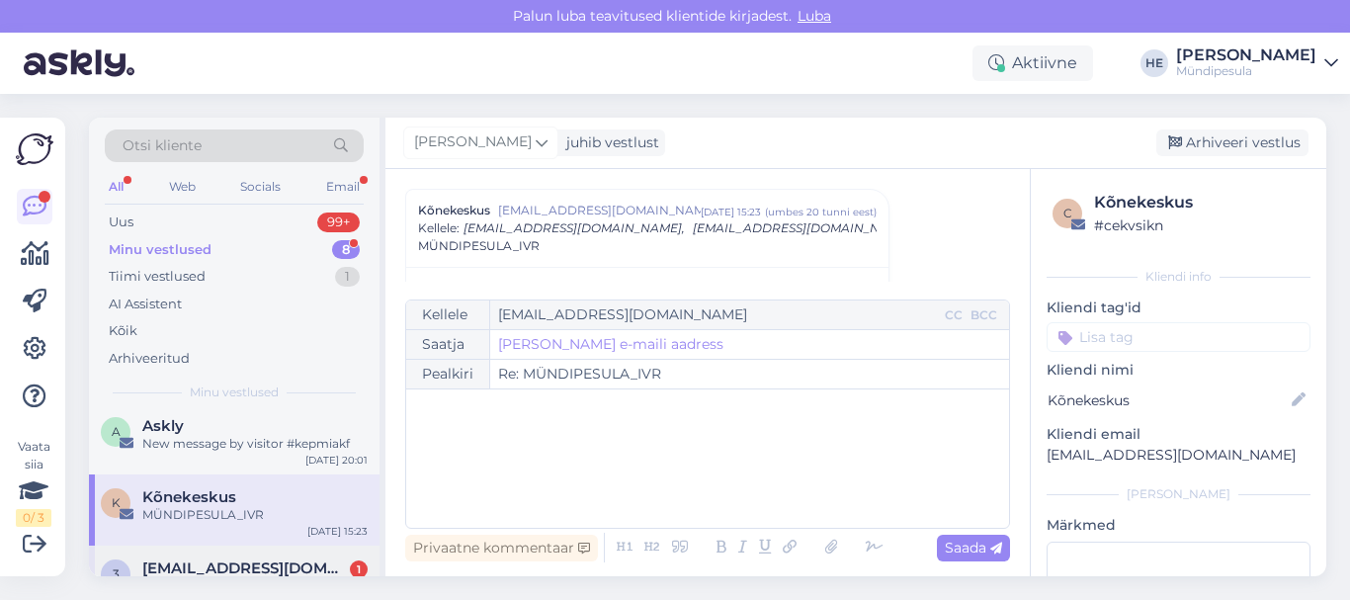
click at [212, 561] on span "[EMAIL_ADDRESS][DOMAIN_NAME]" at bounding box center [245, 568] width 206 height 18
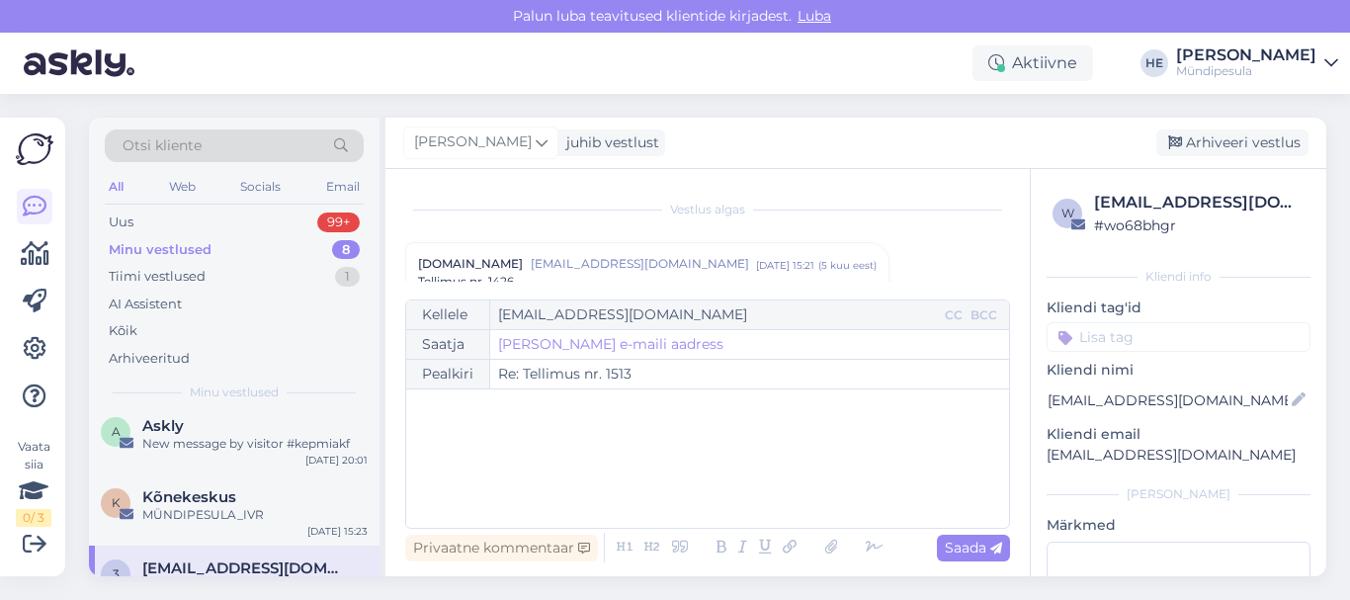
scroll to position [11143, 0]
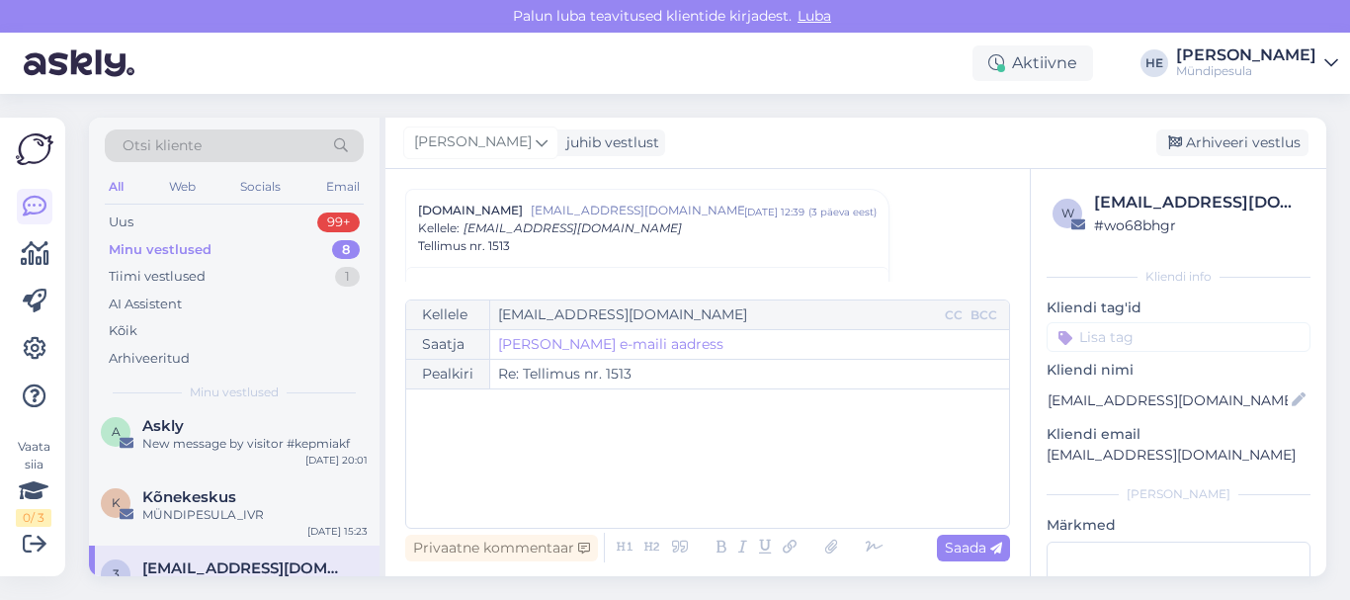
click at [134, 249] on div "Minu vestlused" at bounding box center [160, 250] width 103 height 20
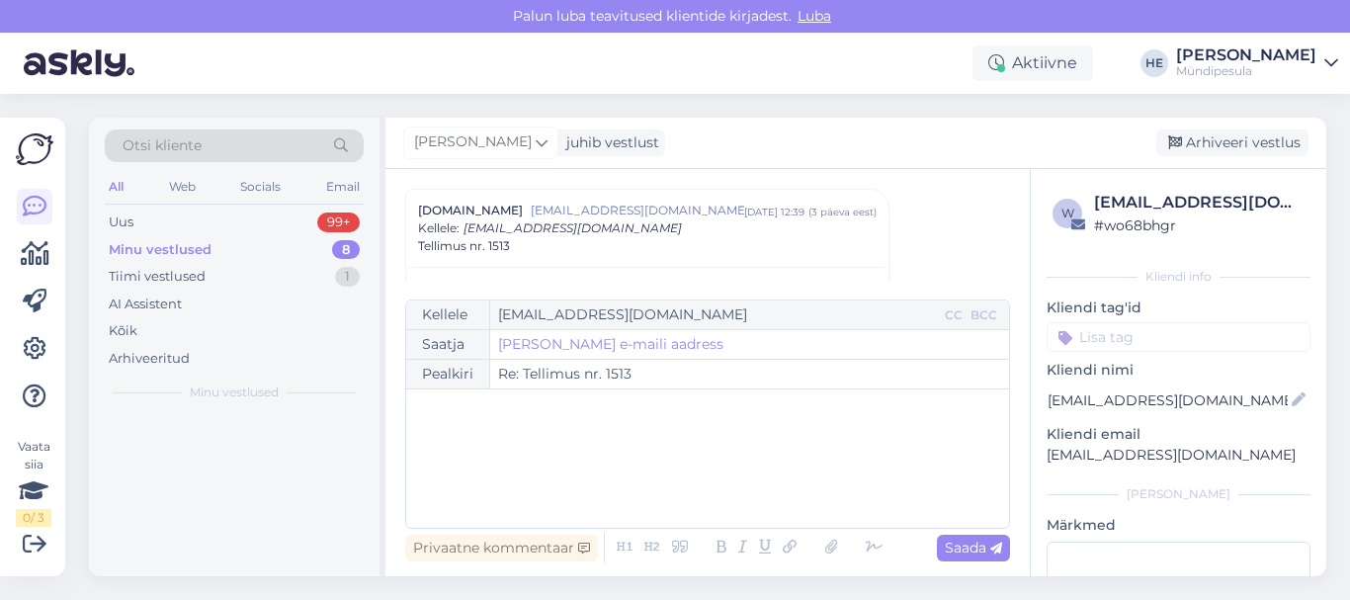
scroll to position [0, 0]
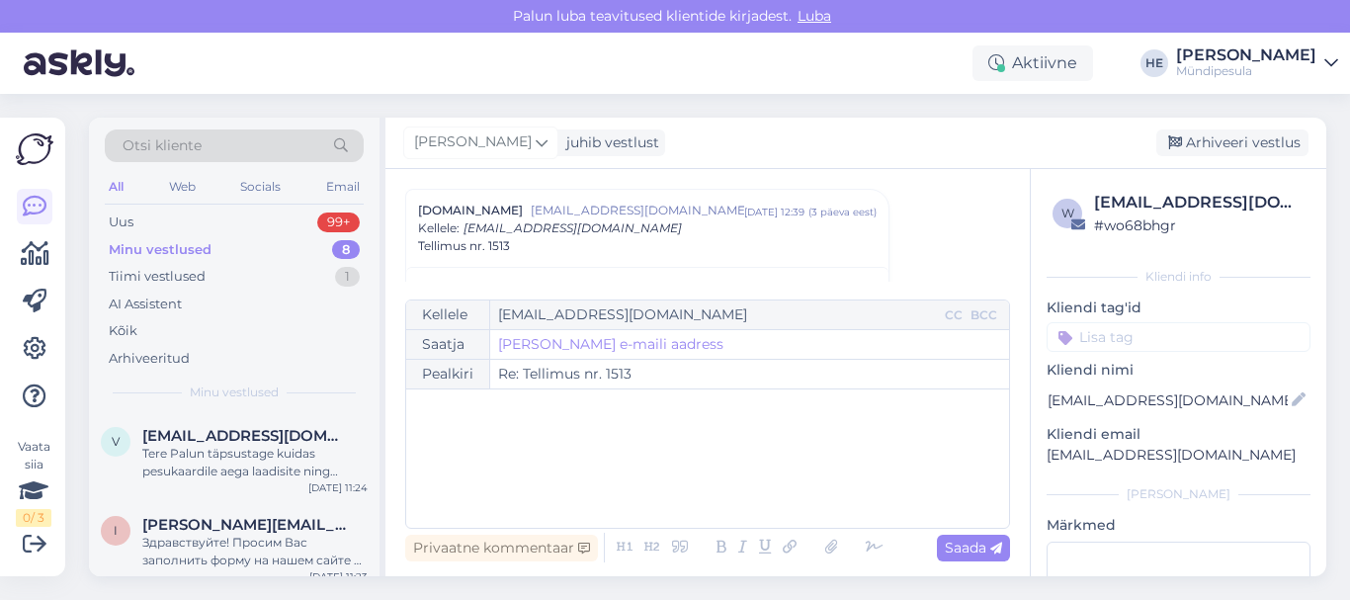
click at [1327, 62] on icon at bounding box center [1331, 63] width 14 height 16
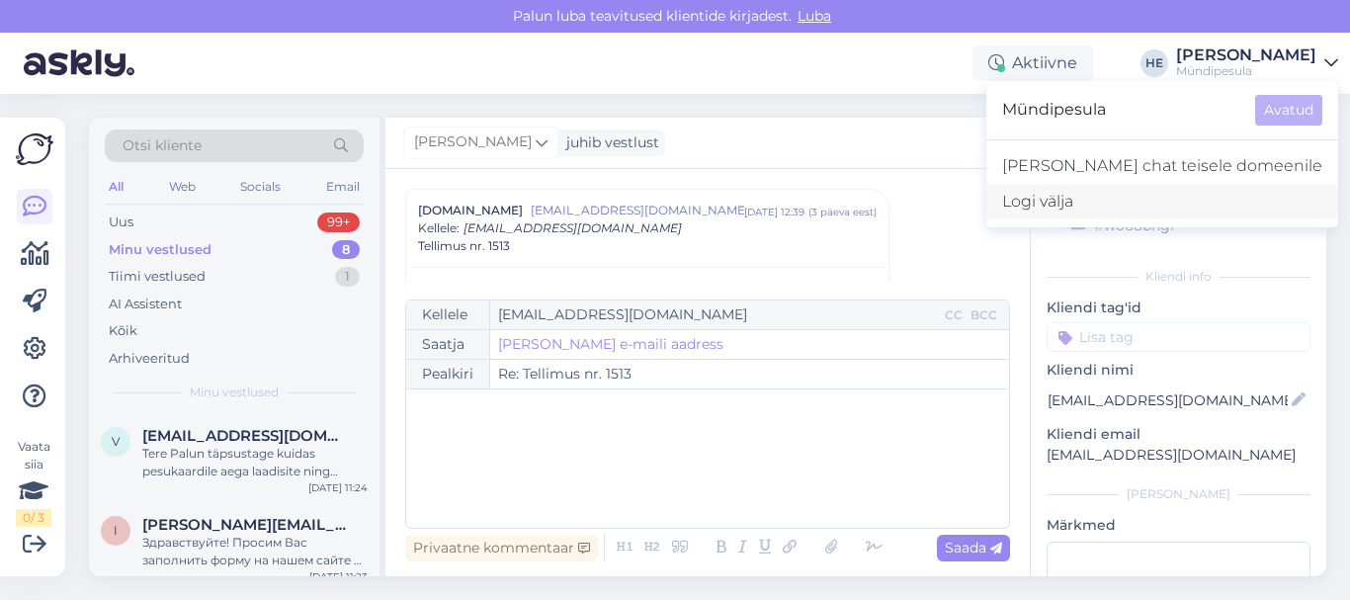
click at [1119, 195] on div "Logi välja" at bounding box center [1162, 202] width 352 height 36
